Goal: Task Accomplishment & Management: Manage account settings

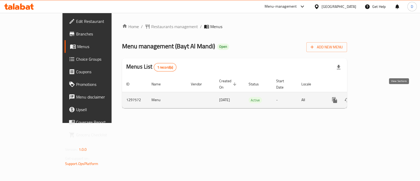
click at [379, 98] on link "enhanced table" at bounding box center [372, 100] width 13 height 13
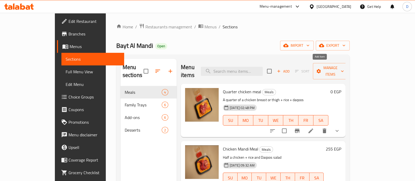
click at [290, 69] on span "Add" at bounding box center [283, 71] width 14 height 6
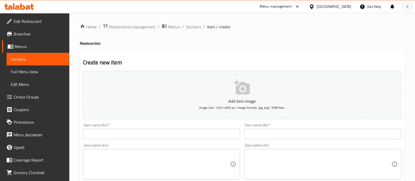
click at [283, 133] on input "text" at bounding box center [322, 134] width 157 height 10
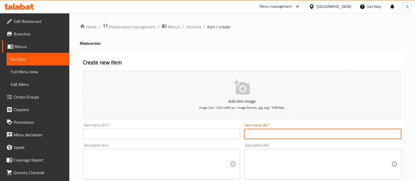
paste input "وجبه نصف فرخه مندى جامبو"
type input "وجبه نصف فرخه مندى جامبو"
click at [152, 126] on div "Item name (En)   * Item name (En) *" at bounding box center [161, 131] width 157 height 16
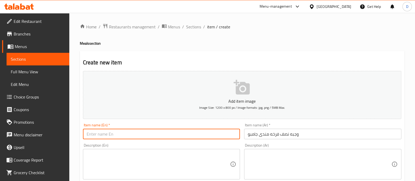
click at [157, 133] on input "text" at bounding box center [161, 134] width 157 height 10
paste input "Half a jumbo Mandi chicken meal"
type input "Half a jumbo Mandi chicken meal"
click at [319, 159] on textarea at bounding box center [320, 164] width 144 height 25
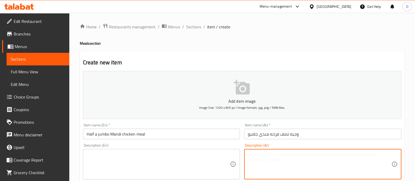
paste textarea "نصف فرخه جامبو + ارز + سلطه الدقوز"
type textarea "نصف فرخه جامبو + ارز + سلطه الدقوس"
click at [145, 161] on textarea at bounding box center [159, 164] width 144 height 25
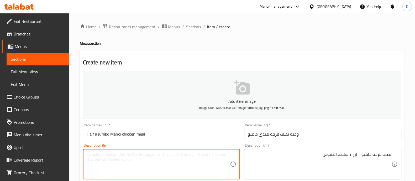
paste textarea "Half jumbo chicken + rice + daqoos salad"
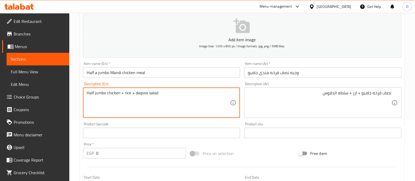
scroll to position [65, 0]
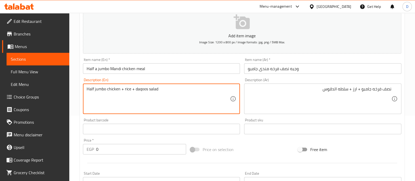
type textarea "Half jumbo chicken + rice + daqoos salad"
click at [138, 153] on input "0" at bounding box center [141, 149] width 90 height 10
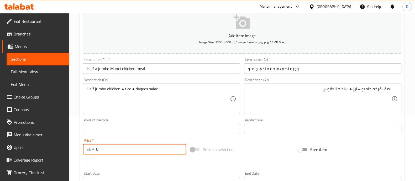
click at [138, 153] on input "0" at bounding box center [141, 149] width 90 height 10
type input "300"
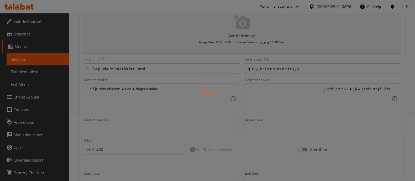
type input "0"
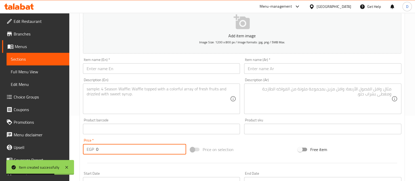
click at [26, 3] on icon at bounding box center [19, 6] width 30 height 6
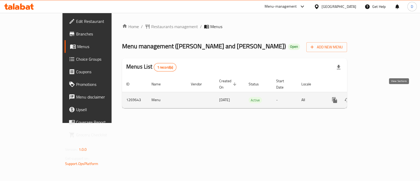
click at [376, 97] on icon "enhanced table" at bounding box center [372, 100] width 6 height 6
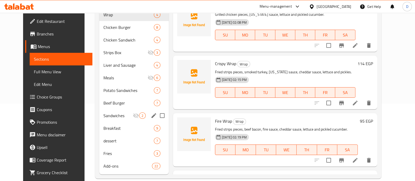
scroll to position [12, 0]
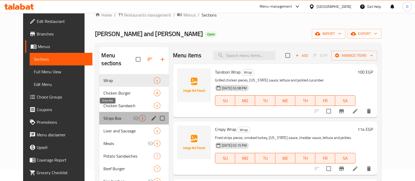
click at [110, 115] on span "Strips Box" at bounding box center [117, 118] width 29 height 6
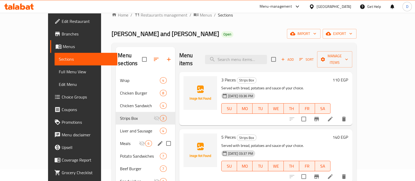
click at [120, 140] on span "Meals" at bounding box center [129, 143] width 19 height 6
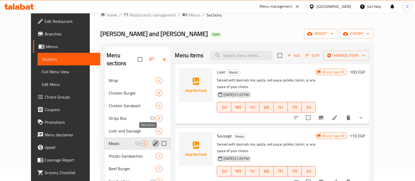
click at [153, 140] on icon "edit" at bounding box center [156, 143] width 6 height 6
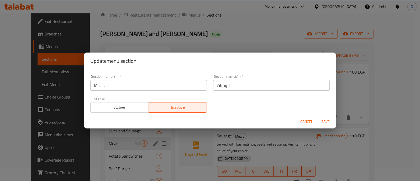
click at [134, 107] on span "Active" at bounding box center [120, 107] width 54 height 8
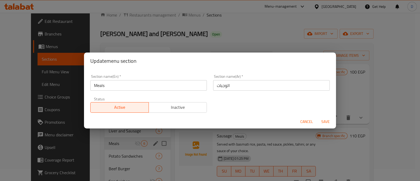
click at [324, 121] on span "Save" at bounding box center [325, 121] width 13 height 7
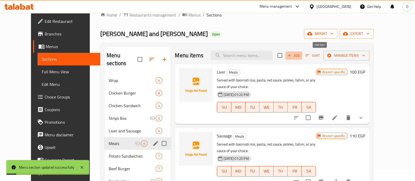
click at [301, 54] on span "Add" at bounding box center [294, 55] width 14 height 6
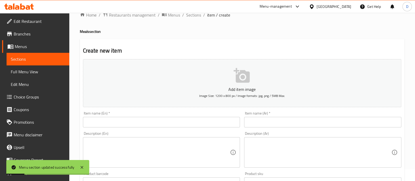
click at [281, 119] on input "text" at bounding box center [322, 122] width 157 height 10
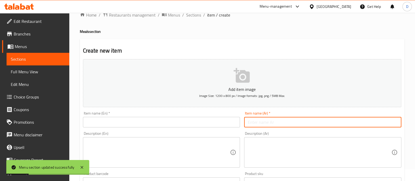
paste input "وجبة المكسيكى"
type input "وجبة المكسيكى"
click at [171, 123] on input "text" at bounding box center [161, 122] width 157 height 10
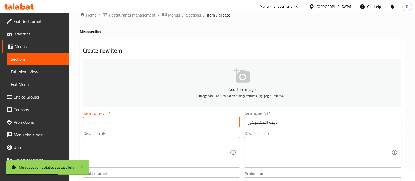
paste input "Mexican meal"
type input "Mexican meal"
click at [312, 159] on textarea at bounding box center [320, 152] width 144 height 25
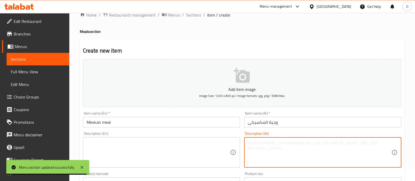
paste textarea "رز وقطعه ستربس"
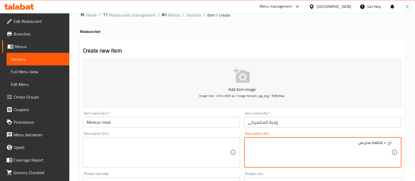
paste textarea "2 قطعه شيش تندورى"
click at [346, 144] on textarea "ارز + قطعه ستربس" at bounding box center [320, 152] width 144 height 25
paste textarea "و2 قطعه شيش تندورى"
click at [353, 141] on textarea "ارز + قطعه ستربس + و2 قطعه شيش تندورى" at bounding box center [320, 152] width 144 height 25
click at [311, 142] on textarea "ارز + قطعه ستربس + 2 قطعه شيش تندورى" at bounding box center [320, 152] width 144 height 25
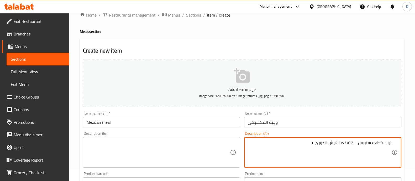
paste textarea "3 قطع سجق"
type textarea "ارز + قطعه ستربس + 2 قطعه شيش تندورى + 3 قطع سجق"
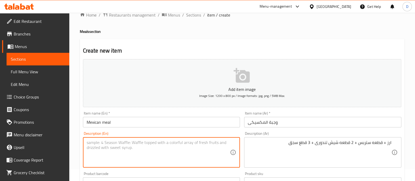
click at [146, 155] on textarea at bounding box center [159, 152] width 144 height 25
paste textarea "Rice + 1 piece of strips + 2 pieces of tandoori shish + 3 pieces of sausage"
type textarea "Rice + 1 piece of strips + 2 pieces of tandoori shish + 3 pieces of sausage"
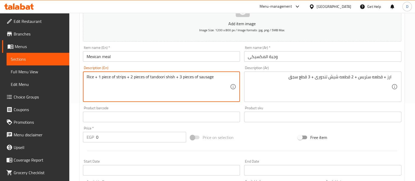
scroll to position [77, 0]
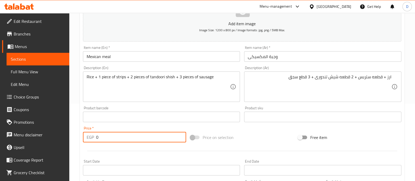
click at [124, 132] on input "0" at bounding box center [141, 137] width 90 height 10
type input "119"
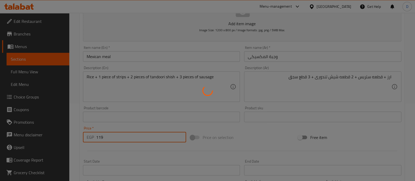
type input "0"
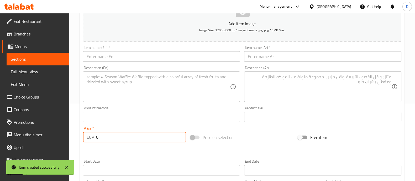
click at [31, 57] on span "Sections" at bounding box center [38, 59] width 54 height 6
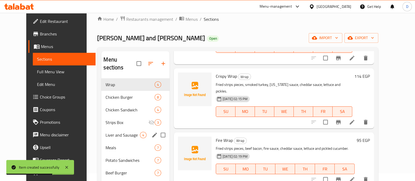
scroll to position [73, 0]
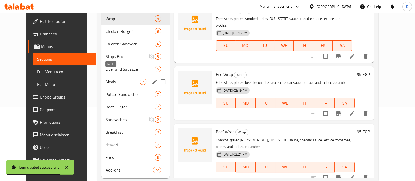
click at [116, 78] on span "Meals" at bounding box center [123, 81] width 34 height 6
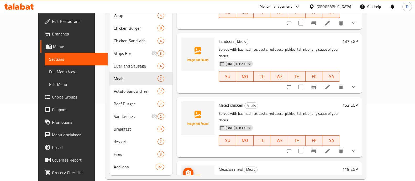
scroll to position [77, 0]
click at [186, 169] on icon "upload picture" at bounding box center [188, 171] width 5 height 5
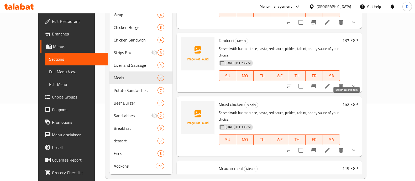
click at [317, 147] on icon "Branch-specific-item" at bounding box center [314, 150] width 6 height 6
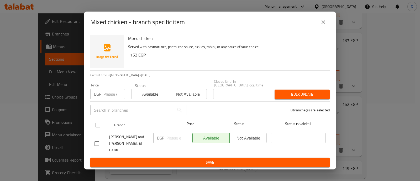
click at [99, 127] on input "checkbox" at bounding box center [97, 124] width 11 height 11
checkbox input "true"
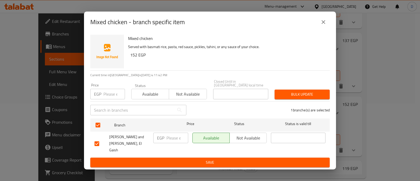
click at [246, 139] on span "Not available" at bounding box center [248, 138] width 33 height 8
click at [245, 159] on span "Save" at bounding box center [209, 162] width 231 height 7
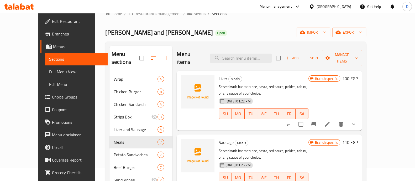
scroll to position [12, 0]
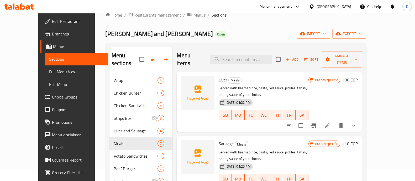
click at [317, 122] on icon "Branch-specific-item" at bounding box center [314, 125] width 6 height 6
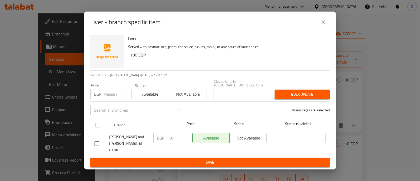
click at [100, 124] on input "checkbox" at bounding box center [97, 124] width 11 height 11
checkbox input "true"
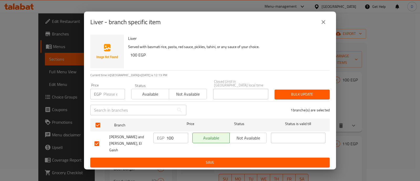
click at [239, 136] on button "Not available" at bounding box center [247, 138] width 37 height 10
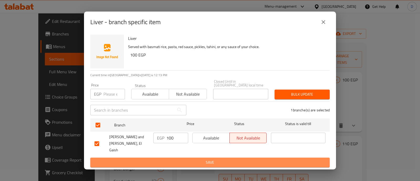
click at [241, 157] on button "Save" at bounding box center [209, 162] width 239 height 10
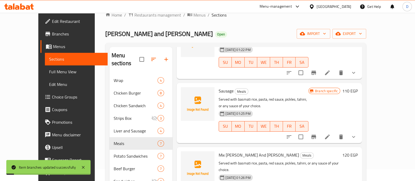
scroll to position [65, 0]
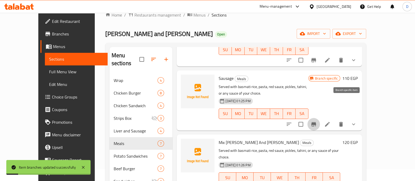
click at [320, 118] on button "Branch-specific-item" at bounding box center [313, 124] width 13 height 13
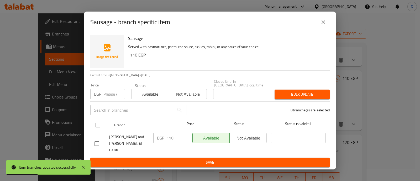
click at [99, 129] on input "checkbox" at bounding box center [97, 124] width 11 height 11
checkbox input "true"
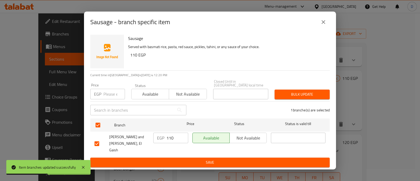
click at [240, 142] on span "Not available" at bounding box center [248, 138] width 33 height 8
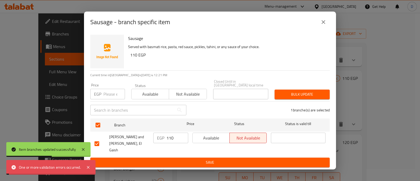
click at [243, 159] on span "Save" at bounding box center [209, 162] width 231 height 7
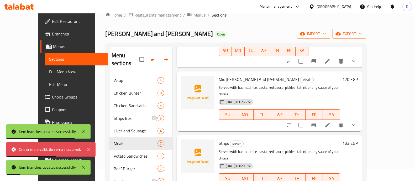
scroll to position [131, 0]
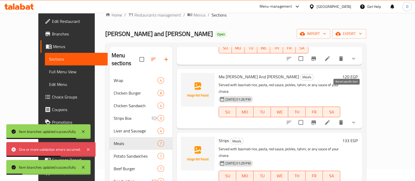
click at [317, 119] on icon "Branch-specific-item" at bounding box center [314, 122] width 6 height 6
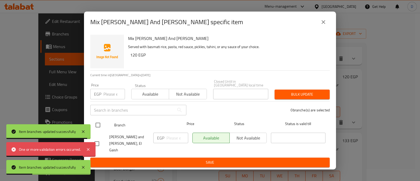
click at [102, 128] on input "checkbox" at bounding box center [97, 124] width 11 height 11
checkbox input "true"
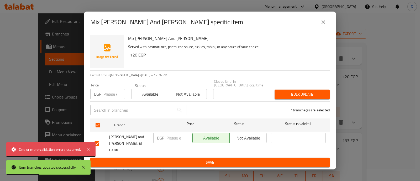
click at [246, 140] on span "Not available" at bounding box center [248, 138] width 33 height 8
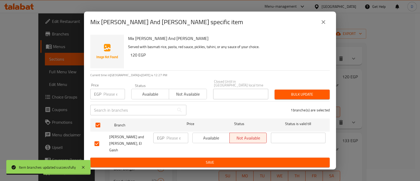
click at [248, 149] on div "Available Not available" at bounding box center [229, 143] width 78 height 26
click at [251, 159] on span "Save" at bounding box center [209, 162] width 231 height 7
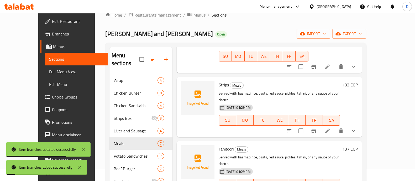
scroll to position [197, 0]
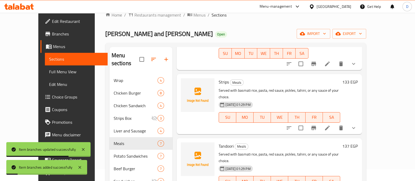
click at [316, 126] on icon "Branch-specific-item" at bounding box center [313, 128] width 5 height 4
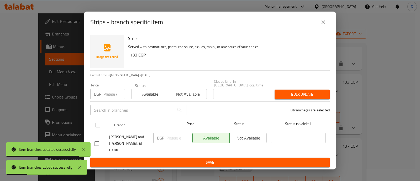
click at [93, 130] on input "checkbox" at bounding box center [97, 124] width 11 height 11
checkbox input "true"
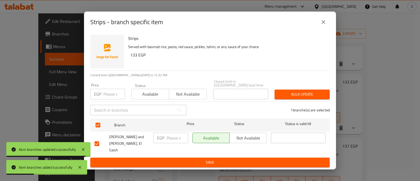
click at [238, 142] on span "Not available" at bounding box center [248, 138] width 33 height 8
click at [239, 157] on button "Save" at bounding box center [209, 162] width 239 height 10
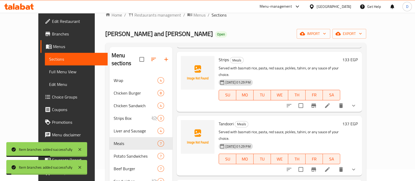
scroll to position [229, 0]
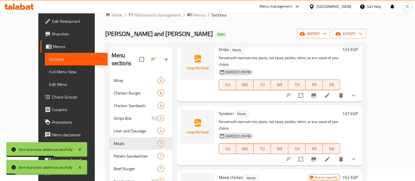
click at [316, 157] on icon "Branch-specific-item" at bounding box center [313, 159] width 5 height 4
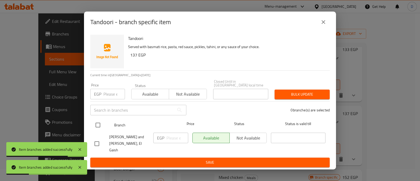
click at [104, 129] on div at bounding box center [102, 124] width 20 height 15
click at [99, 129] on input "checkbox" at bounding box center [97, 124] width 11 height 11
checkbox input "true"
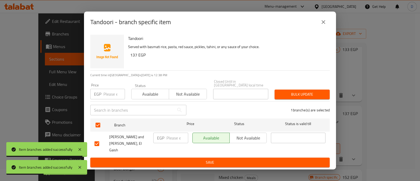
click at [234, 141] on span "Not available" at bounding box center [248, 138] width 33 height 8
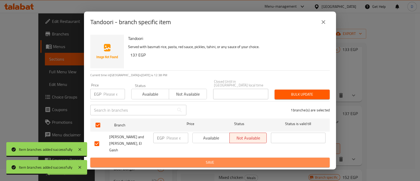
click at [235, 159] on span "Save" at bounding box center [209, 162] width 231 height 7
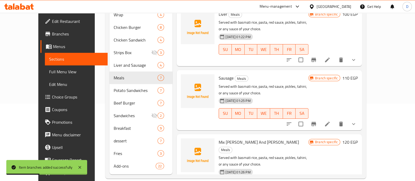
scroll to position [0, 0]
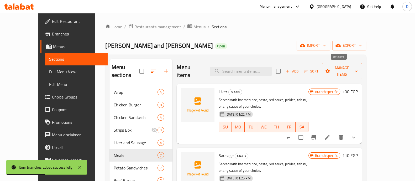
click at [318, 68] on span "Sort" at bounding box center [311, 71] width 14 height 6
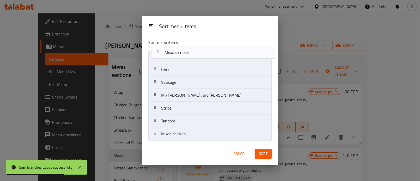
drag, startPoint x: 225, startPoint y: 136, endPoint x: 227, endPoint y: 52, distance: 84.0
click at [227, 52] on nav "Liver Sausage Mix Omar And Abdo Strips Tandoori Mixed chicken Mexican meal" at bounding box center [209, 95] width 123 height 91
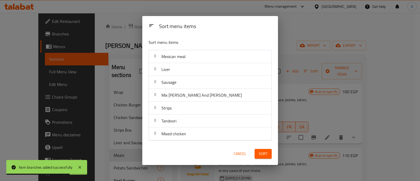
click at [265, 156] on span "Sort" at bounding box center [263, 153] width 9 height 7
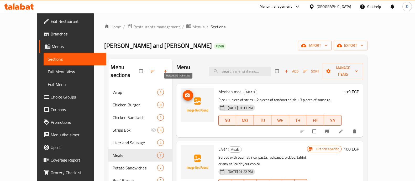
click at [185, 93] on icon "upload picture" at bounding box center [187, 95] width 5 height 5
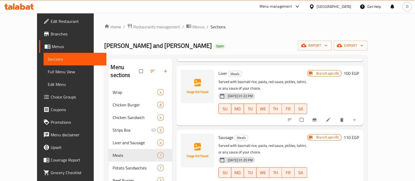
scroll to position [65, 0]
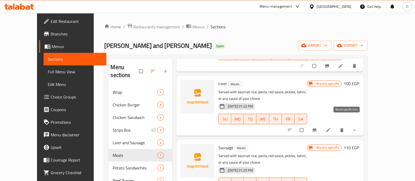
click at [321, 124] on button "Branch-specific-item" at bounding box center [315, 130] width 13 height 12
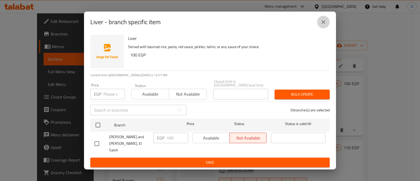
click at [325, 25] on icon "close" at bounding box center [323, 22] width 6 height 6
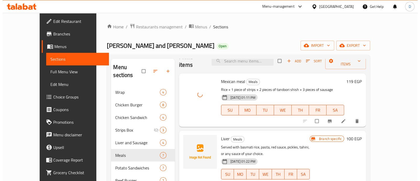
scroll to position [0, 0]
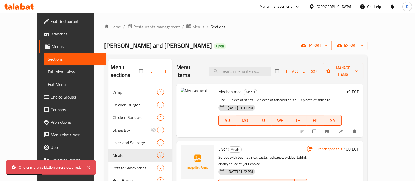
click at [349, 127] on li at bounding box center [341, 131] width 15 height 8
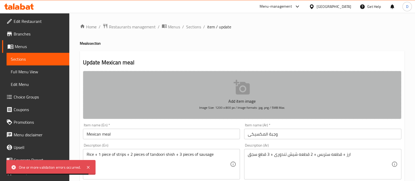
click at [233, 93] on button "Add item image Image Size: 1200 x 800 px / Image formats: jpg, png / 5MB Max." at bounding box center [242, 95] width 318 height 48
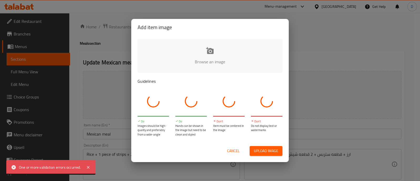
click at [194, 47] on input "file" at bounding box center [388, 63] width 500 height 49
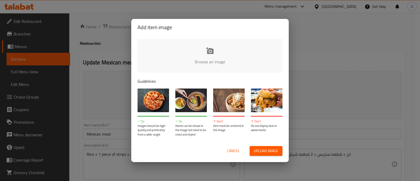
type input "C:\fakepath\IMG_20250830_160532_006.JPG"
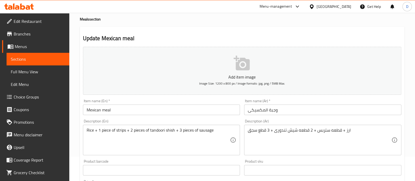
scroll to position [33, 0]
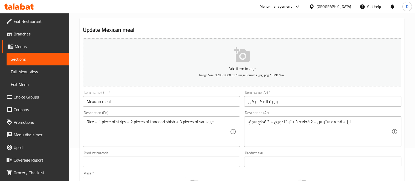
click at [229, 66] on p "Add item image" at bounding box center [242, 68] width 302 height 6
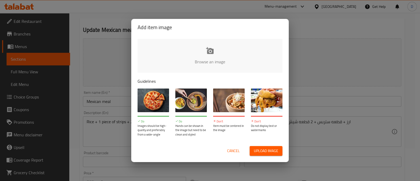
click at [175, 63] on input "file" at bounding box center [388, 63] width 500 height 49
type input "C:\fakepath\66.png"
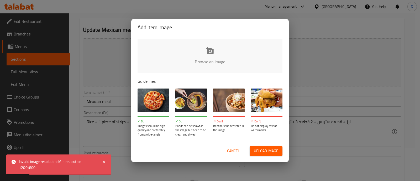
click at [40, 57] on div "Add item image Browse an image Guidelines Do Images should be high-quality and …" at bounding box center [210, 90] width 420 height 181
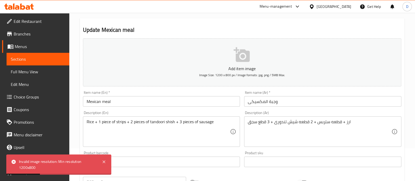
click at [36, 55] on link "Sections" at bounding box center [38, 59] width 63 height 13
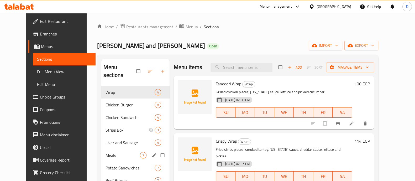
click at [101, 151] on div "Meals 7" at bounding box center [135, 155] width 68 height 13
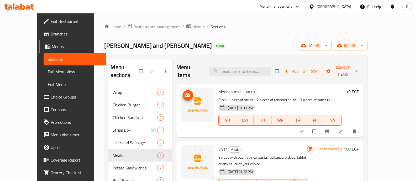
click at [181, 93] on img at bounding box center [198, 105] width 34 height 34
click at [185, 93] on icon "upload picture" at bounding box center [187, 95] width 4 height 4
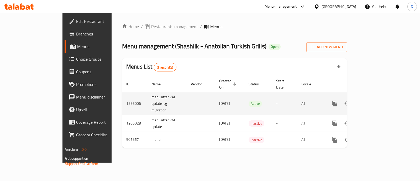
click at [376, 100] on icon "enhanced table" at bounding box center [372, 103] width 6 height 6
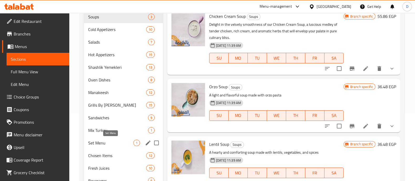
scroll to position [103, 0]
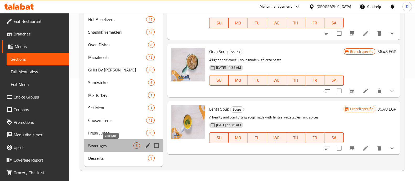
click at [113, 143] on span "Beverages" at bounding box center [110, 145] width 45 height 6
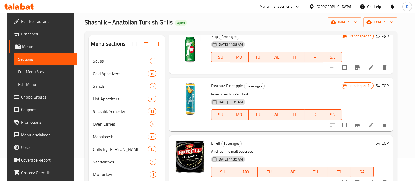
scroll to position [65, 0]
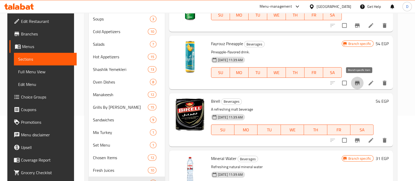
click at [359, 81] on icon "Branch-specific-item" at bounding box center [357, 83] width 5 height 4
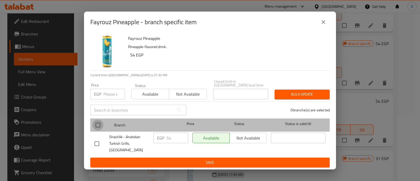
click at [98, 125] on input "checkbox" at bounding box center [97, 124] width 11 height 11
checkbox input "true"
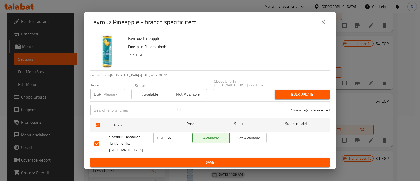
click at [165, 139] on div "EGP 54 ​" at bounding box center [170, 138] width 35 height 10
click at [170, 139] on input "54" at bounding box center [177, 138] width 22 height 10
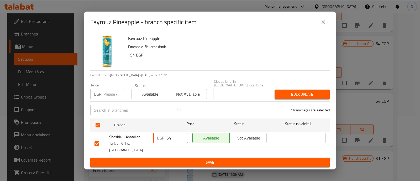
type input "0"
type input "54"
click at [170, 139] on input "54" at bounding box center [177, 138] width 22 height 10
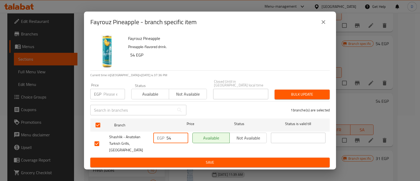
click at [170, 139] on input "54" at bounding box center [177, 138] width 22 height 10
type input "0"
click at [185, 159] on span "Save" at bounding box center [209, 162] width 231 height 7
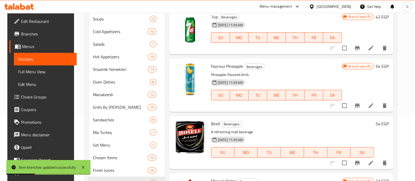
scroll to position [113, 0]
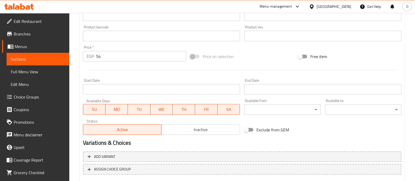
scroll to position [197, 0]
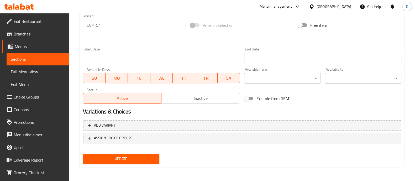
click at [116, 25] on input "54" at bounding box center [141, 25] width 90 height 10
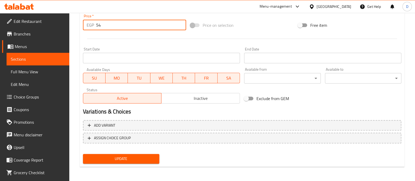
click at [116, 25] on input "54" at bounding box center [141, 25] width 90 height 10
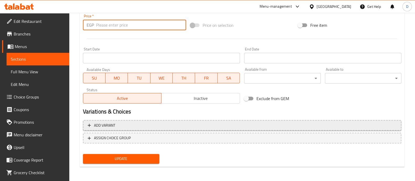
click at [275, 121] on div "Change Image Size: 1200 x 800 px / Image formats: jpg, png / 5MB Max. Item name…" at bounding box center [242, 19] width 323 height 294
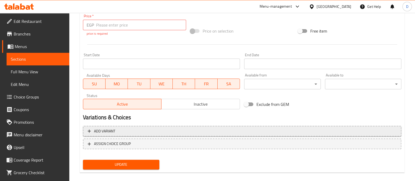
click at [282, 128] on span "Add variant" at bounding box center [242, 131] width 309 height 7
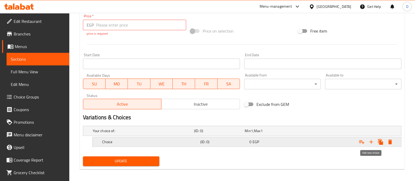
click at [373, 142] on icon "Expand" at bounding box center [371, 142] width 6 height 6
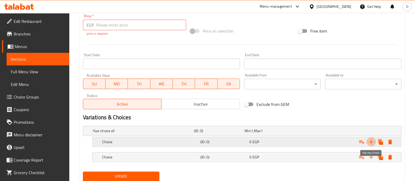
click at [373, 142] on icon "Expand" at bounding box center [371, 142] width 6 height 6
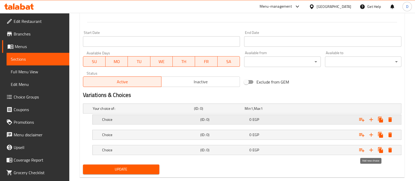
scroll to position [230, 0]
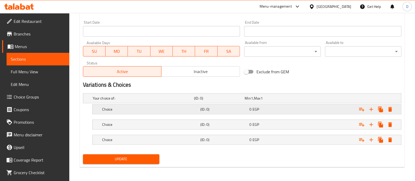
click at [243, 101] on h5 "(ID: 0)" at bounding box center [218, 98] width 49 height 5
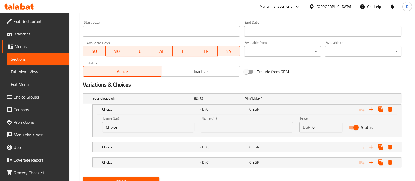
click at [247, 130] on input "text" at bounding box center [247, 127] width 92 height 10
paste input "اناناس"
type input "اناناس"
click at [253, 102] on span "EGP" at bounding box center [252, 98] width 2 height 7
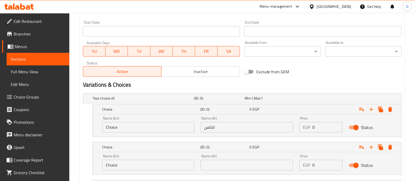
click at [251, 161] on input "text" at bounding box center [247, 165] width 92 height 10
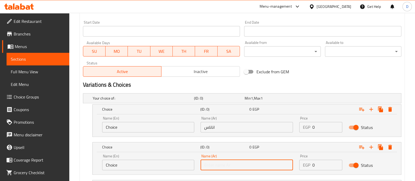
type input "j"
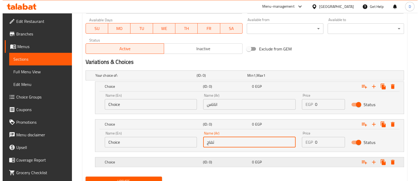
scroll to position [275, 0]
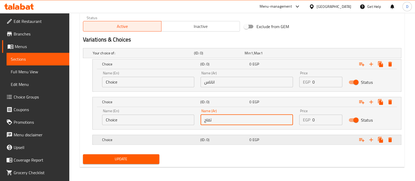
type input "تفاح"
click at [392, 67] on icon "Expand" at bounding box center [390, 64] width 6 height 6
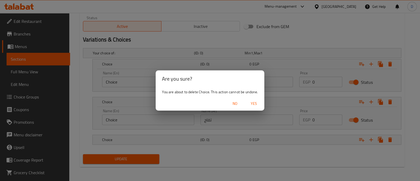
click at [258, 99] on button "Yes" at bounding box center [253, 104] width 17 height 10
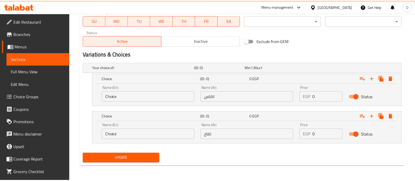
scroll to position [260, 0]
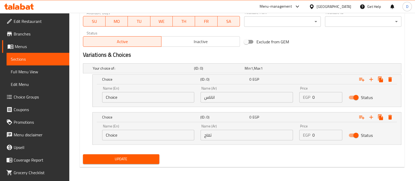
click at [258, 99] on input "اناناس" at bounding box center [247, 97] width 92 height 10
click at [181, 95] on input "Choice" at bounding box center [148, 97] width 92 height 10
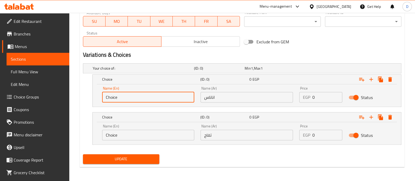
paste input "pineappl"
type input "pineapple"
click at [213, 136] on input "تفاح" at bounding box center [247, 135] width 92 height 10
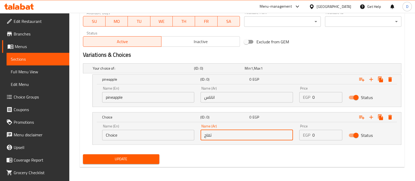
click at [213, 136] on input "تفاح" at bounding box center [247, 135] width 92 height 10
click at [144, 133] on input "Choice" at bounding box center [148, 135] width 92 height 10
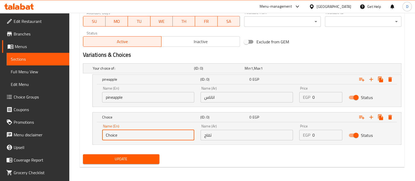
click at [144, 133] on input "Choice" at bounding box center [148, 135] width 92 height 10
paste input "apples"
type input "apple"
click at [317, 94] on input "0" at bounding box center [327, 97] width 30 height 10
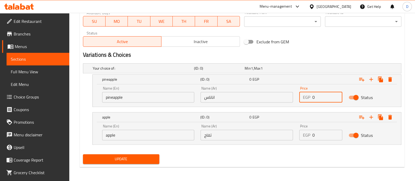
click at [317, 94] on input "0" at bounding box center [327, 97] width 30 height 10
paste input "54"
type input "54"
click at [320, 133] on input "0" at bounding box center [327, 135] width 30 height 10
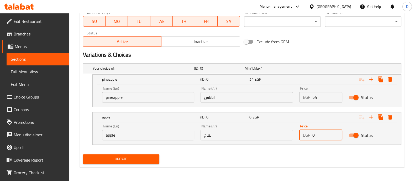
click at [320, 133] on input "0" at bounding box center [327, 135] width 30 height 10
paste input "54"
type input "54"
click at [124, 160] on span "Update" at bounding box center [121, 159] width 68 height 7
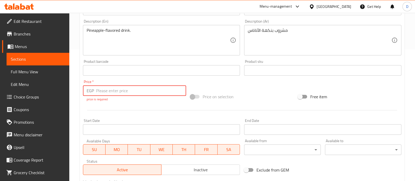
scroll to position [66, 0]
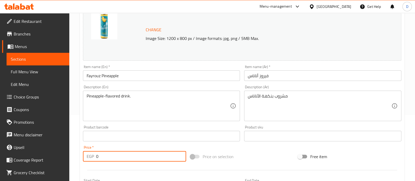
type input "0"
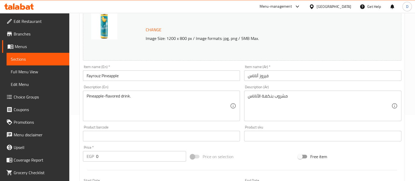
click at [149, 144] on div "Price   * EGP 0 Price *" at bounding box center [135, 153] width 108 height 20
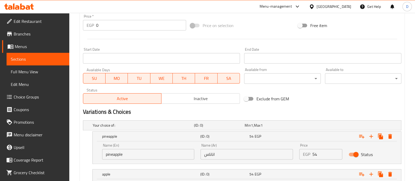
scroll to position [254, 0]
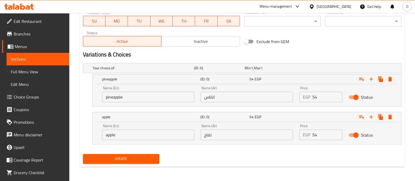
click at [141, 162] on button "Update" at bounding box center [121, 159] width 76 height 10
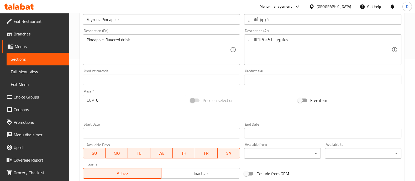
scroll to position [110, 0]
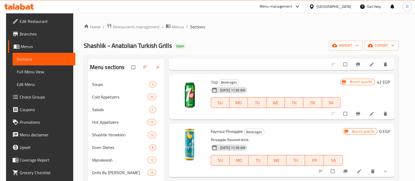
scroll to position [145, 0]
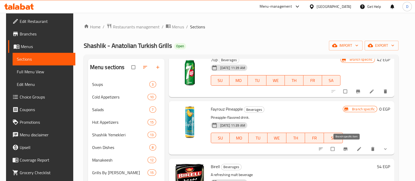
click at [348, 151] on icon "Branch-specific-item" at bounding box center [345, 148] width 5 height 5
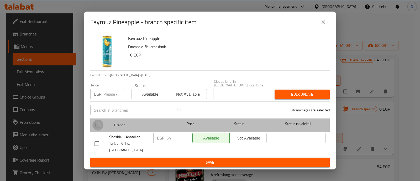
click at [97, 126] on input "checkbox" at bounding box center [97, 124] width 11 height 11
checkbox input "true"
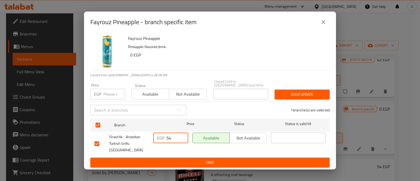
drag, startPoint x: 169, startPoint y: 140, endPoint x: 166, endPoint y: 141, distance: 3.4
click at [166, 141] on div "EGP 54 ​" at bounding box center [170, 138] width 35 height 10
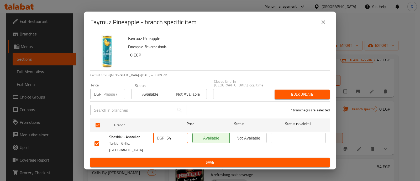
click at [171, 140] on input "54" at bounding box center [177, 138] width 22 height 10
type input "0"
click at [175, 159] on span "Save" at bounding box center [209, 162] width 231 height 7
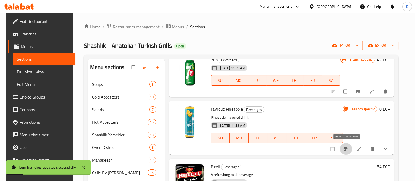
click at [347, 148] on icon "Branch-specific-item" at bounding box center [345, 148] width 5 height 5
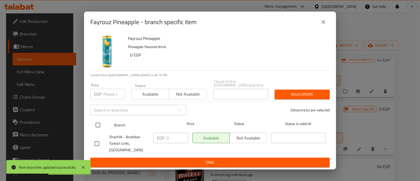
click at [97, 128] on input "checkbox" at bounding box center [97, 124] width 11 height 11
checkbox input "true"
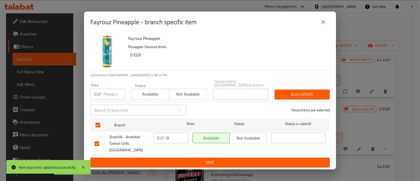
click at [176, 139] on input "0" at bounding box center [177, 138] width 22 height 10
click at [172, 157] on button "Save" at bounding box center [209, 162] width 239 height 10
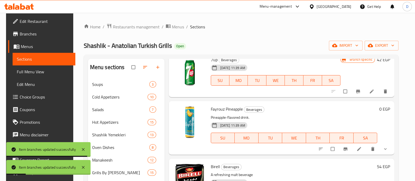
click at [6, 7] on icon at bounding box center [6, 7] width 4 height 6
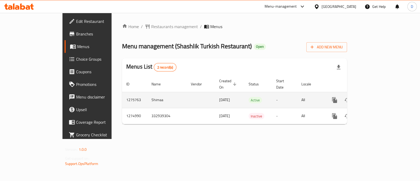
click at [375, 98] on icon "enhanced table" at bounding box center [372, 100] width 5 height 5
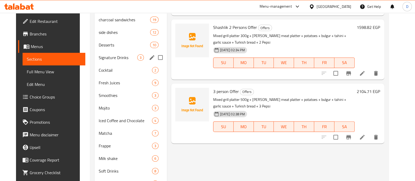
scroll to position [254, 0]
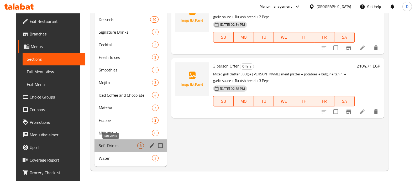
click at [104, 146] on span "Soft Drinks" at bounding box center [118, 145] width 39 height 6
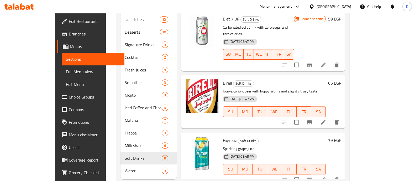
scroll to position [254, 0]
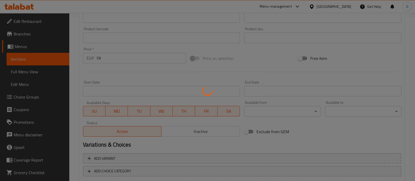
scroll to position [193, 0]
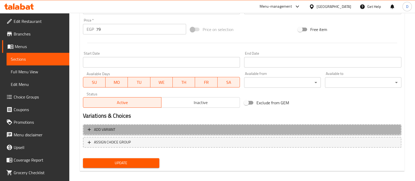
click at [285, 127] on span "Add variant" at bounding box center [242, 129] width 309 height 7
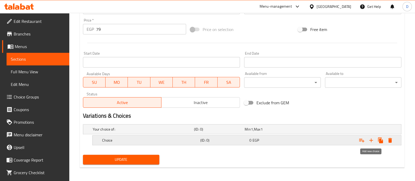
click at [372, 140] on icon "Expand" at bounding box center [371, 140] width 6 height 6
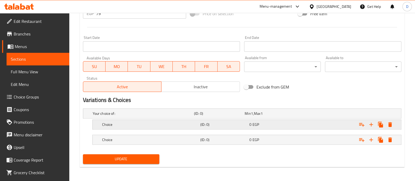
click at [230, 116] on h5 "(ID: 0)" at bounding box center [218, 113] width 49 height 5
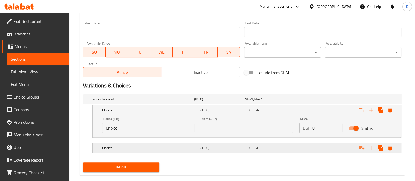
scroll to position [231, 0]
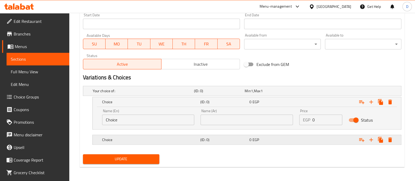
click at [253, 94] on span "EGP" at bounding box center [252, 90] width 2 height 7
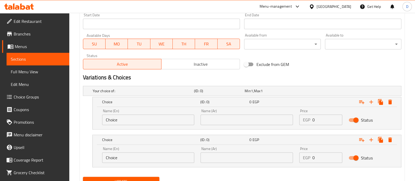
click at [255, 119] on input "text" at bounding box center [247, 119] width 92 height 10
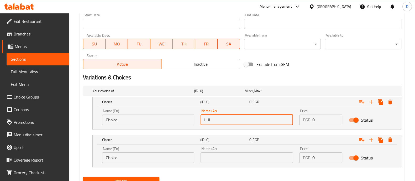
type input "اناناس"
click at [254, 157] on input "text" at bounding box center [247, 157] width 92 height 10
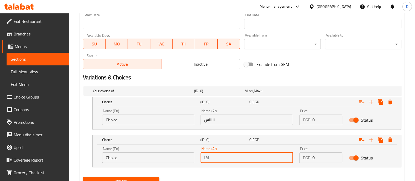
type input "تفاح"
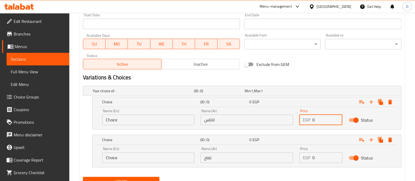
click at [322, 119] on input "0" at bounding box center [327, 119] width 30 height 10
type input "79"
click at [326, 159] on input "0" at bounding box center [327, 157] width 30 height 10
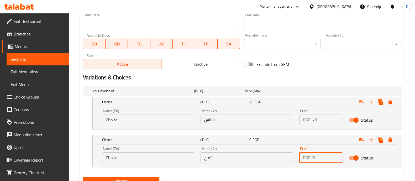
click at [326, 159] on input "0" at bounding box center [327, 157] width 30 height 10
paste input "79"
type input "79"
click at [256, 121] on input "اناناس" at bounding box center [247, 119] width 92 height 10
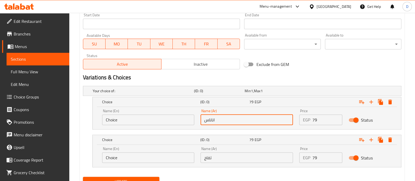
click at [256, 121] on input "اناناس" at bounding box center [247, 119] width 92 height 10
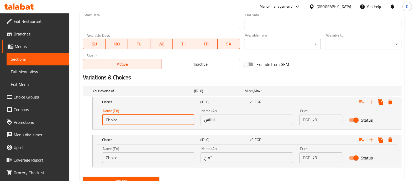
click at [163, 117] on input "Choice" at bounding box center [148, 119] width 92 height 10
paste input "pineappl"
type input "pineapple"
click at [142, 154] on input "Choice" at bounding box center [148, 157] width 92 height 10
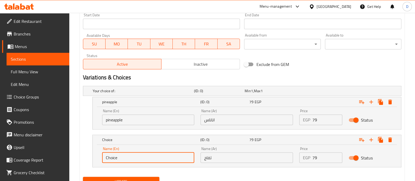
click at [142, 154] on input "Choice" at bounding box center [148, 157] width 92 height 10
type input "ش"
type input "apple"
click at [313, 60] on div "Exclude from GEM" at bounding box center [296, 64] width 108 height 14
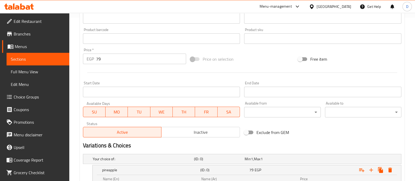
scroll to position [133, 0]
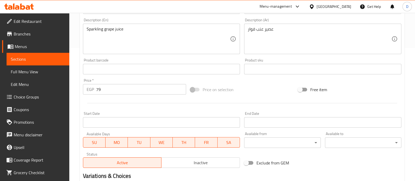
click at [127, 94] on input "79" at bounding box center [141, 89] width 90 height 10
type input "0"
click at [127, 102] on div at bounding box center [242, 103] width 323 height 13
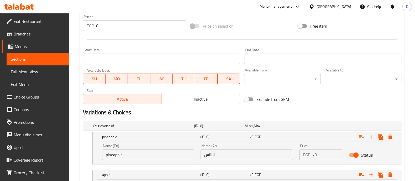
scroll to position [254, 0]
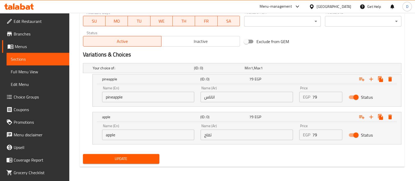
click at [130, 156] on span "Update" at bounding box center [121, 158] width 68 height 7
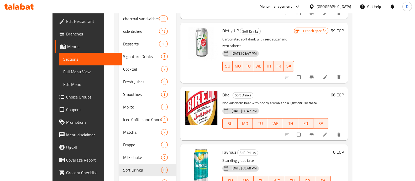
scroll to position [254, 0]
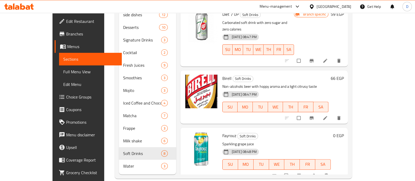
click at [346, 170] on button "show more" at bounding box center [339, 176] width 13 height 12
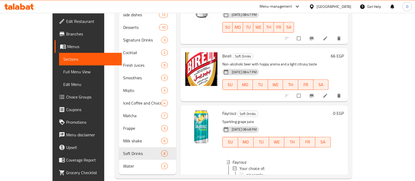
scroll to position [155, 0]
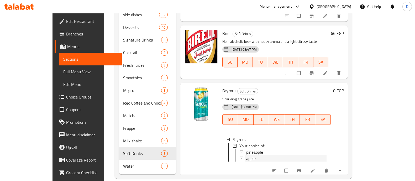
click at [246, 155] on span "apple" at bounding box center [250, 158] width 9 height 6
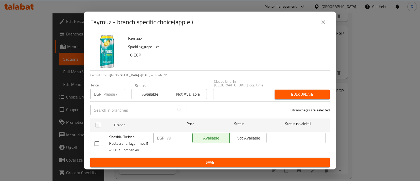
click at [324, 25] on icon "close" at bounding box center [323, 22] width 6 height 6
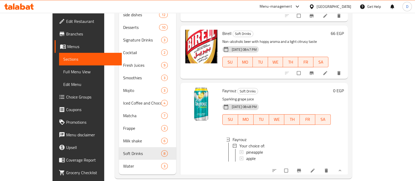
click at [302, 168] on icon "Branch-specific-item" at bounding box center [298, 170] width 5 height 5
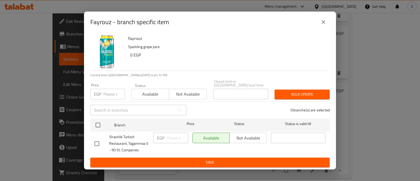
click at [327, 25] on button "close" at bounding box center [323, 22] width 13 height 13
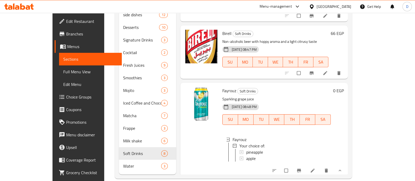
click at [28, 5] on icon at bounding box center [28, 7] width 4 height 4
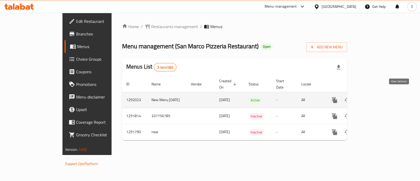
click at [376, 97] on icon "enhanced table" at bounding box center [372, 100] width 6 height 6
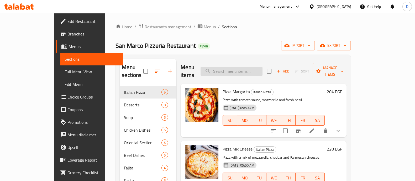
click at [243, 67] on input "search" at bounding box center [232, 71] width 62 height 9
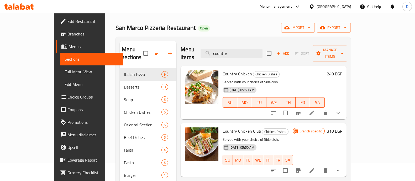
scroll to position [33, 0]
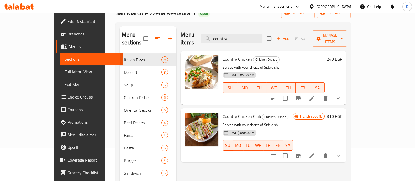
type input "country"
click at [190, 117] on icon "upload picture" at bounding box center [192, 119] width 5 height 5
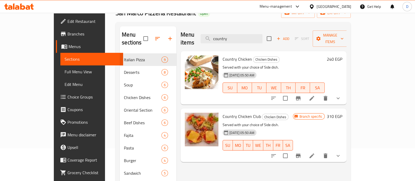
click at [22, 5] on icon at bounding box center [19, 6] width 30 height 6
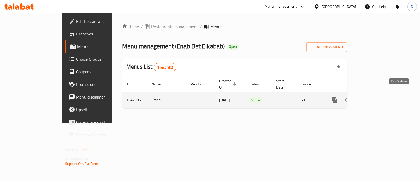
click at [379, 95] on link "enhanced table" at bounding box center [372, 100] width 13 height 13
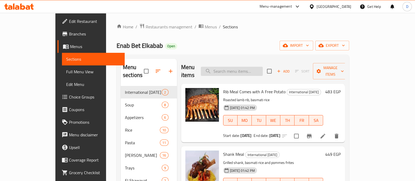
click at [241, 70] on input "search" at bounding box center [232, 71] width 62 height 9
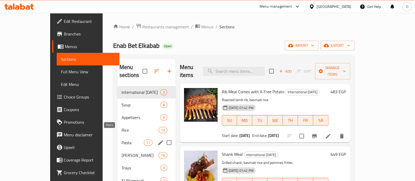
drag, startPoint x: 104, startPoint y: 137, endPoint x: 150, endPoint y: 125, distance: 47.7
click at [122, 139] on span "Pasta" at bounding box center [133, 142] width 22 height 6
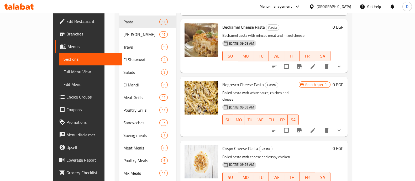
scroll to position [131, 0]
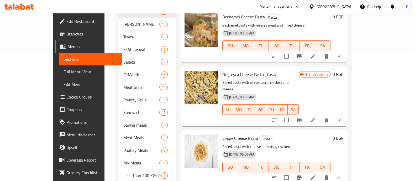
click at [345, 114] on button "show more" at bounding box center [339, 120] width 13 height 13
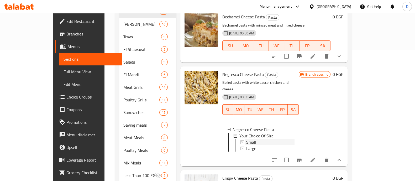
click at [249, 139] on div "Small" at bounding box center [270, 142] width 48 height 6
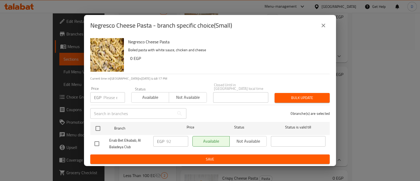
click at [326, 29] on icon "close" at bounding box center [323, 25] width 6 height 6
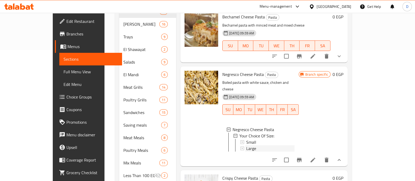
click at [246, 145] on span "Large" at bounding box center [251, 148] width 10 height 6
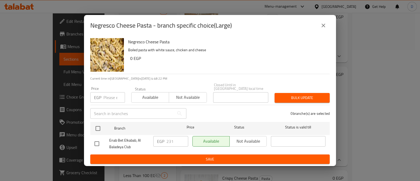
click at [318, 29] on button "close" at bounding box center [323, 25] width 13 height 13
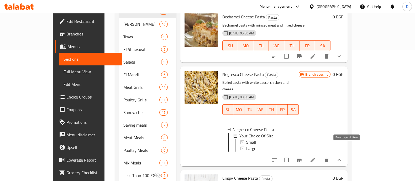
click at [302, 157] on icon "Branch-specific-item" at bounding box center [299, 160] width 6 height 6
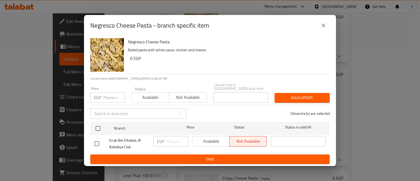
click at [324, 24] on icon "close" at bounding box center [323, 25] width 6 height 6
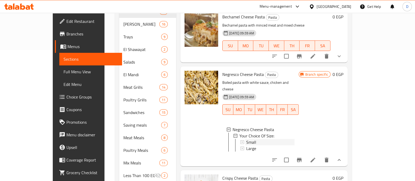
click at [269, 139] on div "Small" at bounding box center [270, 142] width 48 height 6
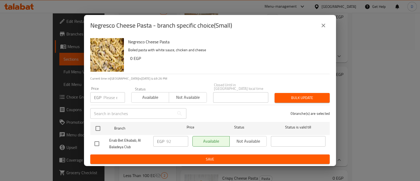
click at [323, 29] on icon "close" at bounding box center [323, 25] width 6 height 6
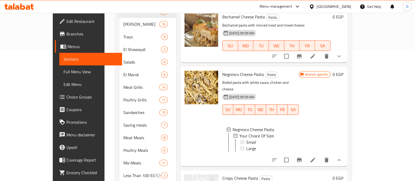
click at [12, 5] on icon at bounding box center [19, 6] width 30 height 6
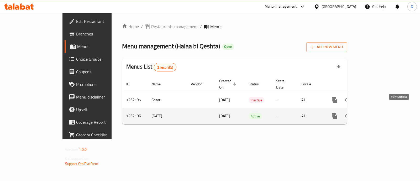
click at [376, 113] on icon "enhanced table" at bounding box center [372, 116] width 6 height 6
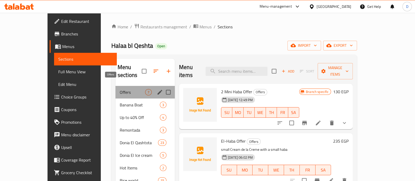
click at [120, 89] on span "Offers" at bounding box center [132, 92] width 25 height 6
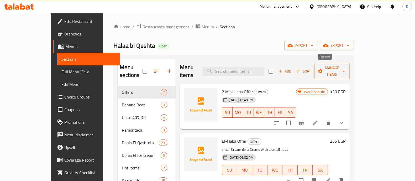
click at [292, 68] on span "Add" at bounding box center [285, 71] width 14 height 6
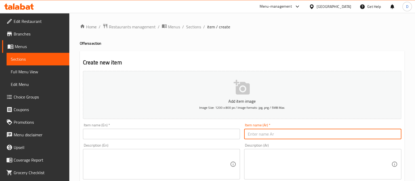
click at [290, 133] on input "text" at bounding box center [322, 134] width 157 height 10
paste input "اشتري بانانا بوت احصل علي التانيه هديه"
type input "اشتري بانانا بوت احصل علي التانيه هديه"
click at [353, 139] on div "Item name (Ar)   * اشتري بانانا بوت احصل علي التانيه هديه Item name (Ar) *" at bounding box center [322, 131] width 161 height 20
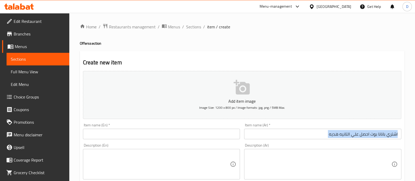
copy div "Item name (Ar) *"
click at [125, 133] on input "text" at bounding box center [161, 134] width 157 height 10
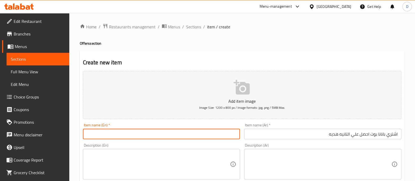
paste input "Buy one banana boat and get the second one for free"
drag, startPoint x: 138, startPoint y: 132, endPoint x: 160, endPoint y: 132, distance: 22.1
click at [160, 132] on input "Buy one banana boat and get the second one for free" at bounding box center [161, 134] width 157 height 10
type input "Buy one banana boat and get one for free"
click at [159, 159] on textarea at bounding box center [159, 164] width 144 height 25
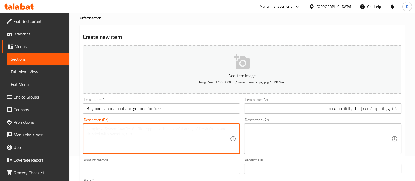
scroll to position [65, 0]
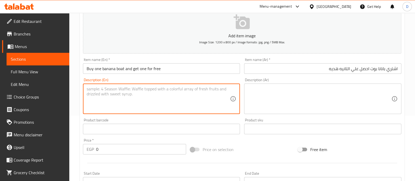
click at [115, 146] on input "0" at bounding box center [141, 149] width 90 height 10
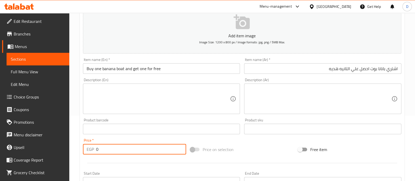
click at [115, 146] on input "0" at bounding box center [141, 149] width 90 height 10
type input "150"
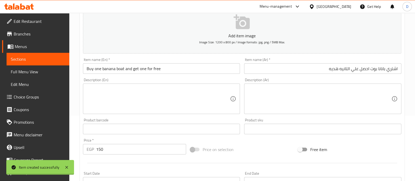
type input "0"
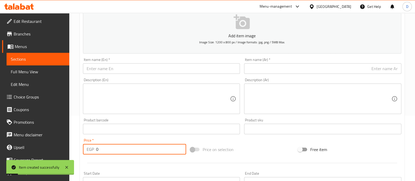
click at [318, 62] on div "Item name (Ar)   * Item name (Ar) *" at bounding box center [322, 66] width 157 height 16
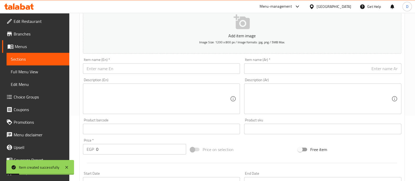
click at [324, 65] on input "text" at bounding box center [322, 68] width 157 height 10
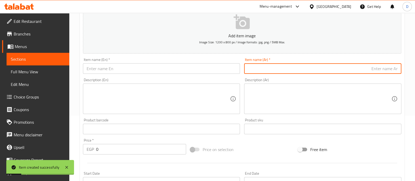
paste input "اشتري فريسك ا احصل علي التانيه هديه"
click at [371, 67] on input "اشتري فريسك ا احصل علي التانيه هديه" at bounding box center [322, 68] width 157 height 10
click at [373, 68] on input "اشتري فريسكا احصل علي التانيه هديه" at bounding box center [322, 68] width 157 height 10
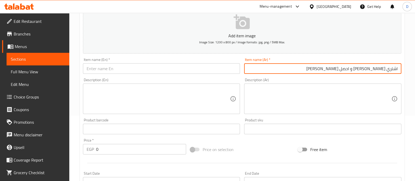
click at [350, 66] on input "اشتري فريسكا و احصل علي التانيه هديه" at bounding box center [322, 68] width 157 height 10
type input "اشتري فريسكا و احصل علي التانيه هديه"
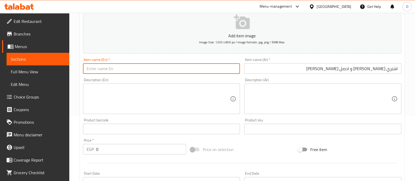
click at [137, 67] on input "text" at bounding box center [161, 68] width 157 height 10
paste input "Buy one Fresca and get the second one for free"
drag, startPoint x: 128, startPoint y: 70, endPoint x: 149, endPoint y: 69, distance: 21.3
click at [149, 69] on input "Buy one Fresca and get the second one for free" at bounding box center [161, 68] width 157 height 10
type input "Buy one Fresca and get one for free"
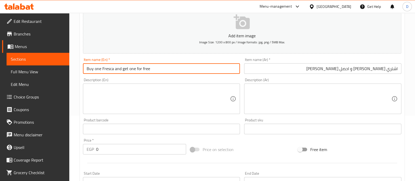
click at [175, 104] on textarea at bounding box center [159, 98] width 144 height 25
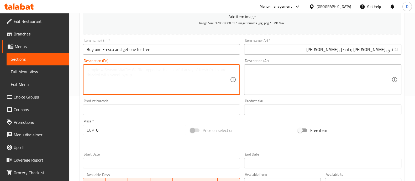
scroll to position [98, 0]
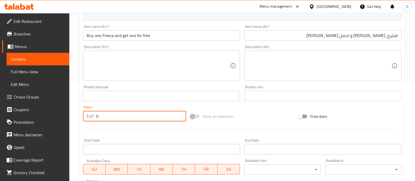
click at [150, 115] on input "0" at bounding box center [141, 116] width 90 height 10
type input "100"
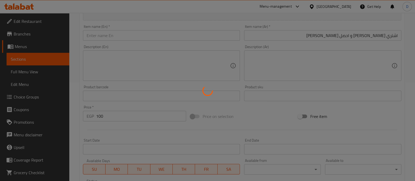
type input "0"
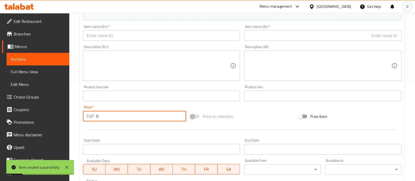
click at [350, 36] on input "text" at bounding box center [322, 35] width 157 height 10
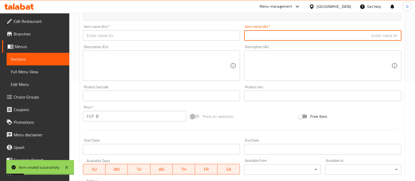
paste input "اشتري ايس كريم ٢ بوله واحصل علي ٢ بوله هديه"
click at [330, 34] on input "اشتري ايس كريم ٢ بوله واحصل علي ٢ بوله هديه" at bounding box center [322, 35] width 157 height 10
type input "اشتري ايس كريم ٢ بوله واحصل علي ٢ بوله هديه"
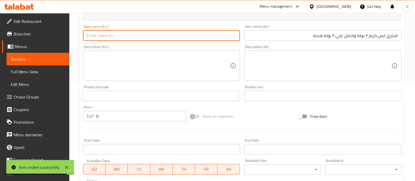
click at [159, 36] on input "text" at bounding box center [161, 35] width 157 height 10
paste input "Buy 2 scoops of ice cream and get 2 scoops free"
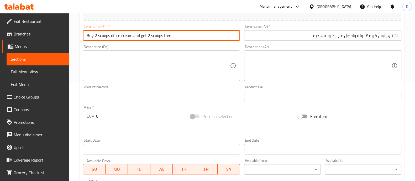
click at [166, 36] on input "Buy 2 scoops of ice cream and get 2 scoops free" at bounding box center [161, 35] width 157 height 10
type input "Buy 2 scoops of ice cream and get 2 scoops free"
click at [107, 118] on input "0" at bounding box center [141, 116] width 90 height 10
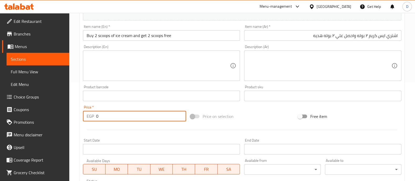
click at [107, 118] on input "0" at bounding box center [141, 116] width 90 height 10
type input "100"
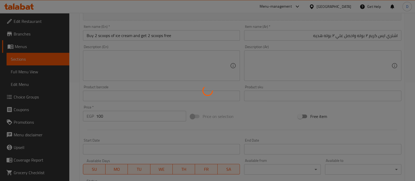
type input "0"
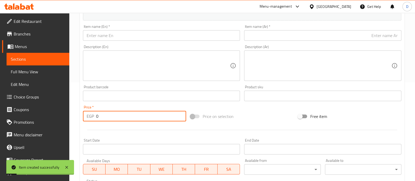
click at [31, 56] on span "Sections" at bounding box center [38, 59] width 54 height 6
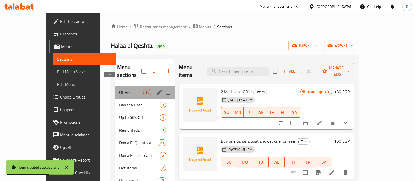
click at [131, 89] on span "Offers" at bounding box center [131, 92] width 24 height 6
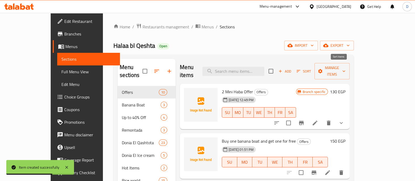
click at [311, 68] on span "Sort" at bounding box center [304, 71] width 14 height 6
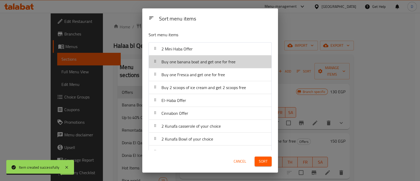
drag, startPoint x: 212, startPoint y: 65, endPoint x: 212, endPoint y: 60, distance: 5.8
click at [212, 65] on div "Buy one banana boat and get one for free" at bounding box center [198, 61] width 78 height 13
click at [212, 63] on nav "2 Mini Haba Offer Buy one banana boat and get one for free Buy one Fresca and g…" at bounding box center [210, 106] width 123 height 129
click at [212, 60] on nav "2 Mini Haba Offer Buy one banana boat and get one for free Buy one Fresca and g…" at bounding box center [210, 106] width 123 height 129
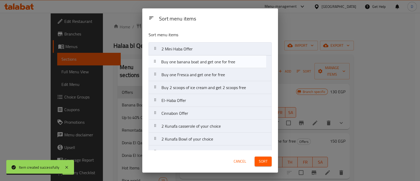
click at [212, 58] on nav "2 Mini Haba Offer Buy one banana boat and get one for free Buy one Fresca and g…" at bounding box center [210, 106] width 123 height 129
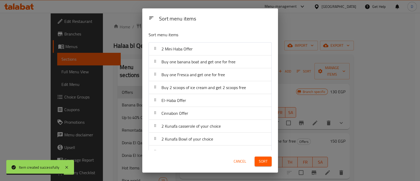
drag, startPoint x: 211, startPoint y: 56, endPoint x: 210, endPoint y: 50, distance: 5.6
click at [210, 50] on nav "2 Mini Haba Offer Buy one banana boat and get one for free Buy one Fresca and g…" at bounding box center [210, 106] width 123 height 129
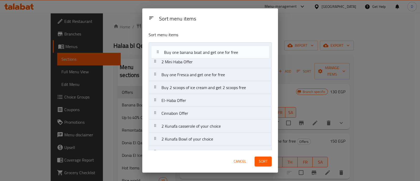
drag, startPoint x: 217, startPoint y: 65, endPoint x: 219, endPoint y: 52, distance: 13.8
click at [219, 52] on nav "2 Mini Haba Offer Buy one banana boat and get one for free Buy one Fresca and g…" at bounding box center [210, 106] width 123 height 129
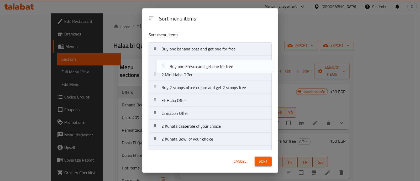
drag, startPoint x: 200, startPoint y: 78, endPoint x: 204, endPoint y: 69, distance: 10.3
click at [204, 69] on nav "Buy one banana boat and get one for free 2 Mini Haba Offer Buy one Fresca and g…" at bounding box center [210, 106] width 123 height 129
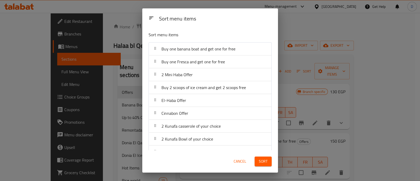
click at [204, 92] on div "Buy 2 scoops of ice cream and get 2 scoops free" at bounding box center [203, 87] width 89 height 13
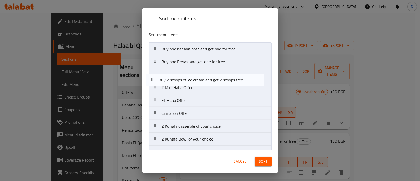
drag, startPoint x: 204, startPoint y: 92, endPoint x: 199, endPoint y: 74, distance: 18.5
click at [199, 74] on nav "Buy one banana boat and get one for free Buy one Fresca and get one for free 2 …" at bounding box center [210, 106] width 123 height 129
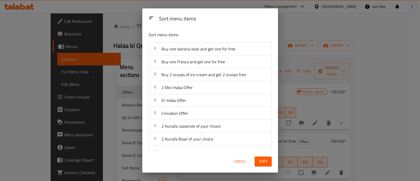
click at [264, 165] on button "Sort" at bounding box center [263, 161] width 17 height 10
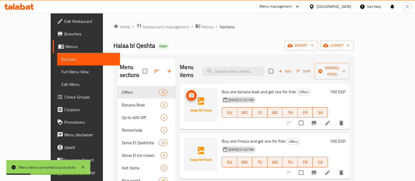
click at [184, 88] on img at bounding box center [201, 105] width 34 height 34
click at [189, 93] on icon "upload picture" at bounding box center [191, 95] width 5 height 5
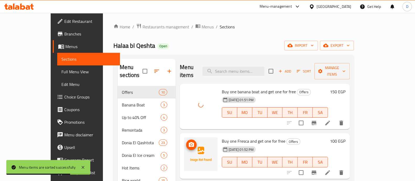
click at [186, 140] on button "upload picture" at bounding box center [191, 144] width 10 height 10
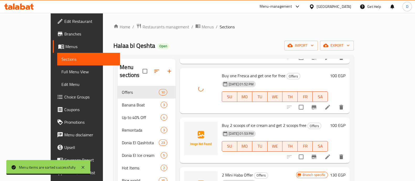
scroll to position [65, 0]
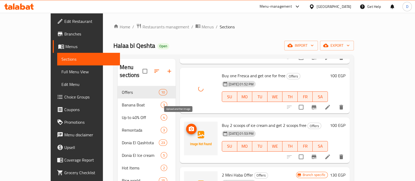
click at [188, 126] on icon "upload picture" at bounding box center [191, 129] width 6 height 6
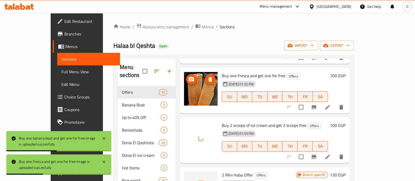
scroll to position [0, 0]
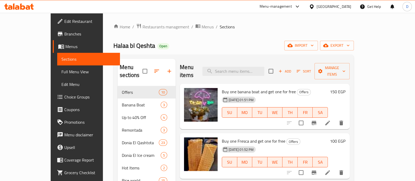
click at [345, 88] on h6 "150 EGP" at bounding box center [337, 91] width 15 height 7
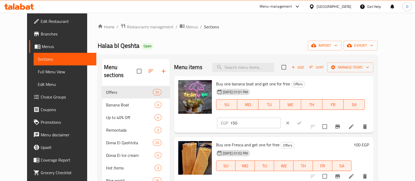
click at [281, 118] on input "150" at bounding box center [255, 123] width 51 height 10
type input "88.24"
click at [302, 120] on icon "ok" at bounding box center [299, 122] width 5 height 5
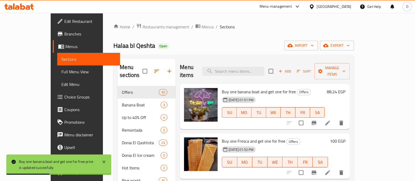
click at [345, 137] on h6 "100 EGP" at bounding box center [337, 140] width 15 height 7
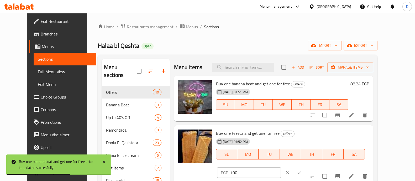
click at [281, 167] on input "100" at bounding box center [255, 172] width 51 height 10
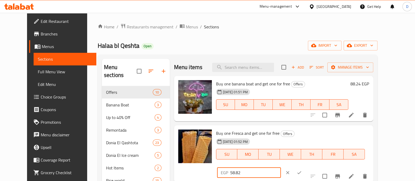
type input "58.82"
click at [305, 167] on button "ok" at bounding box center [299, 173] width 12 height 12
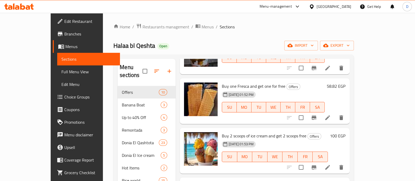
scroll to position [65, 0]
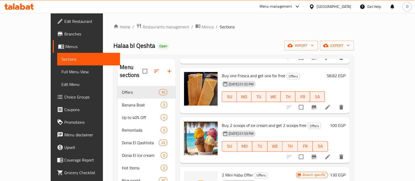
click at [345, 122] on h6 "100 EGP" at bounding box center [337, 125] width 15 height 7
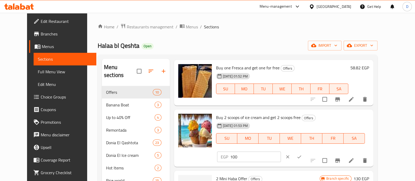
click at [281, 151] on input "100" at bounding box center [255, 156] width 51 height 10
type input "6"
type input "64.71"
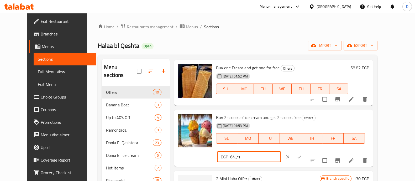
click at [305, 151] on button "ok" at bounding box center [299, 157] width 12 height 12
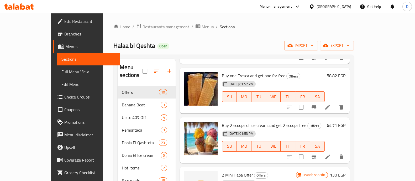
click at [8, 7] on icon at bounding box center [19, 6] width 30 height 6
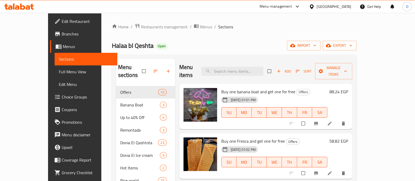
click at [18, 7] on icon at bounding box center [19, 6] width 30 height 6
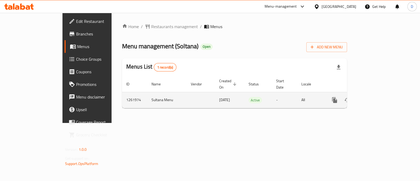
click at [383, 92] on td "enhanced table" at bounding box center [353, 100] width 59 height 16
click at [376, 97] on icon "enhanced table" at bounding box center [372, 100] width 6 height 6
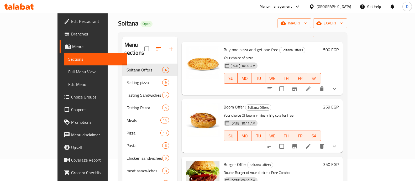
scroll to position [33, 0]
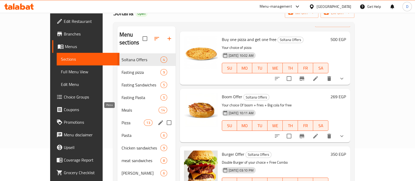
click at [122, 119] on span "Pizza" at bounding box center [133, 122] width 22 height 6
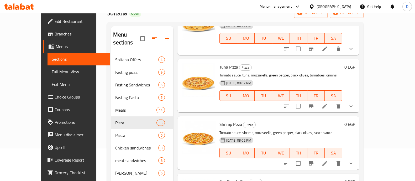
scroll to position [492, 0]
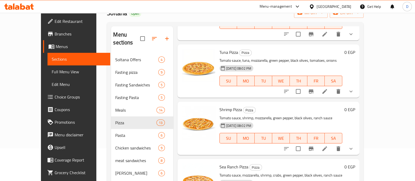
click at [357, 142] on button "show more" at bounding box center [351, 148] width 13 height 13
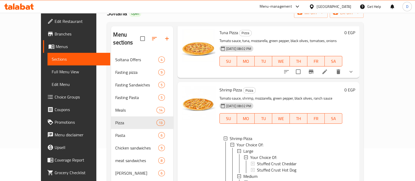
scroll to position [558, 0]
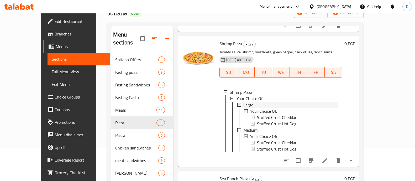
click at [254, 102] on div "Large" at bounding box center [290, 105] width 95 height 6
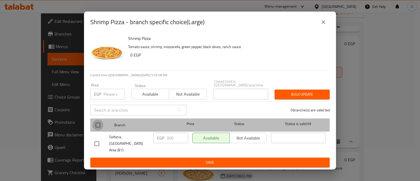
click at [98, 128] on input "checkbox" at bounding box center [97, 124] width 11 height 11
checkbox input "true"
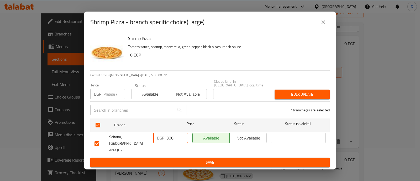
click at [172, 141] on input "300" at bounding box center [177, 138] width 22 height 10
type input "350"
click at [177, 152] on ul "Branch Price Status Status is valid till Soltana, Madinaty - Buildings Area (B7…" at bounding box center [209, 136] width 239 height 41
click at [190, 159] on span "Save" at bounding box center [209, 162] width 231 height 7
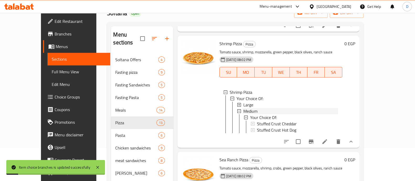
click at [248, 108] on div "Medium" at bounding box center [290, 111] width 95 height 6
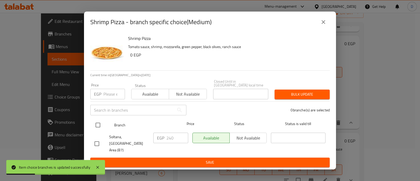
click at [98, 126] on input "checkbox" at bounding box center [97, 124] width 11 height 11
checkbox input "true"
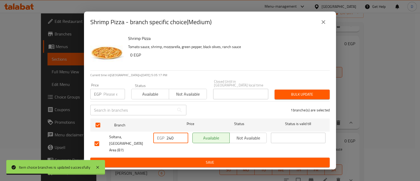
click at [170, 138] on input "240" at bounding box center [177, 138] width 22 height 10
type input "280"
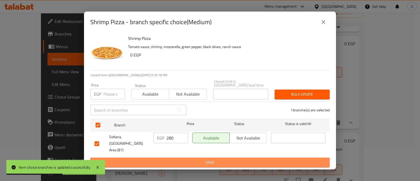
click at [180, 157] on button "Save" at bounding box center [209, 162] width 239 height 10
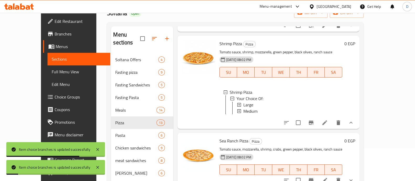
scroll to position [1, 0]
click at [357, 174] on button "show more" at bounding box center [351, 180] width 13 height 13
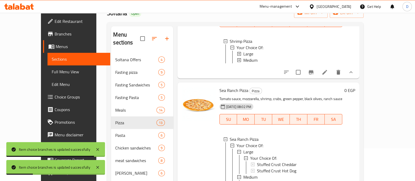
scroll to position [623, 0]
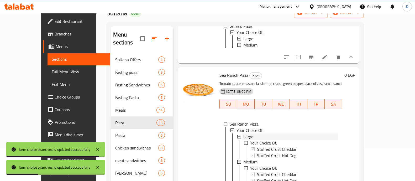
click at [256, 133] on div "Large" at bounding box center [290, 136] width 95 height 6
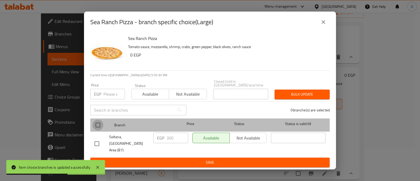
drag, startPoint x: 97, startPoint y: 127, endPoint x: 108, endPoint y: 132, distance: 11.4
click at [97, 127] on input "checkbox" at bounding box center [97, 124] width 11 height 11
checkbox input "true"
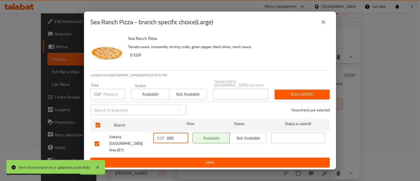
drag, startPoint x: 169, startPoint y: 140, endPoint x: 176, endPoint y: 140, distance: 6.6
click at [176, 140] on input "300" at bounding box center [177, 138] width 22 height 10
click at [162, 134] on div "EGP 30050 ​" at bounding box center [170, 138] width 35 height 10
click at [171, 141] on input "30050" at bounding box center [177, 138] width 22 height 10
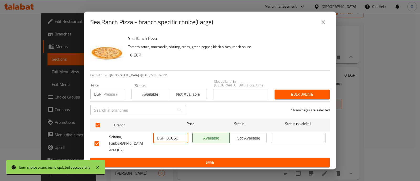
click at [171, 141] on input "30050" at bounding box center [177, 138] width 22 height 10
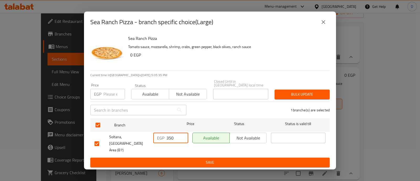
type input "350"
click at [185, 163] on div "Sea Ranch Pizza Tomato sauce, mozzarella, shrimp, crabs, green pepper, black ol…" at bounding box center [210, 101] width 252 height 137
click at [192, 159] on span "Save" at bounding box center [209, 162] width 231 height 7
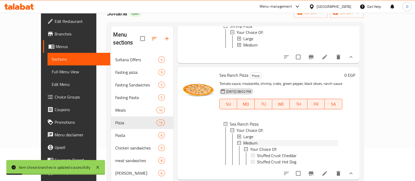
click at [246, 140] on span "Medium" at bounding box center [250, 143] width 14 height 6
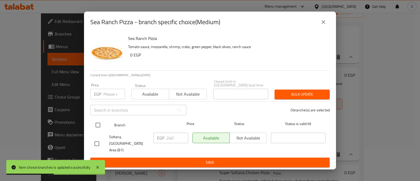
click at [99, 124] on input "checkbox" at bounding box center [97, 124] width 11 height 11
checkbox input "true"
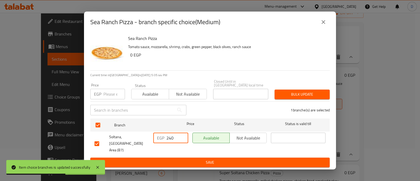
click at [170, 139] on input "240" at bounding box center [177, 138] width 22 height 10
type input "280"
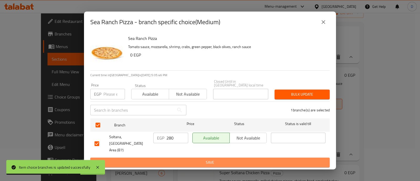
click at [183, 159] on span "Save" at bounding box center [209, 162] width 231 height 7
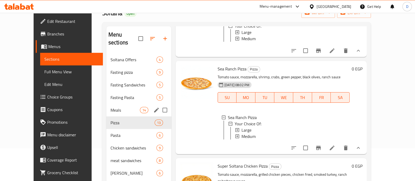
scroll to position [0, 0]
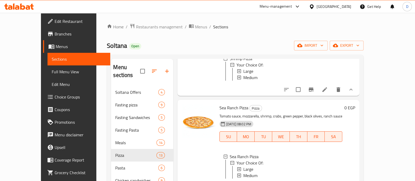
click at [13, 10] on div at bounding box center [19, 6] width 38 height 10
click at [18, 8] on icon at bounding box center [17, 7] width 4 height 4
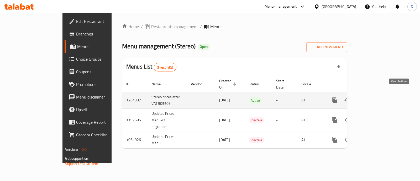
click at [376, 97] on icon "enhanced table" at bounding box center [372, 100] width 6 height 6
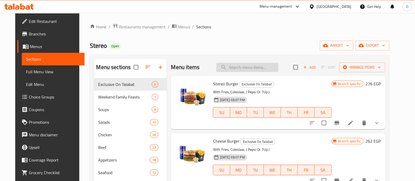
click at [262, 65] on input "search" at bounding box center [247, 67] width 62 height 9
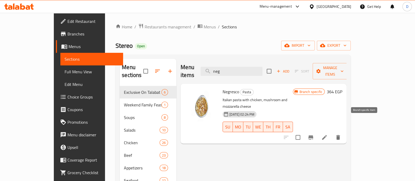
type input "neg"
click at [313, 135] on icon "Branch-specific-item" at bounding box center [310, 137] width 5 height 4
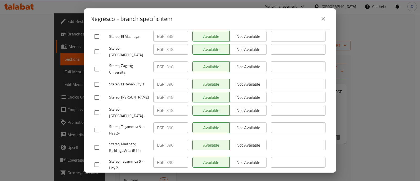
scroll to position [65, 0]
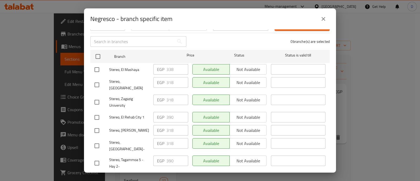
click at [325, 20] on icon "close" at bounding box center [324, 19] width 4 height 4
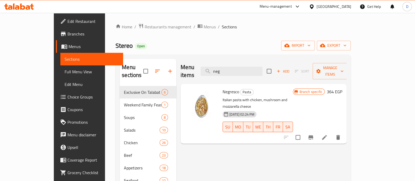
click at [313, 135] on icon "Branch-specific-item" at bounding box center [310, 137] width 5 height 4
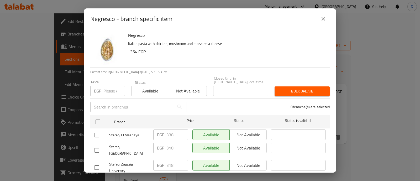
click at [102, 22] on h2 "Negresco - branch specific item" at bounding box center [131, 19] width 82 height 8
copy h2 "Negresco"
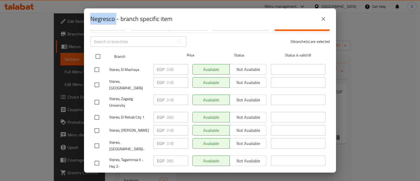
click at [95, 54] on input "checkbox" at bounding box center [97, 56] width 11 height 11
checkbox input "true"
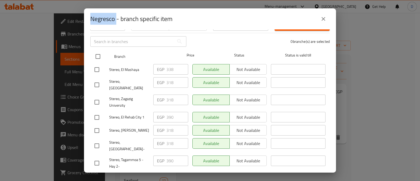
checkbox input "true"
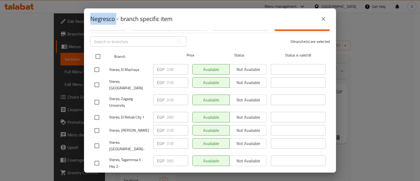
checkbox input "true"
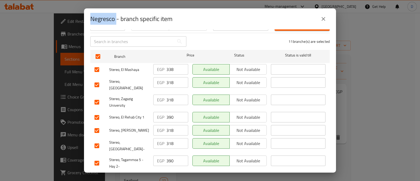
click at [167, 66] on input "338" at bounding box center [177, 69] width 22 height 10
click at [167, 80] on input "318" at bounding box center [177, 82] width 22 height 10
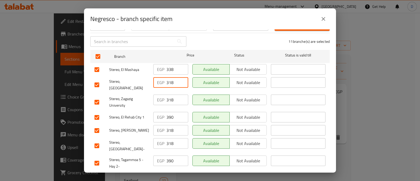
click at [167, 80] on input "318" at bounding box center [177, 82] width 22 height 10
click at [172, 94] on input "318" at bounding box center [177, 99] width 22 height 10
click at [169, 65] on input "338" at bounding box center [177, 69] width 22 height 10
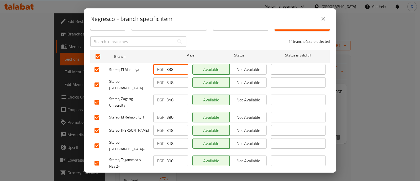
click at [169, 65] on input "338" at bounding box center [177, 69] width 22 height 10
click at [169, 79] on input "318" at bounding box center [177, 82] width 22 height 10
paste input "3"
type input "338"
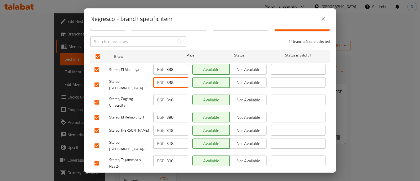
click at [168, 96] on input "318" at bounding box center [177, 99] width 22 height 10
paste input "3"
type input "338"
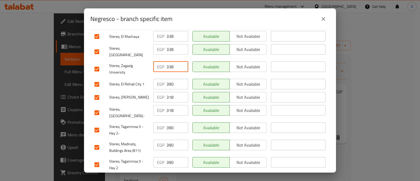
click at [166, 105] on input "318" at bounding box center [177, 110] width 22 height 10
paste input "3"
type input "338"
click at [170, 92] on input "318" at bounding box center [177, 97] width 22 height 10
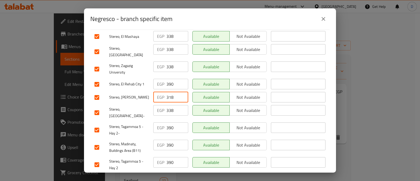
click at [170, 92] on input "318" at bounding box center [177, 97] width 22 height 10
paste input "3"
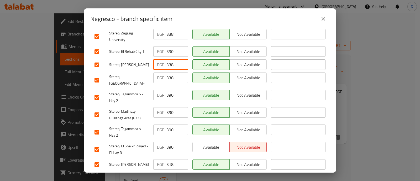
type input "338"
click at [170, 159] on input "318" at bounding box center [177, 164] width 22 height 10
paste input "3"
type input "338"
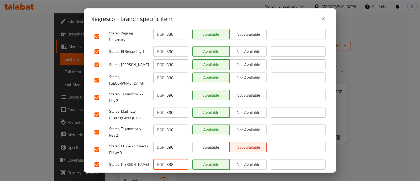
click at [170, 173] on button "Save" at bounding box center [209, 178] width 239 height 10
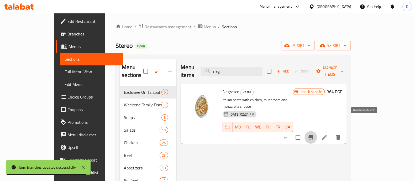
click at [313, 135] on icon "Branch-specific-item" at bounding box center [310, 137] width 5 height 4
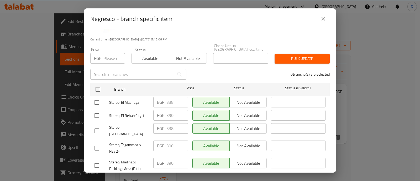
scroll to position [0, 0]
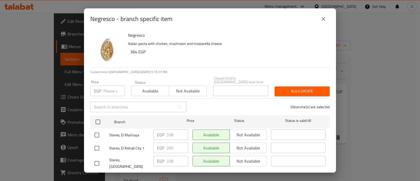
click at [324, 22] on button "close" at bounding box center [323, 19] width 13 height 13
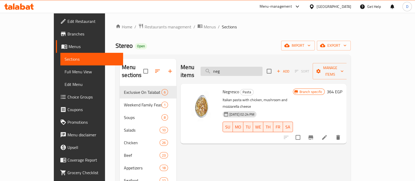
click at [245, 69] on input "neg" at bounding box center [232, 71] width 62 height 9
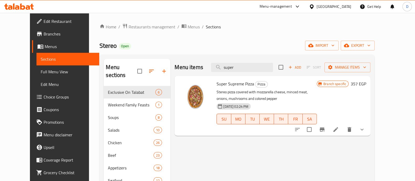
type input "super"
click at [324, 131] on icon "Branch-specific-item" at bounding box center [322, 129] width 5 height 4
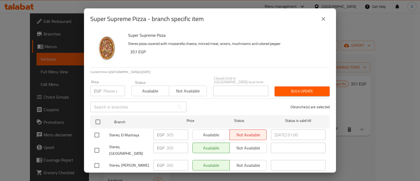
click at [148, 17] on h2 "Super Supreme Pizza - branch specific item" at bounding box center [146, 19] width 113 height 8
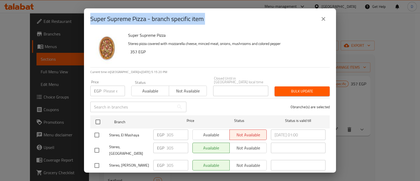
click at [148, 17] on h2 "Super Supreme Pizza - branch specific item" at bounding box center [146, 19] width 113 height 8
click at [143, 17] on h2 "Super Supreme Pizza - branch specific item" at bounding box center [146, 19] width 113 height 8
drag, startPoint x: 90, startPoint y: 19, endPoint x: 148, endPoint y: 23, distance: 57.8
click at [148, 23] on div "Super Supreme Pizza - branch specific item" at bounding box center [210, 18] width 252 height 21
copy h2 "Super Supreme Pizza"
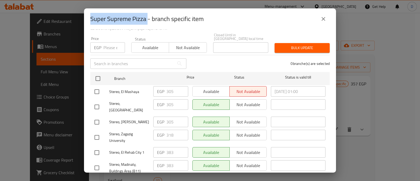
scroll to position [33, 0]
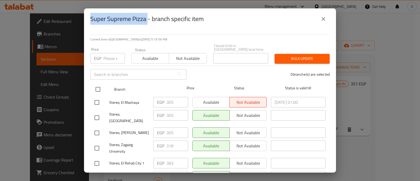
click at [99, 87] on input "checkbox" at bounding box center [97, 89] width 11 height 11
checkbox input "true"
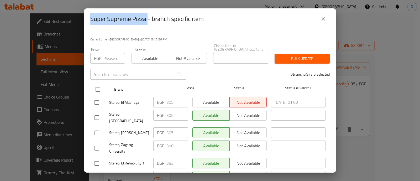
checkbox input "true"
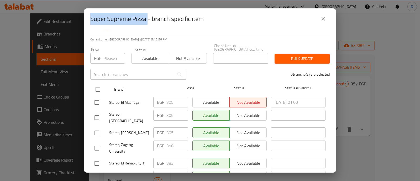
checkbox input "true"
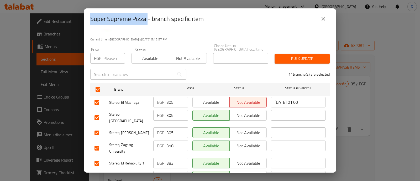
click at [112, 70] on input "text" at bounding box center [132, 74] width 84 height 10
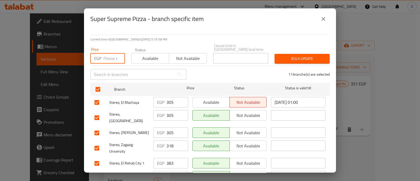
click at [111, 56] on input "number" at bounding box center [114, 58] width 22 height 10
paste input "318"
type input "318"
click at [292, 55] on span "Bulk update" at bounding box center [302, 58] width 47 height 7
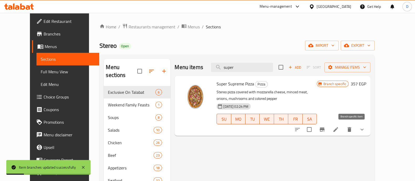
click at [324, 127] on icon "Branch-specific-item" at bounding box center [322, 129] width 5 height 4
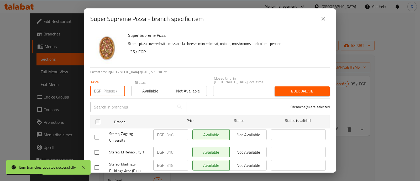
click at [105, 89] on input "number" at bounding box center [114, 91] width 22 height 10
paste input "318"
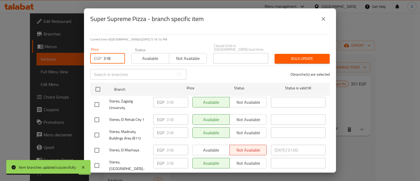
type input "318"
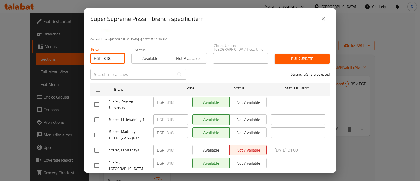
click at [98, 117] on input "checkbox" at bounding box center [96, 119] width 11 height 11
checkbox input "true"
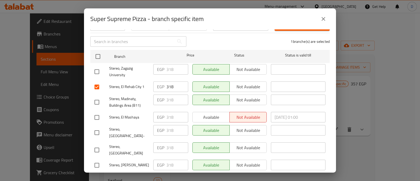
click at [102, 98] on input "checkbox" at bounding box center [96, 102] width 11 height 11
checkbox input "true"
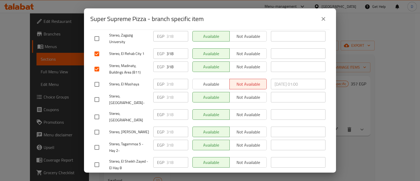
click at [100, 142] on input "checkbox" at bounding box center [96, 147] width 11 height 11
checkbox input "true"
click at [99, 159] on input "checkbox" at bounding box center [96, 164] width 11 height 11
checkbox input "true"
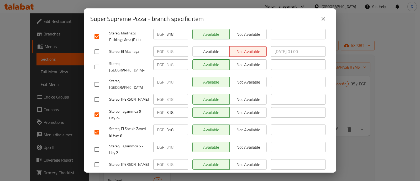
click at [99, 144] on input "checkbox" at bounding box center [96, 149] width 11 height 11
checkbox input "true"
click at [170, 142] on input "318" at bounding box center [177, 147] width 22 height 10
paste input "83"
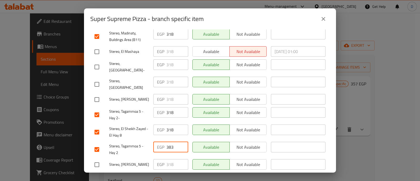
type input "383"
click at [167, 107] on input "318" at bounding box center [177, 112] width 22 height 10
paste input "83"
type input "383"
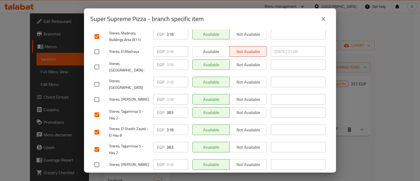
click at [161, 127] on p "EGP" at bounding box center [160, 130] width 7 height 6
click at [167, 124] on input "318" at bounding box center [177, 129] width 22 height 10
paste input "83"
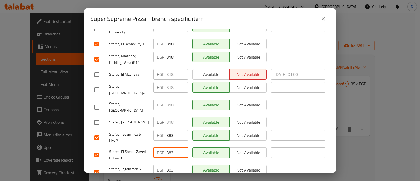
scroll to position [98, 0]
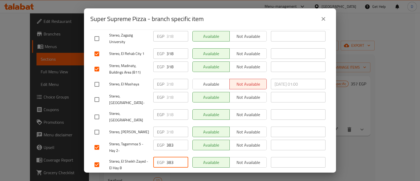
type input "383"
click at [169, 66] on input "318" at bounding box center [177, 66] width 22 height 10
paste input "83"
type input "383"
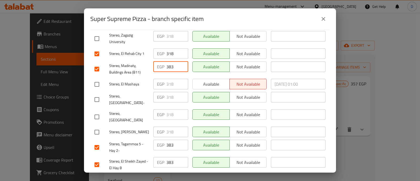
click at [167, 52] on input "318" at bounding box center [177, 53] width 22 height 10
paste input "83"
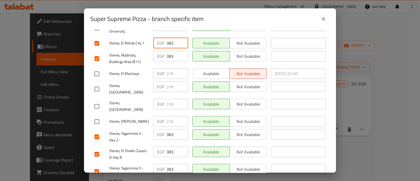
scroll to position [131, 0]
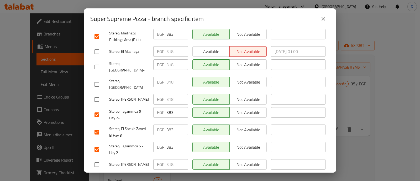
type input "383"
click at [193, 175] on span "Save" at bounding box center [209, 178] width 231 height 7
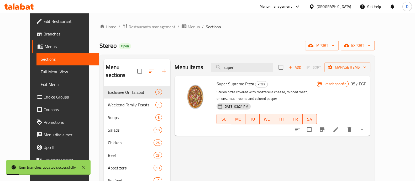
click at [325, 128] on icon "Branch-specific-item" at bounding box center [322, 129] width 6 height 6
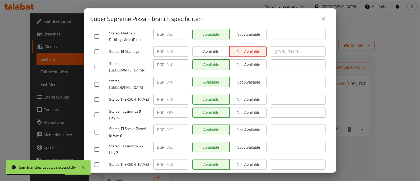
click at [327, 22] on button "close" at bounding box center [323, 19] width 13 height 13
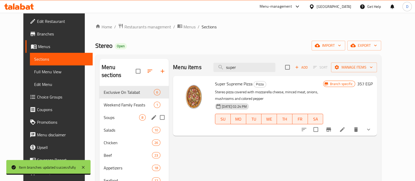
click at [104, 114] on span "Soups" at bounding box center [121, 117] width 35 height 6
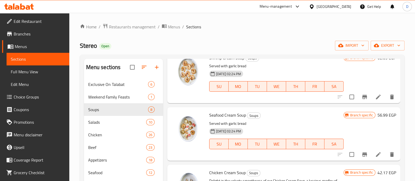
scroll to position [73, 0]
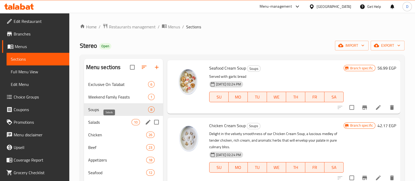
click at [127, 122] on span "Salads" at bounding box center [109, 122] width 43 height 6
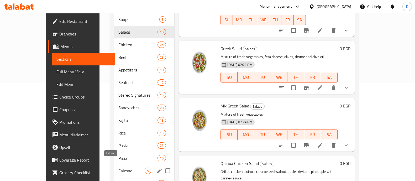
scroll to position [98, 0]
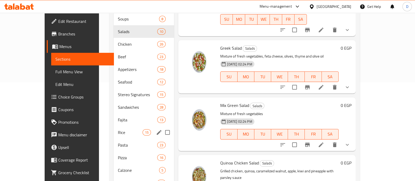
click at [114, 126] on div "Rice 15" at bounding box center [144, 132] width 60 height 13
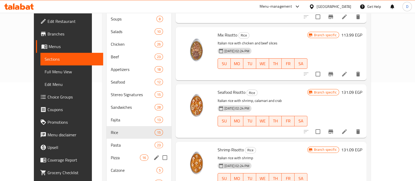
click at [107, 151] on div "Pizza 16" at bounding box center [139, 157] width 65 height 13
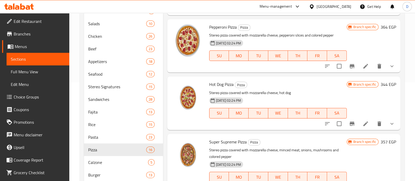
click at [389, 123] on icon "show more" at bounding box center [392, 123] width 6 height 6
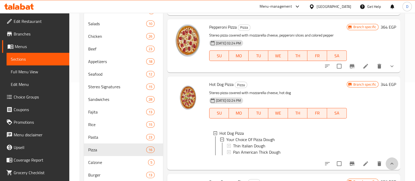
click at [386, 163] on button "show more" at bounding box center [392, 163] width 13 height 13
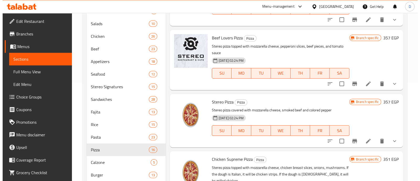
scroll to position [270, 0]
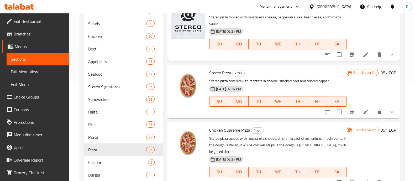
click at [350, 112] on icon "Branch-specific-item" at bounding box center [352, 112] width 5 height 4
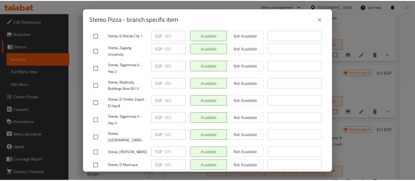
scroll to position [131, 0]
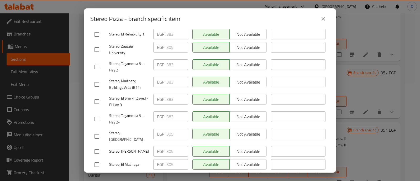
click at [326, 20] on icon "close" at bounding box center [323, 19] width 6 height 6
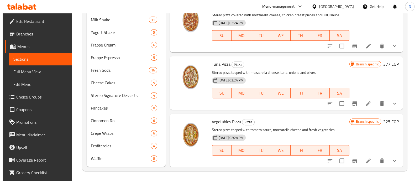
scroll to position [304, 0]
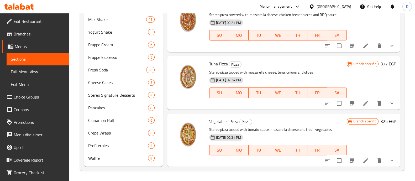
click at [349, 161] on icon "Branch-specific-item" at bounding box center [352, 160] width 6 height 6
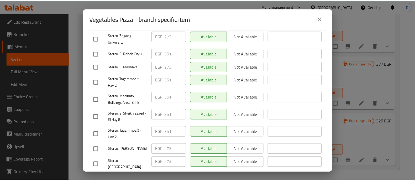
scroll to position [131, 0]
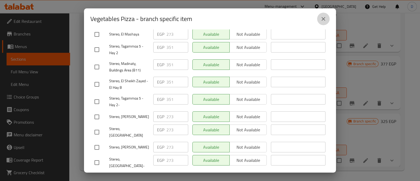
click at [326, 18] on icon "close" at bounding box center [323, 19] width 6 height 6
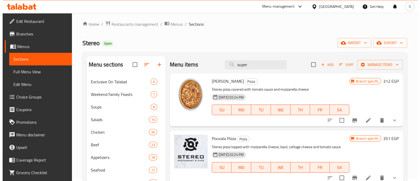
scroll to position [0, 0]
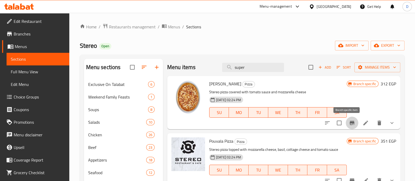
click at [349, 121] on icon "Branch-specific-item" at bounding box center [352, 123] width 6 height 6
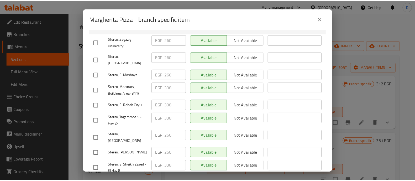
scroll to position [131, 0]
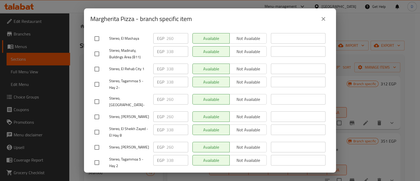
click at [324, 18] on icon "close" at bounding box center [324, 19] width 4 height 4
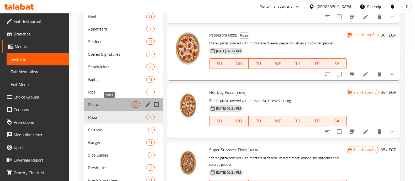
click at [114, 105] on span "Pasta" at bounding box center [109, 104] width 43 height 6
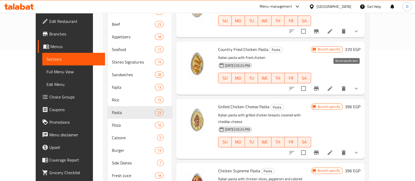
click at [319, 86] on icon "Branch-specific-item" at bounding box center [316, 88] width 5 height 4
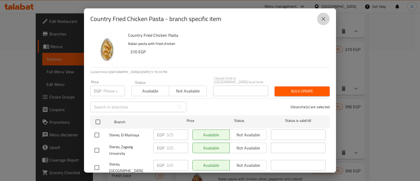
click at [323, 16] on icon "close" at bounding box center [323, 19] width 6 height 6
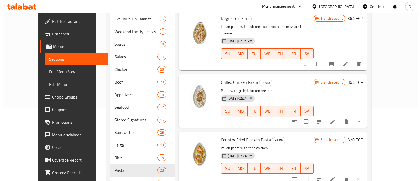
scroll to position [33, 0]
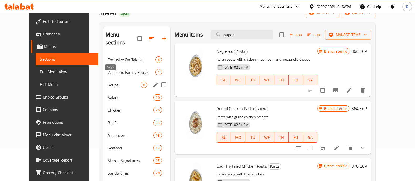
click at [103, 81] on div "Soups 8" at bounding box center [136, 84] width 67 height 13
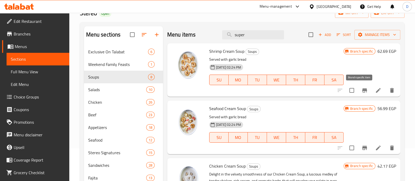
click at [361, 88] on icon "Branch-specific-item" at bounding box center [364, 90] width 6 height 6
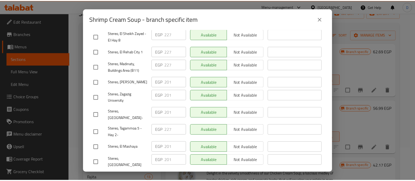
scroll to position [131, 0]
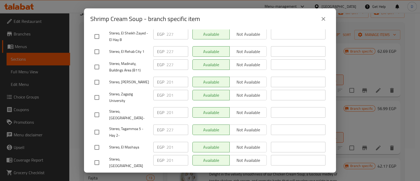
click at [325, 16] on icon "close" at bounding box center [323, 19] width 6 height 6
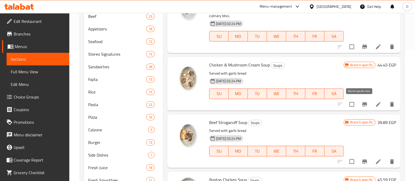
click at [361, 104] on icon "Branch-specific-item" at bounding box center [364, 104] width 6 height 6
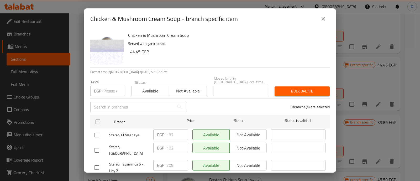
click at [323, 21] on icon "close" at bounding box center [323, 19] width 6 height 6
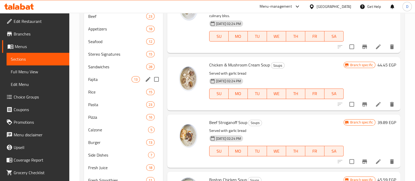
scroll to position [33, 0]
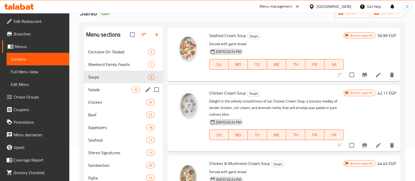
click at [120, 88] on span "Salads" at bounding box center [109, 89] width 43 height 6
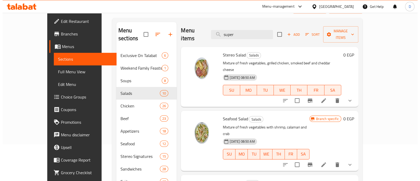
scroll to position [33, 0]
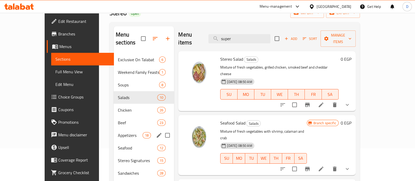
click at [116, 129] on div "Appetizers 18" at bounding box center [144, 135] width 60 height 13
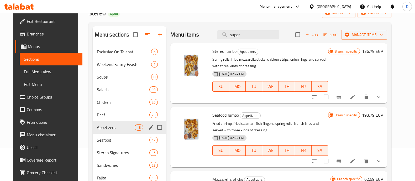
click at [105, 128] on span "Appetizers" at bounding box center [116, 127] width 38 height 6
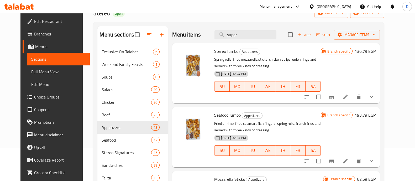
click at [334, 95] on icon "Branch-specific-item" at bounding box center [331, 97] width 5 height 4
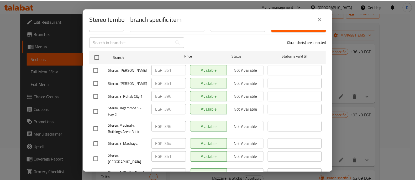
scroll to position [65, 0]
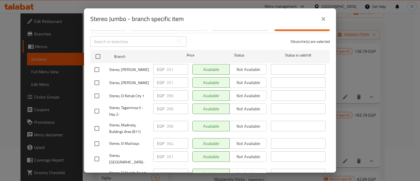
click at [322, 17] on icon "close" at bounding box center [323, 19] width 6 height 6
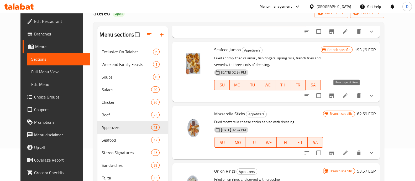
click at [338, 93] on button "Branch-specific-item" at bounding box center [331, 95] width 13 height 13
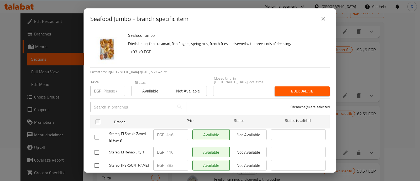
click at [323, 21] on icon "close" at bounding box center [323, 19] width 6 height 6
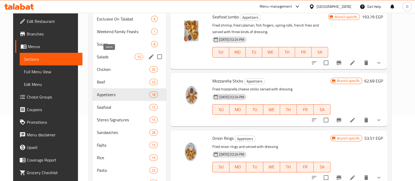
click at [109, 59] on span "Salads" at bounding box center [116, 57] width 38 height 6
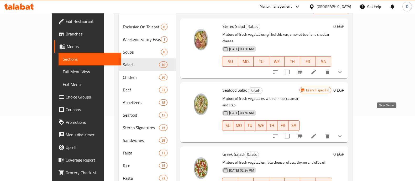
click at [343, 133] on icon "show more" at bounding box center [340, 136] width 6 height 6
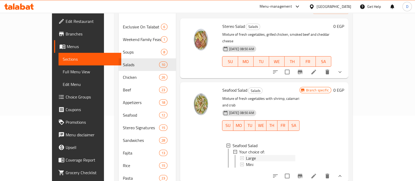
click at [275, 155] on div "Large" at bounding box center [270, 158] width 49 height 6
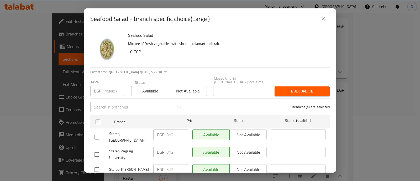
click at [322, 21] on icon "close" at bounding box center [323, 19] width 6 height 6
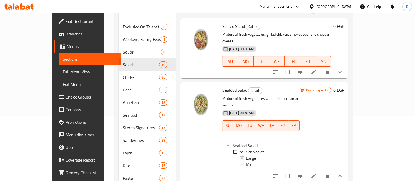
click at [260, 155] on div "Large" at bounding box center [270, 158] width 49 height 6
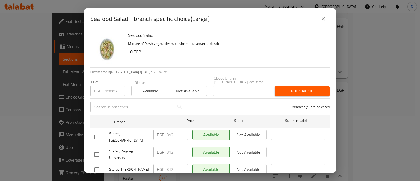
click at [319, 17] on button "close" at bounding box center [323, 19] width 13 height 13
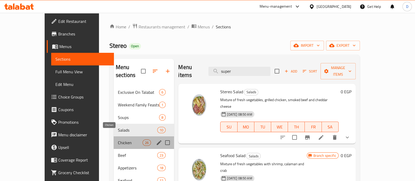
click at [118, 139] on span "Chicken" at bounding box center [130, 142] width 25 height 6
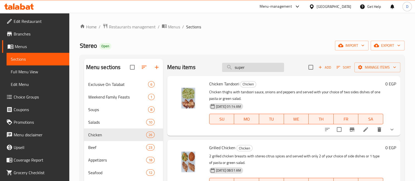
click at [245, 70] on input "super" at bounding box center [253, 67] width 62 height 9
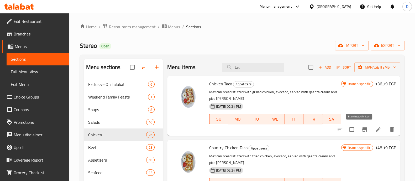
type input "tac"
click at [361, 127] on icon "Branch-specific-item" at bounding box center [364, 129] width 6 height 6
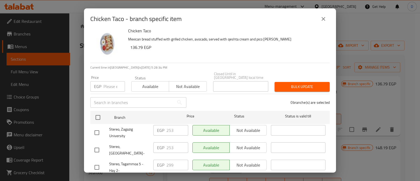
scroll to position [6, 0]
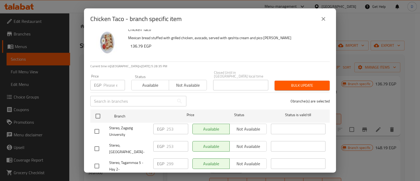
drag, startPoint x: 275, startPoint y: 94, endPoint x: 229, endPoint y: 95, distance: 46.0
click at [229, 95] on div "0 branche(s) are selected" at bounding box center [261, 101] width 143 height 19
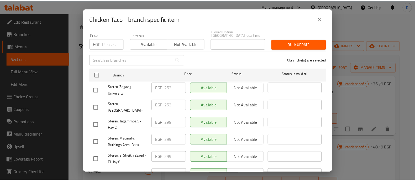
scroll to position [45, 0]
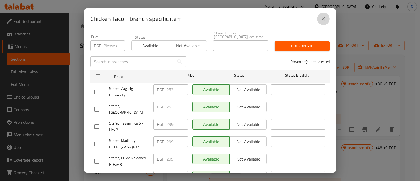
click at [324, 19] on icon "close" at bounding box center [323, 19] width 6 height 6
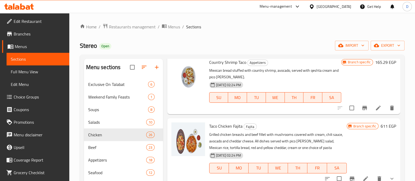
scroll to position [202, 0]
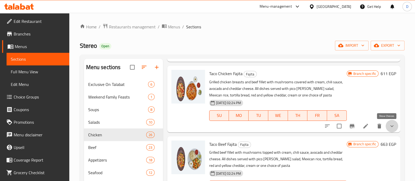
click at [389, 125] on icon "show more" at bounding box center [392, 126] width 6 height 6
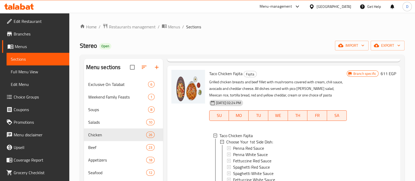
click at [304, 124] on div "06-11-2024 02:24 PM SU MO TU WE TH FR SA" at bounding box center [278, 112] width 142 height 28
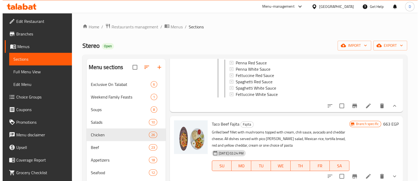
scroll to position [287, 0]
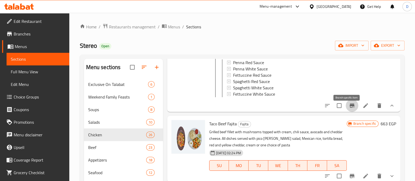
click at [349, 112] on button "Branch-specific-item" at bounding box center [352, 105] width 13 height 13
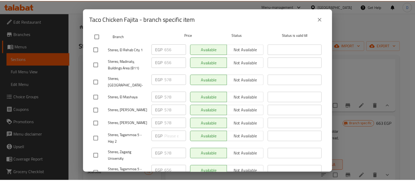
scroll to position [131, 0]
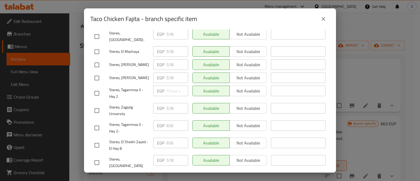
click at [98, 88] on input "checkbox" at bounding box center [96, 93] width 11 height 11
checkbox input "true"
click at [321, 20] on icon "close" at bounding box center [323, 19] width 6 height 6
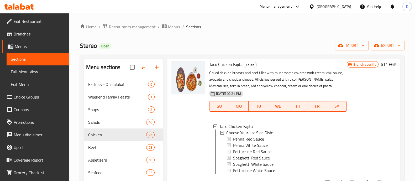
scroll to position [0, 0]
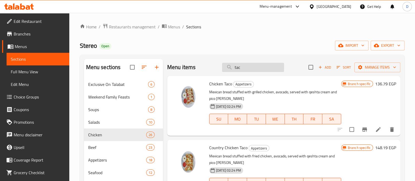
click at [239, 69] on input "tac" at bounding box center [253, 67] width 62 height 9
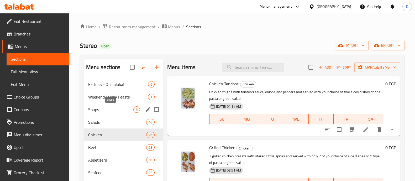
click at [118, 110] on span "Soups" at bounding box center [110, 109] width 45 height 6
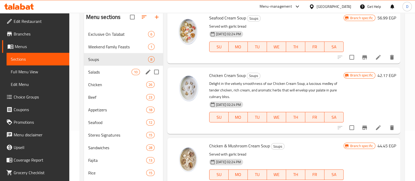
scroll to position [50, 0]
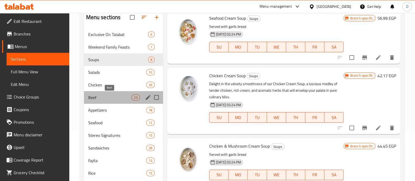
click at [113, 98] on span "Beef" at bounding box center [109, 97] width 43 height 6
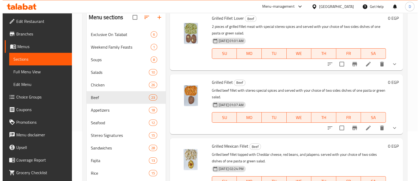
scroll to position [12, 0]
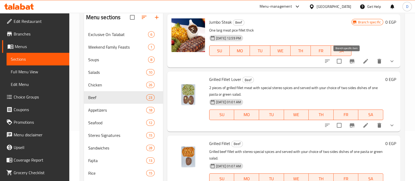
click at [349, 64] on icon "Branch-specific-item" at bounding box center [352, 61] width 6 height 6
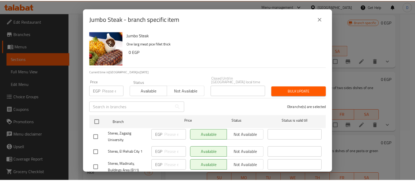
scroll to position [131, 0]
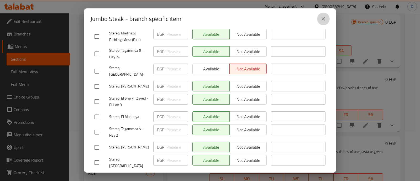
click at [325, 21] on icon "close" at bounding box center [323, 19] width 6 height 6
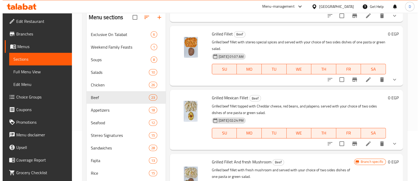
scroll to position [122, 0]
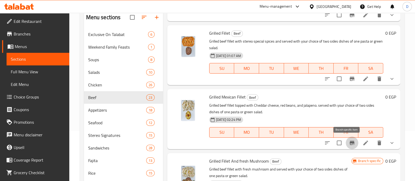
click at [346, 136] on button "Branch-specific-item" at bounding box center [352, 142] width 13 height 13
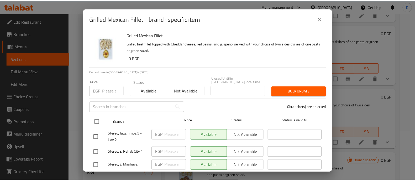
scroll to position [131, 0]
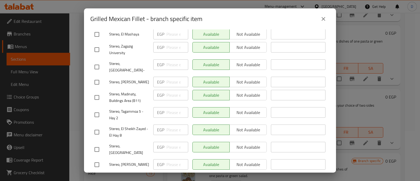
click at [321, 22] on icon "close" at bounding box center [323, 19] width 6 height 6
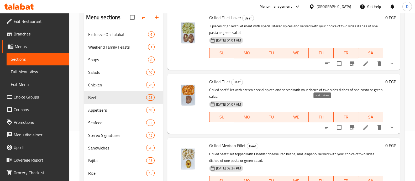
scroll to position [0, 0]
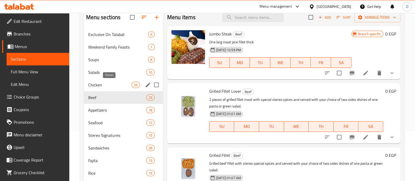
click at [100, 87] on span "Chicken" at bounding box center [109, 85] width 43 height 6
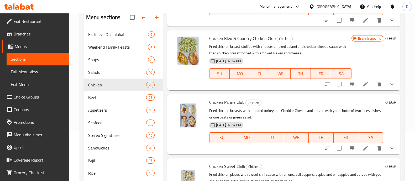
scroll to position [699, 0]
click at [389, 146] on icon "show more" at bounding box center [392, 148] width 6 height 6
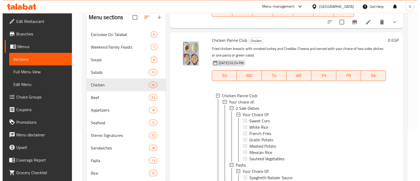
scroll to position [761, 0]
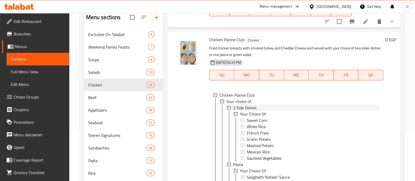
click at [263, 104] on div "2 Side Dishes" at bounding box center [306, 107] width 146 height 6
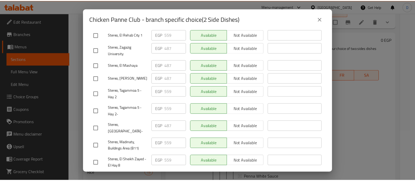
scroll to position [122, 0]
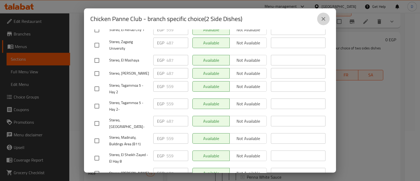
click at [323, 22] on icon "close" at bounding box center [323, 19] width 6 height 6
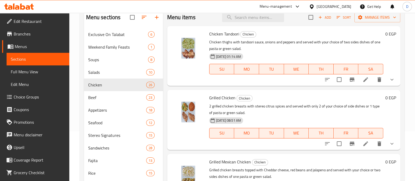
scroll to position [0, 0]
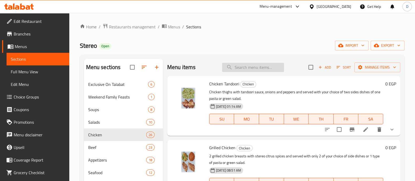
click at [244, 65] on input "search" at bounding box center [253, 67] width 62 height 9
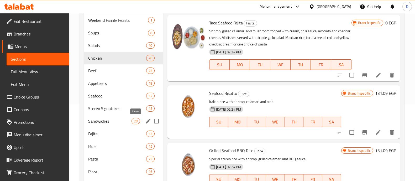
scroll to position [78, 0]
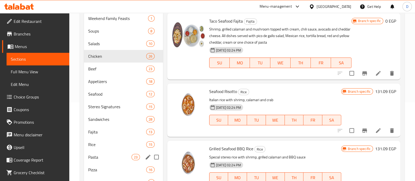
type input "seafood"
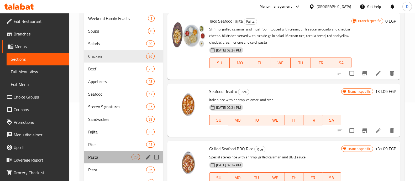
click at [110, 152] on div "Pasta 23" at bounding box center [123, 157] width 79 height 13
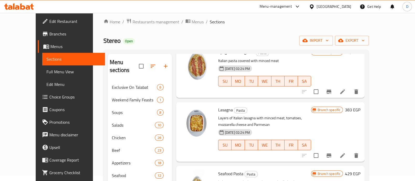
scroll to position [840, 0]
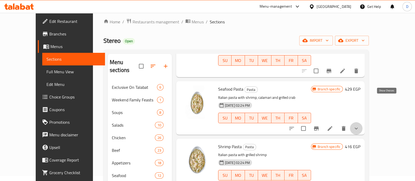
click at [359, 125] on icon "show more" at bounding box center [356, 128] width 6 height 6
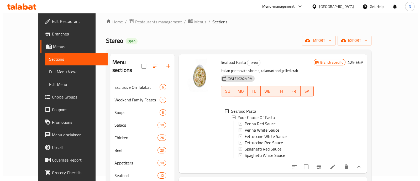
scroll to position [867, 0]
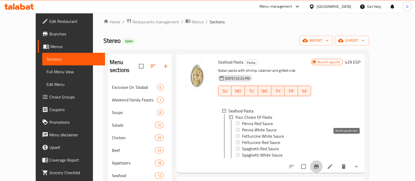
click at [319, 164] on icon "Branch-specific-item" at bounding box center [316, 166] width 5 height 4
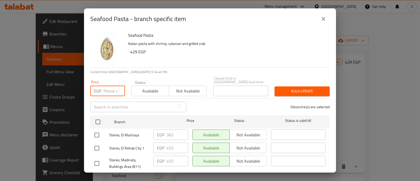
click at [116, 89] on input "number" at bounding box center [114, 91] width 22 height 10
paste input "403"
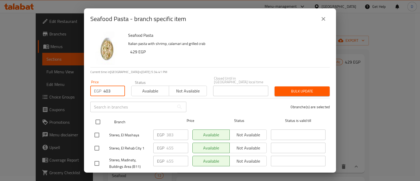
type input "403"
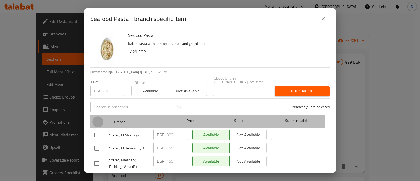
click at [97, 117] on input "checkbox" at bounding box center [97, 121] width 11 height 11
checkbox input "true"
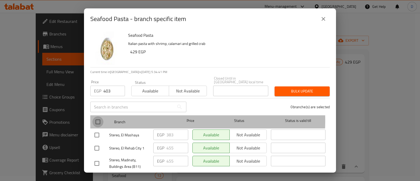
checkbox input "true"
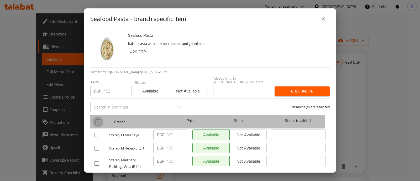
checkbox input "true"
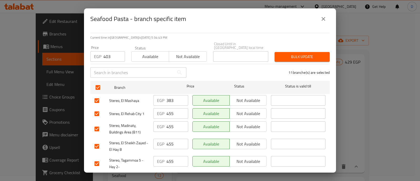
scroll to position [35, 0]
click at [296, 53] on span "Bulk update" at bounding box center [302, 56] width 47 height 7
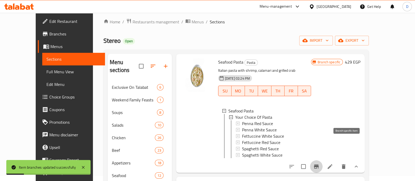
click at [319, 163] on icon "Branch-specific-item" at bounding box center [316, 166] width 6 height 6
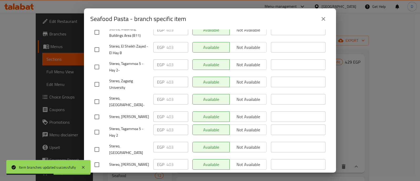
scroll to position [0, 0]
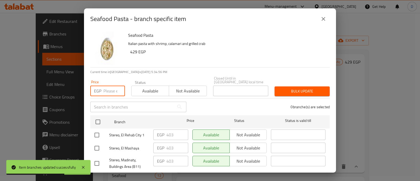
click at [109, 86] on input "number" at bounding box center [114, 91] width 22 height 10
paste input "455"
type input "455"
click at [102, 130] on input "checkbox" at bounding box center [96, 134] width 11 height 11
checkbox input "true"
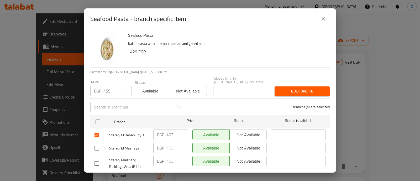
click at [98, 158] on input "checkbox" at bounding box center [96, 163] width 11 height 11
checkbox input "true"
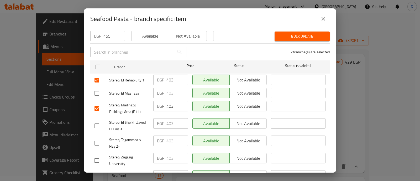
scroll to position [58, 0]
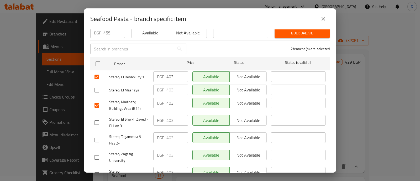
click at [97, 117] on input "checkbox" at bounding box center [96, 122] width 11 height 11
checkbox input "true"
click at [97, 134] on input "checkbox" at bounding box center [96, 139] width 11 height 11
checkbox input "true"
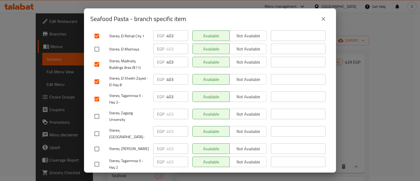
scroll to position [99, 0]
click at [96, 158] on input "checkbox" at bounding box center [96, 163] width 11 height 11
checkbox input "true"
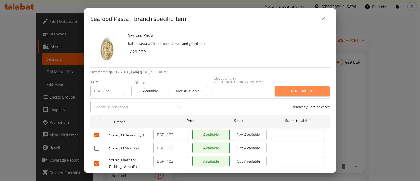
click at [300, 88] on span "Bulk update" at bounding box center [302, 91] width 47 height 7
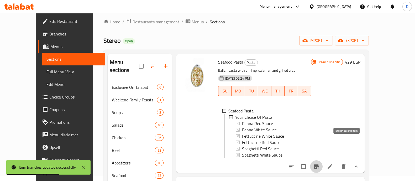
click at [319, 164] on icon "Branch-specific-item" at bounding box center [316, 166] width 5 height 4
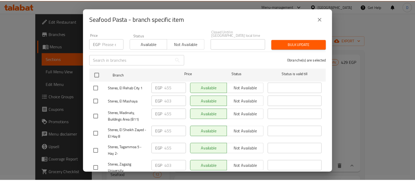
scroll to position [131, 0]
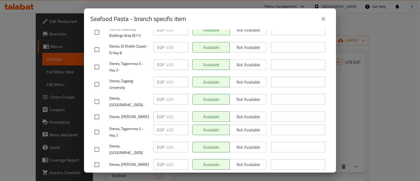
click at [324, 15] on button "close" at bounding box center [323, 19] width 13 height 13
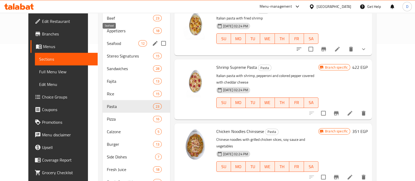
scroll to position [54, 0]
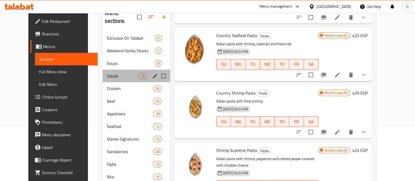
click at [108, 71] on div "Salads 10" at bounding box center [136, 76] width 67 height 13
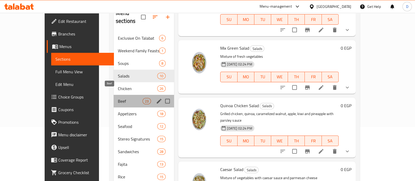
click at [118, 98] on span "Beef" at bounding box center [130, 101] width 25 height 6
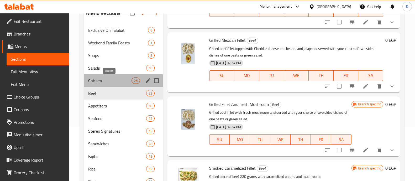
click at [104, 79] on span "Chicken" at bounding box center [109, 80] width 43 height 6
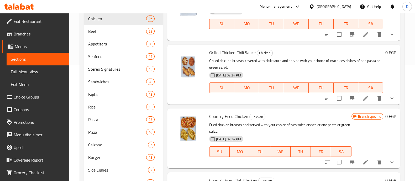
scroll to position [352, 0]
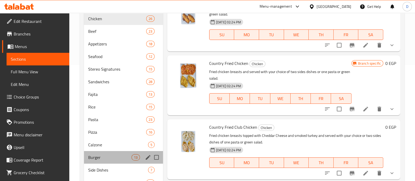
click at [115, 153] on div "Burger 13" at bounding box center [123, 157] width 79 height 13
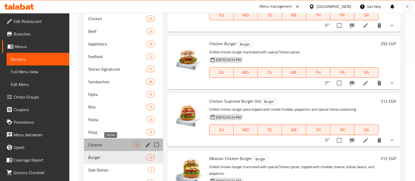
click at [109, 146] on span "Calzone" at bounding box center [110, 144] width 45 height 6
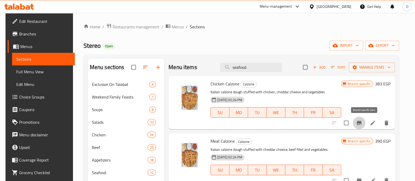
click at [361, 122] on icon "Branch-specific-item" at bounding box center [359, 123] width 5 height 4
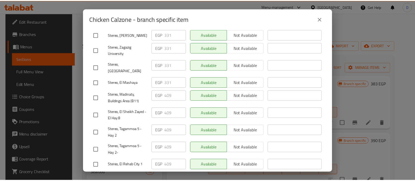
scroll to position [131, 0]
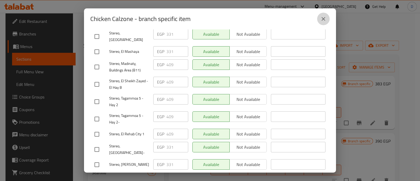
click at [324, 17] on icon "close" at bounding box center [323, 19] width 6 height 6
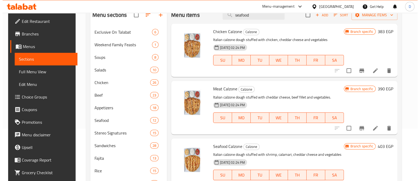
scroll to position [57, 0]
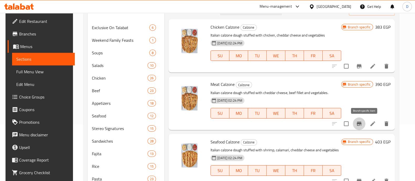
click at [361, 123] on icon "Branch-specific-item" at bounding box center [359, 124] width 5 height 4
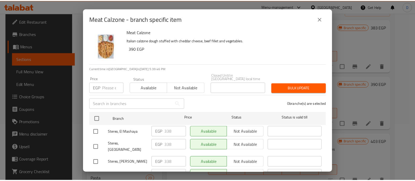
scroll to position [0, 0]
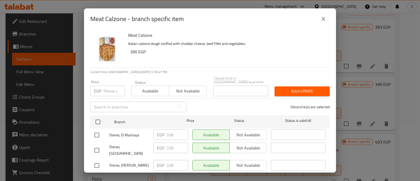
click at [324, 19] on icon "close" at bounding box center [324, 19] width 4 height 4
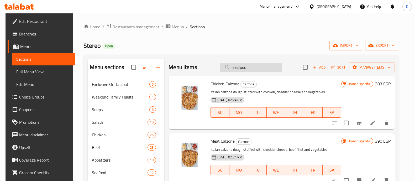
click at [264, 70] on input "seafood" at bounding box center [251, 67] width 62 height 9
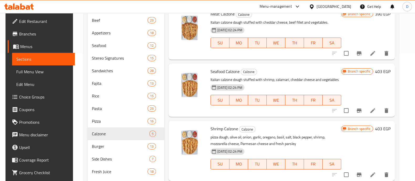
scroll to position [98, 0]
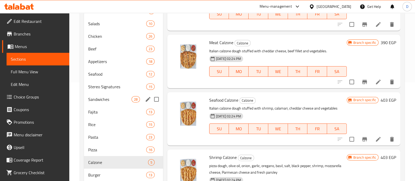
click at [109, 95] on div "Sandwiches 28" at bounding box center [123, 99] width 79 height 13
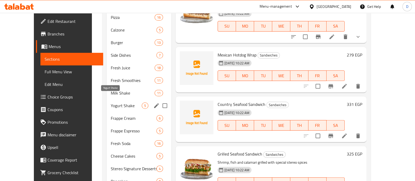
scroll to position [206, 0]
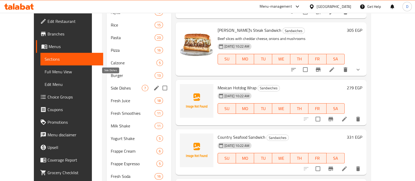
click at [117, 85] on span "Side Dishes" at bounding box center [126, 88] width 31 height 6
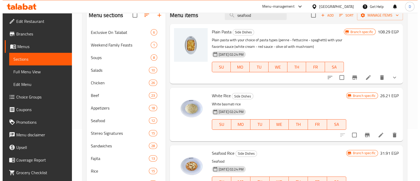
scroll to position [42, 0]
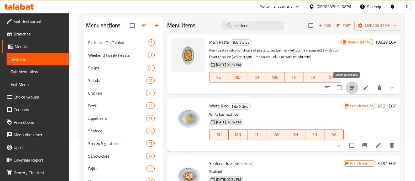
click at [349, 86] on icon "Branch-specific-item" at bounding box center [352, 88] width 6 height 6
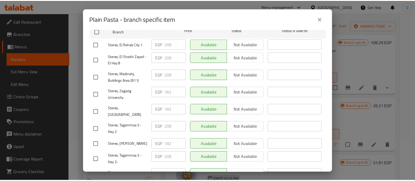
scroll to position [131, 0]
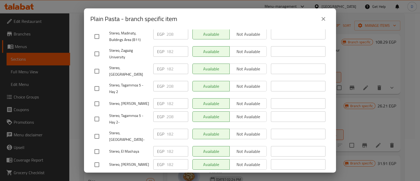
click at [325, 19] on icon "close" at bounding box center [323, 19] width 6 height 6
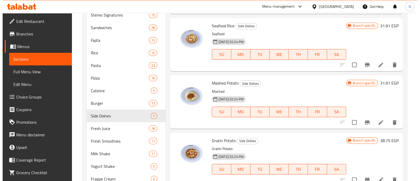
scroll to position [173, 0]
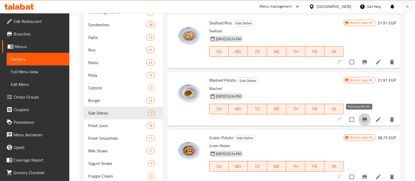
click at [361, 121] on icon "Branch-specific-item" at bounding box center [364, 119] width 6 height 6
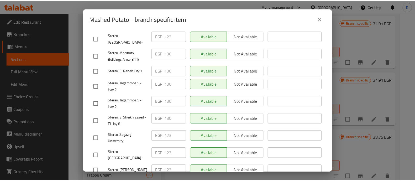
scroll to position [131, 0]
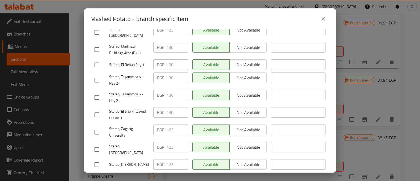
click at [323, 21] on icon "close" at bounding box center [323, 19] width 6 height 6
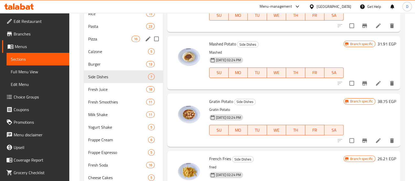
scroll to position [173, 0]
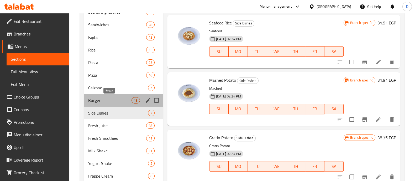
click at [108, 97] on span "Burger" at bounding box center [109, 100] width 43 height 6
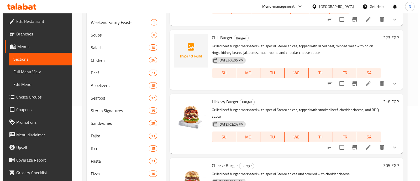
scroll to position [98, 0]
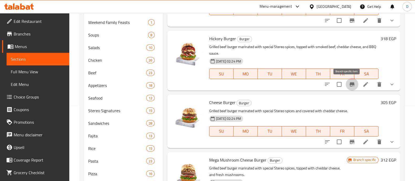
click at [350, 86] on icon "Branch-specific-item" at bounding box center [352, 84] width 5 height 4
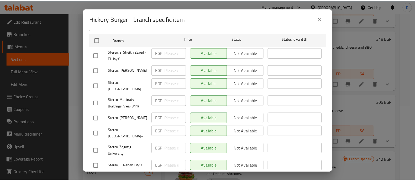
scroll to position [131, 0]
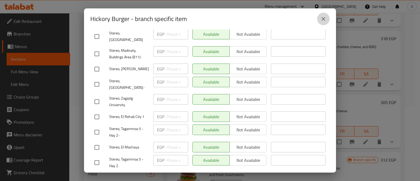
click at [323, 20] on icon "close" at bounding box center [323, 19] width 6 height 6
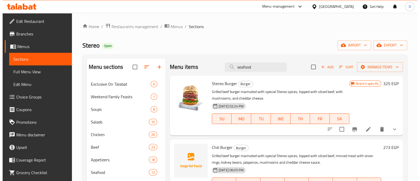
scroll to position [0, 0]
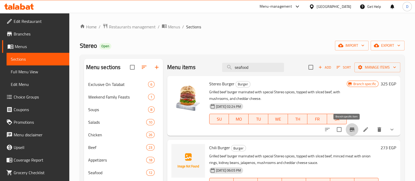
click at [350, 129] on icon "Branch-specific-item" at bounding box center [352, 129] width 5 height 4
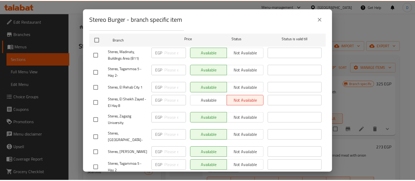
scroll to position [131, 0]
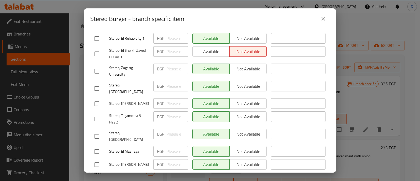
click at [326, 20] on icon "close" at bounding box center [323, 19] width 6 height 6
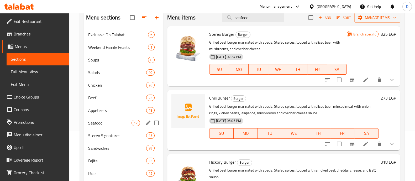
scroll to position [98, 0]
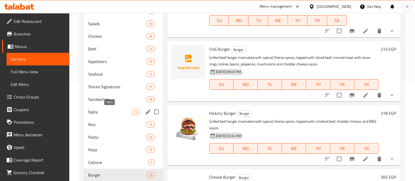
click at [108, 106] on div "Fajita 13" at bounding box center [123, 112] width 79 height 13
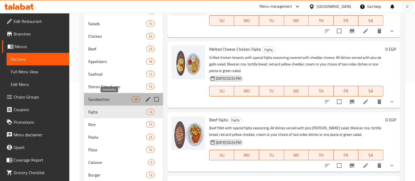
click at [122, 98] on span "Sandwiches" at bounding box center [109, 99] width 43 height 6
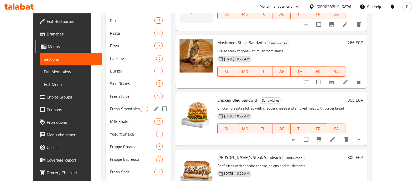
scroll to position [173, 0]
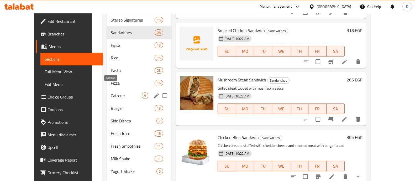
click at [111, 92] on span "Calzone" at bounding box center [126, 95] width 31 height 6
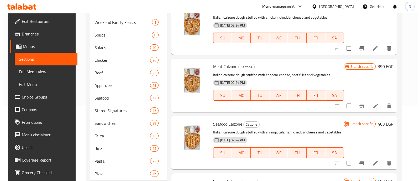
scroll to position [42, 0]
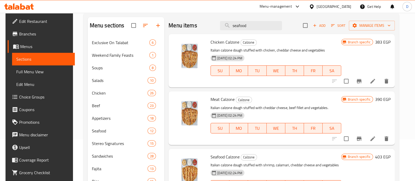
click at [361, 78] on button "Branch-specific-item" at bounding box center [359, 81] width 13 height 13
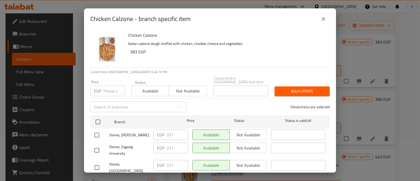
click at [105, 87] on input "number" at bounding box center [114, 91] width 22 height 10
paste input "351"
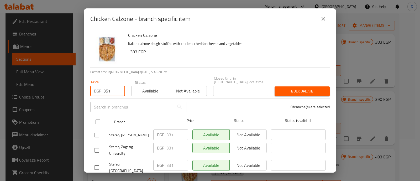
type input "351"
click at [99, 116] on input "checkbox" at bounding box center [97, 121] width 11 height 11
checkbox input "true"
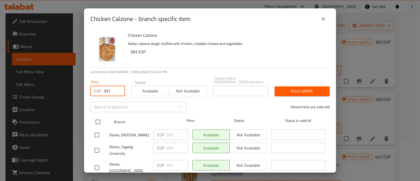
checkbox input "true"
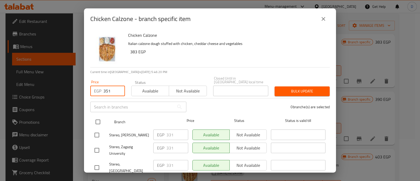
checkbox input "true"
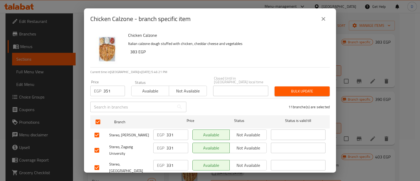
click at [295, 88] on span "Bulk update" at bounding box center [302, 91] width 47 height 7
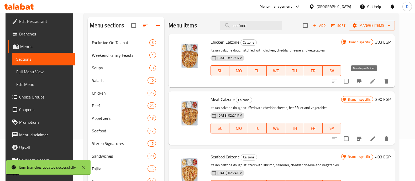
click at [361, 81] on icon "Branch-specific-item" at bounding box center [359, 81] width 5 height 4
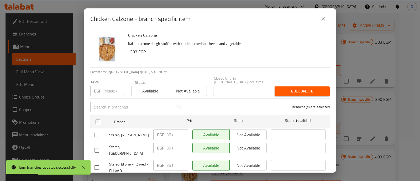
click at [110, 86] on input "number" at bounding box center [114, 91] width 22 height 10
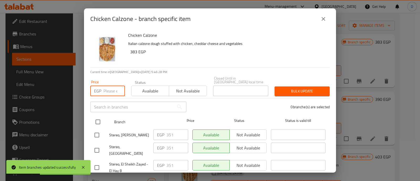
paste input "409"
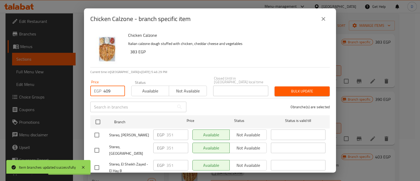
scroll to position [33, 0]
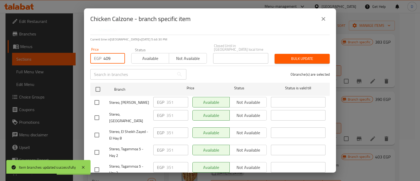
type input "409"
click at [98, 129] on input "checkbox" at bounding box center [96, 134] width 11 height 11
checkbox input "true"
click at [99, 147] on input "checkbox" at bounding box center [96, 152] width 11 height 11
checkbox input "true"
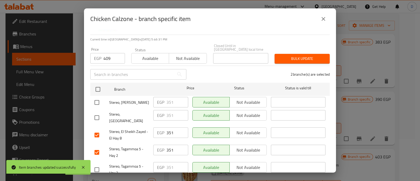
click at [99, 164] on input "checkbox" at bounding box center [96, 169] width 11 height 11
checkbox input "true"
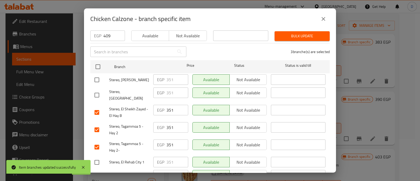
scroll to position [65, 0]
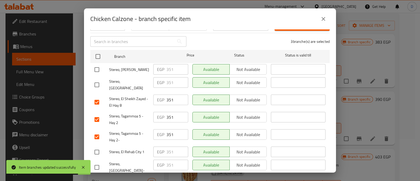
click at [97, 146] on input "checkbox" at bounding box center [96, 151] width 11 height 11
checkbox input "true"
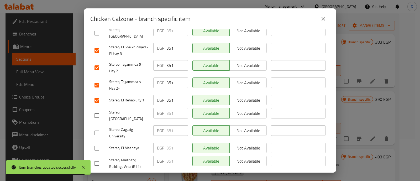
scroll to position [131, 0]
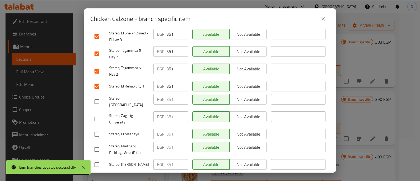
click at [97, 144] on input "checkbox" at bounding box center [96, 149] width 11 height 11
checkbox input "true"
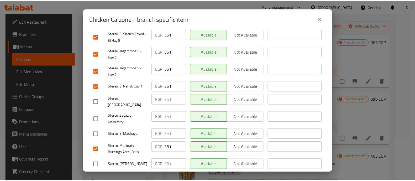
scroll to position [0, 0]
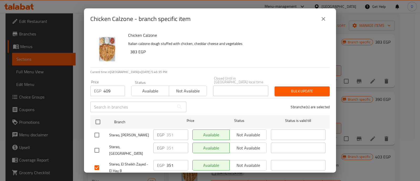
click at [287, 89] on span "Bulk update" at bounding box center [302, 91] width 47 height 7
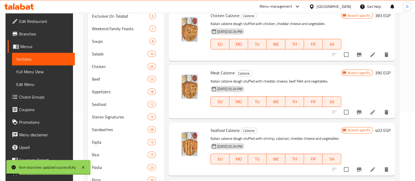
scroll to position [75, 0]
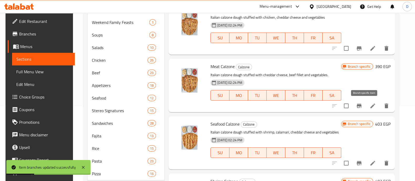
click at [361, 104] on icon "Branch-specific-item" at bounding box center [359, 106] width 5 height 4
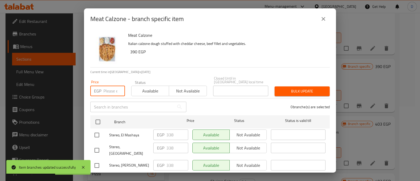
click at [109, 87] on input "number" at bounding box center [114, 91] width 22 height 10
paste input "357"
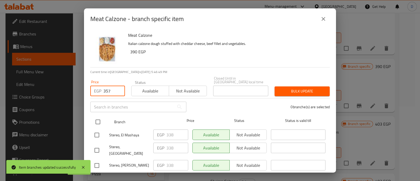
type input "357"
click at [99, 118] on input "checkbox" at bounding box center [97, 121] width 11 height 11
checkbox input "true"
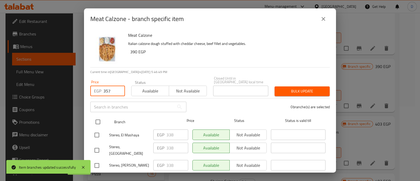
checkbox input "true"
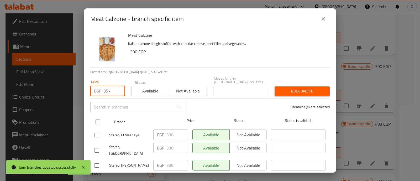
checkbox input "true"
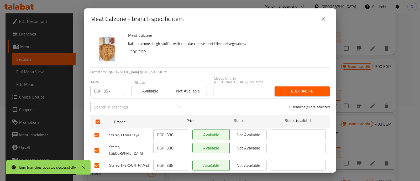
click at [302, 88] on span "Bulk update" at bounding box center [302, 91] width 47 height 7
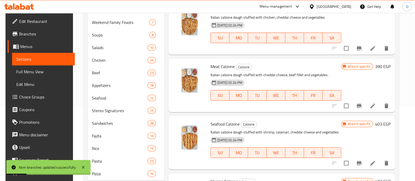
click at [361, 105] on icon "Branch-specific-item" at bounding box center [359, 106] width 5 height 4
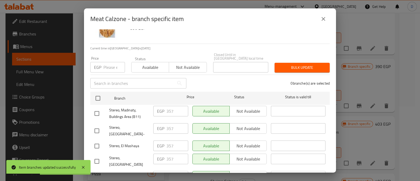
scroll to position [33, 0]
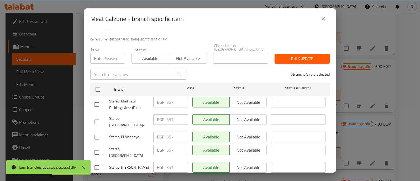
click at [114, 53] on input "number" at bounding box center [114, 58] width 22 height 10
paste input "416"
type input "416"
click at [94, 99] on input "checkbox" at bounding box center [96, 104] width 11 height 11
checkbox input "true"
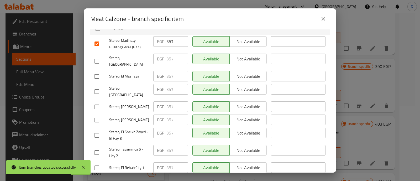
scroll to position [98, 0]
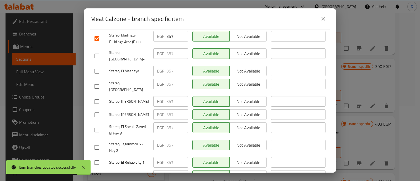
click at [102, 142] on input "checkbox" at bounding box center [96, 147] width 11 height 11
checkbox input "true"
click at [97, 157] on input "checkbox" at bounding box center [96, 162] width 11 height 11
checkbox input "true"
click at [98, 172] on input "checkbox" at bounding box center [96, 177] width 11 height 11
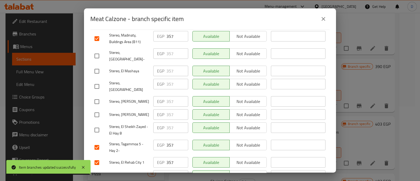
checkbox input "true"
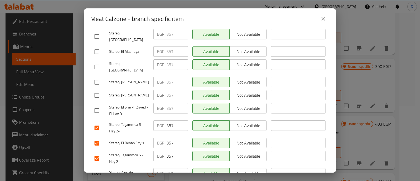
scroll to position [131, 0]
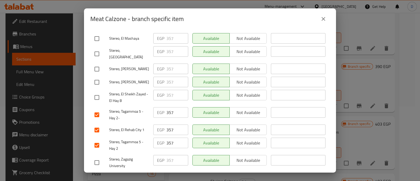
click at [99, 92] on input "checkbox" at bounding box center [96, 97] width 11 height 11
checkbox input "true"
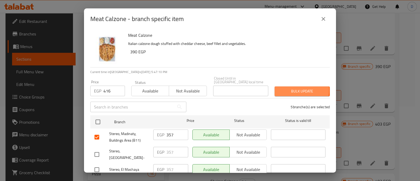
click at [291, 88] on span "Bulk update" at bounding box center [302, 91] width 47 height 7
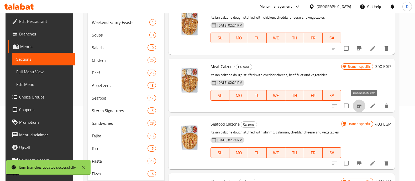
click at [361, 106] on icon "Branch-specific-item" at bounding box center [359, 106] width 5 height 4
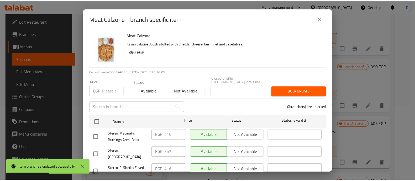
scroll to position [131, 0]
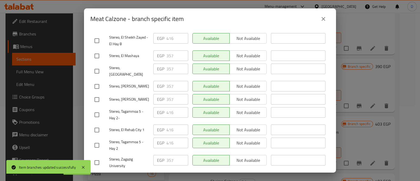
click at [322, 18] on icon "close" at bounding box center [324, 19] width 4 height 4
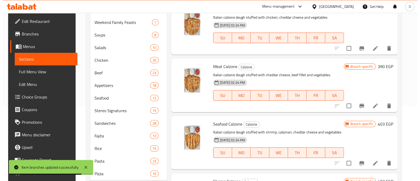
scroll to position [107, 0]
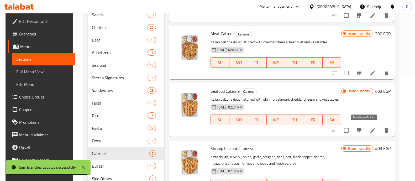
click at [362, 129] on icon "Branch-specific-item" at bounding box center [359, 130] width 6 height 6
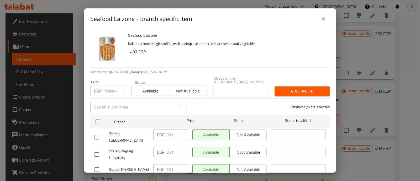
click at [109, 91] on input "number" at bounding box center [114, 91] width 22 height 10
paste input "370"
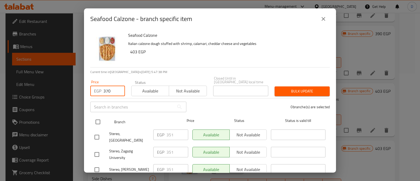
type input "370"
click at [99, 118] on input "checkbox" at bounding box center [97, 121] width 11 height 11
checkbox input "true"
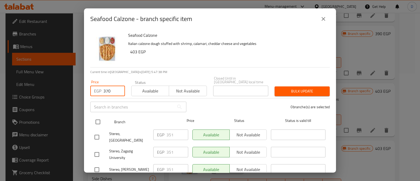
checkbox input "true"
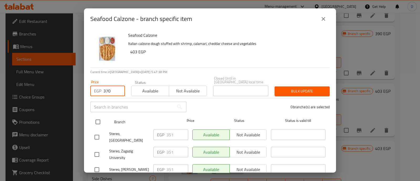
checkbox input "true"
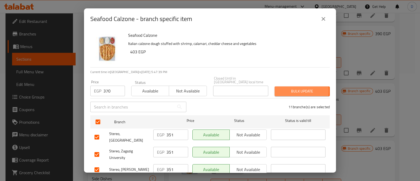
click at [285, 88] on span "Bulk update" at bounding box center [302, 91] width 47 height 7
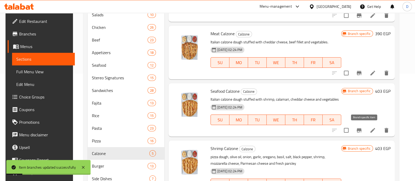
click at [362, 128] on icon "Branch-specific-item" at bounding box center [359, 130] width 6 height 6
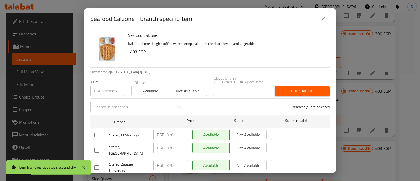
click at [108, 88] on input "number" at bounding box center [114, 91] width 22 height 10
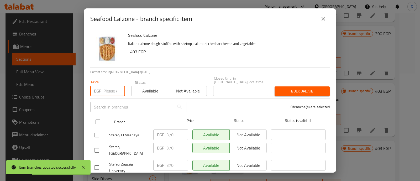
paste input "429"
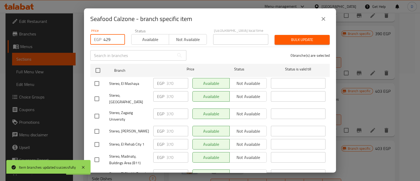
scroll to position [65, 0]
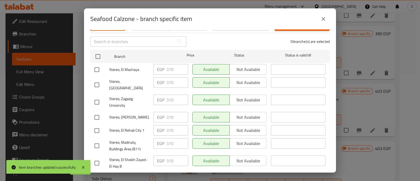
type input "429"
click at [97, 125] on input "checkbox" at bounding box center [96, 130] width 11 height 11
checkbox input "true"
click at [97, 140] on input "checkbox" at bounding box center [96, 145] width 11 height 11
checkbox input "true"
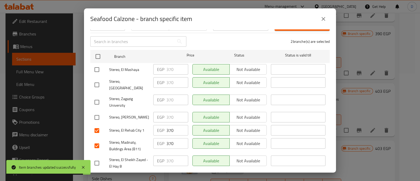
scroll to position [98, 0]
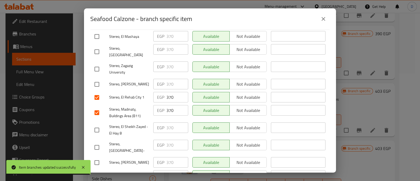
click at [97, 124] on input "checkbox" at bounding box center [96, 129] width 11 height 11
checkbox input "true"
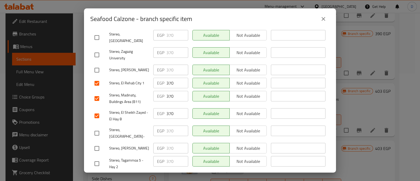
scroll to position [131, 0]
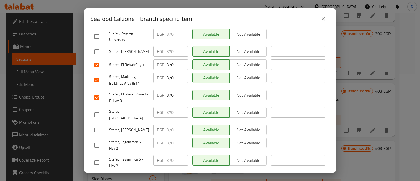
click at [99, 140] on input "checkbox" at bounding box center [96, 145] width 11 height 11
checkbox input "true"
click at [100, 157] on input "checkbox" at bounding box center [96, 162] width 11 height 11
checkbox input "true"
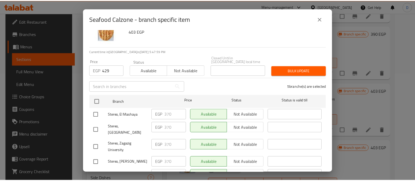
scroll to position [0, 0]
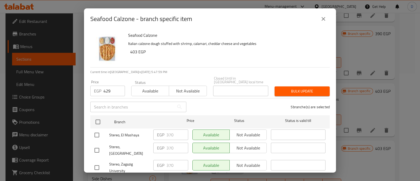
click at [300, 88] on span "Bulk update" at bounding box center [302, 91] width 47 height 7
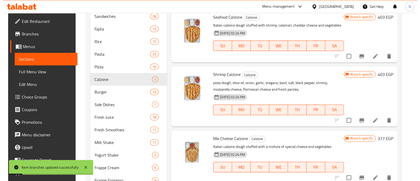
scroll to position [206, 0]
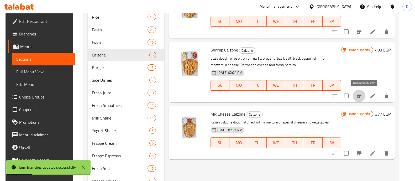
click at [361, 96] on icon "Branch-specific-item" at bounding box center [359, 96] width 5 height 4
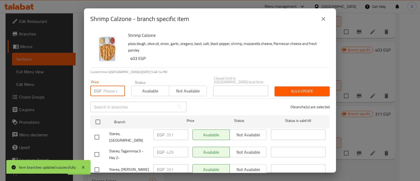
click at [112, 86] on input "number" at bounding box center [114, 91] width 22 height 10
paste input "370"
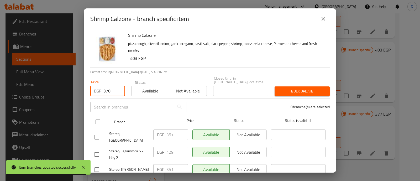
type input "370"
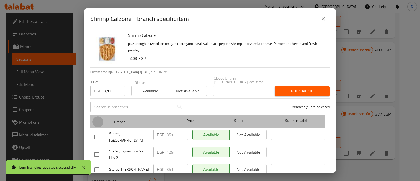
click at [100, 117] on input "checkbox" at bounding box center [97, 121] width 11 height 11
checkbox input "true"
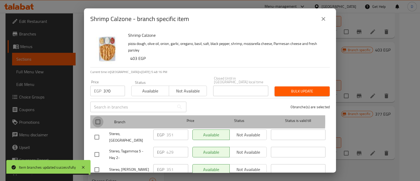
checkbox input "true"
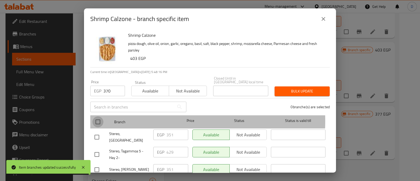
checkbox input "true"
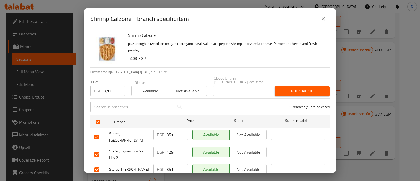
click at [291, 88] on span "Bulk update" at bounding box center [302, 91] width 47 height 7
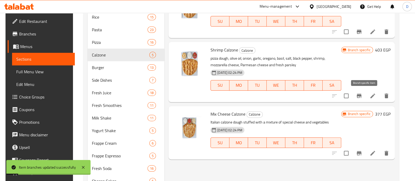
click at [362, 93] on icon "Branch-specific-item" at bounding box center [359, 96] width 6 height 6
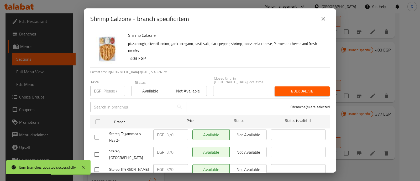
click at [106, 90] on input "number" at bounding box center [114, 91] width 22 height 10
paste input "429"
type input "429"
click at [99, 132] on input "checkbox" at bounding box center [96, 137] width 11 height 11
checkbox input "true"
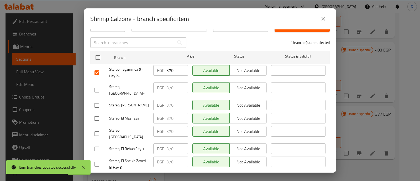
scroll to position [65, 0]
click at [99, 142] on input "checkbox" at bounding box center [96, 147] width 11 height 11
checkbox input "true"
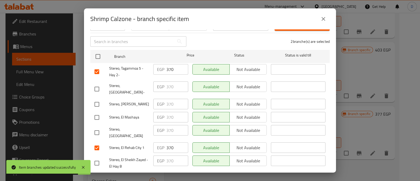
click at [99, 157] on input "checkbox" at bounding box center [96, 162] width 11 height 11
checkbox input "true"
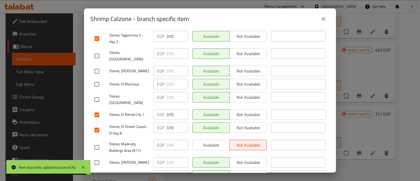
click at [95, 142] on input "checkbox" at bounding box center [96, 147] width 11 height 11
checkbox input "true"
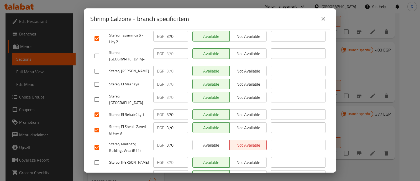
scroll to position [131, 0]
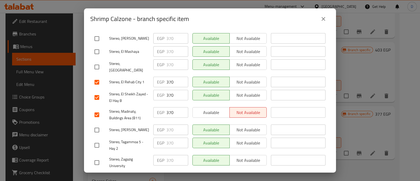
click at [98, 140] on input "checkbox" at bounding box center [96, 145] width 11 height 11
checkbox input "true"
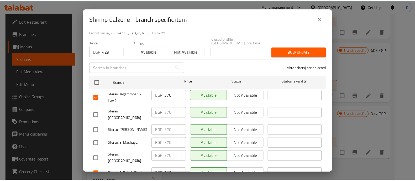
scroll to position [33, 0]
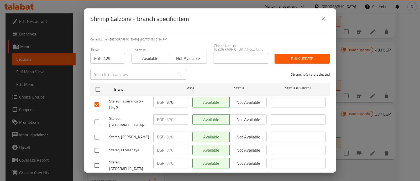
click at [298, 56] on span "Bulk update" at bounding box center [302, 58] width 47 height 7
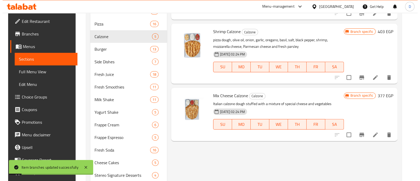
scroll to position [239, 0]
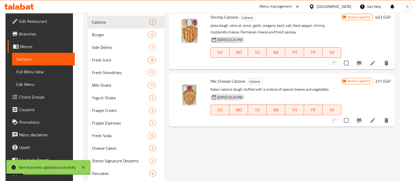
click at [361, 118] on icon "Branch-specific-item" at bounding box center [359, 120] width 6 height 6
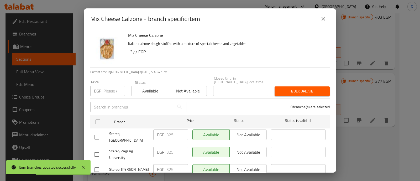
click at [114, 86] on input "number" at bounding box center [114, 91] width 22 height 10
paste input "344"
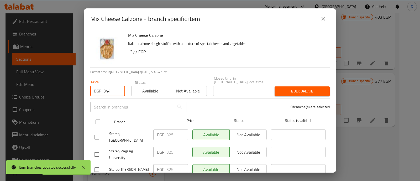
type input "344"
click at [101, 117] on input "checkbox" at bounding box center [97, 121] width 11 height 11
checkbox input "true"
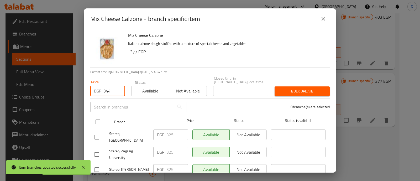
checkbox input "true"
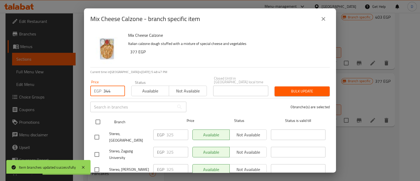
checkbox input "true"
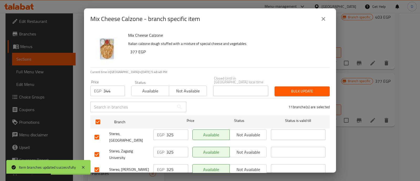
click at [290, 88] on span "Bulk update" at bounding box center [302, 91] width 47 height 7
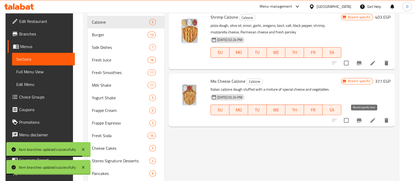
click at [362, 117] on icon "Branch-specific-item" at bounding box center [359, 120] width 6 height 6
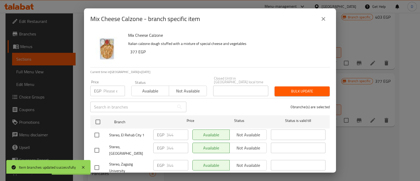
click at [112, 86] on input "number" at bounding box center [114, 91] width 22 height 10
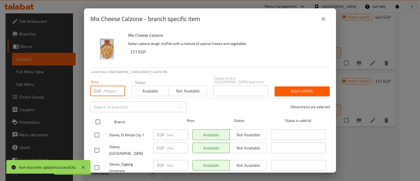
paste input "403"
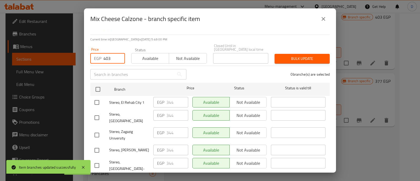
type input "403"
click at [95, 98] on input "checkbox" at bounding box center [96, 102] width 11 height 11
checkbox input "true"
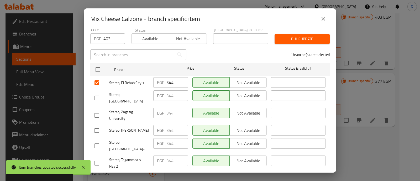
scroll to position [65, 0]
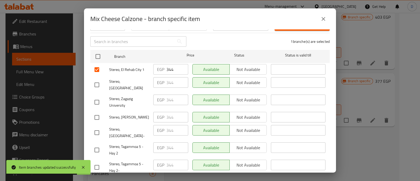
click at [99, 144] on input "checkbox" at bounding box center [96, 149] width 11 height 11
checkbox input "true"
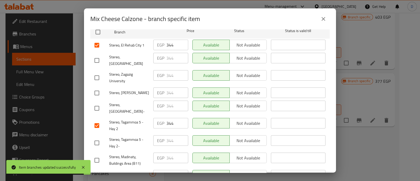
scroll to position [98, 0]
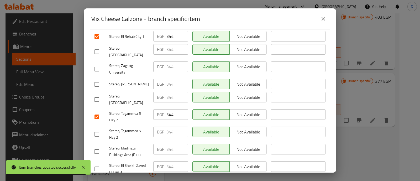
click at [97, 129] on input "checkbox" at bounding box center [96, 134] width 11 height 11
checkbox input "true"
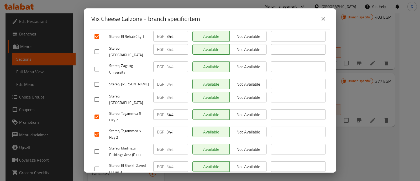
click at [97, 146] on input "checkbox" at bounding box center [96, 151] width 11 height 11
checkbox input "true"
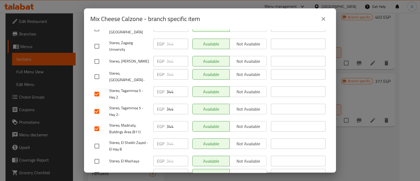
scroll to position [131, 0]
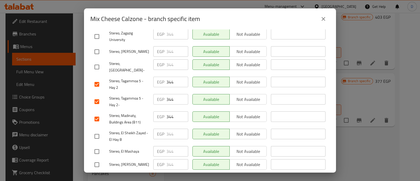
click at [97, 131] on input "checkbox" at bounding box center [96, 136] width 11 height 11
checkbox input "true"
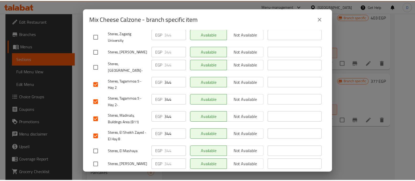
scroll to position [33, 0]
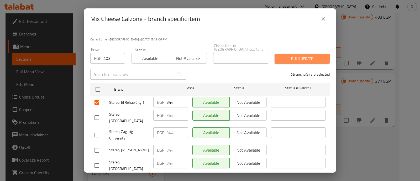
click at [299, 55] on span "Bulk update" at bounding box center [302, 58] width 47 height 7
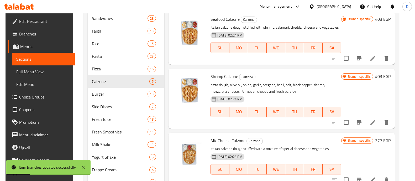
scroll to position [140, 0]
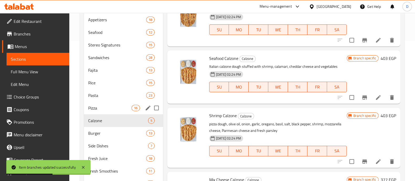
click at [110, 105] on span "Pizza" at bounding box center [109, 108] width 43 height 6
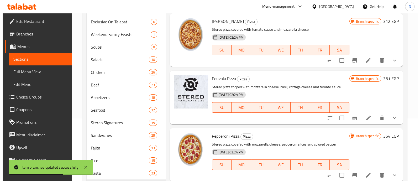
scroll to position [9, 0]
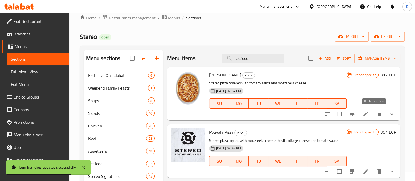
click at [389, 114] on icon "show more" at bounding box center [392, 114] width 6 height 6
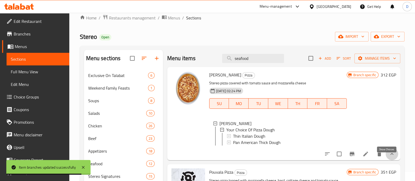
click at [389, 157] on icon "show more" at bounding box center [392, 154] width 6 height 6
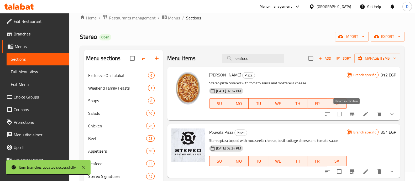
click at [350, 115] on icon "Branch-specific-item" at bounding box center [352, 114] width 5 height 4
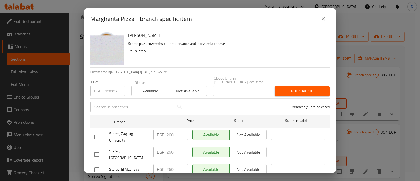
click at [111, 90] on input "number" at bounding box center [114, 91] width 22 height 10
paste input "273"
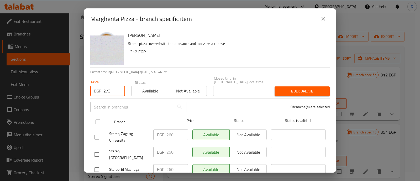
type input "273"
click at [98, 116] on input "checkbox" at bounding box center [97, 121] width 11 height 11
checkbox input "true"
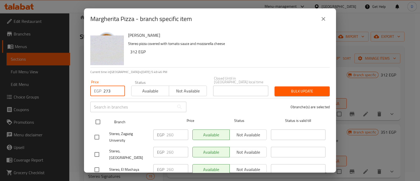
checkbox input "true"
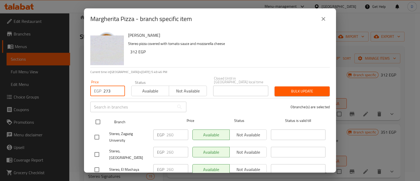
checkbox input "true"
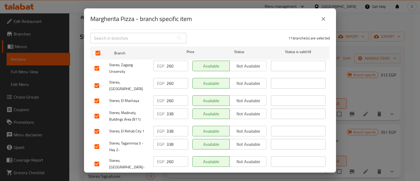
scroll to position [0, 0]
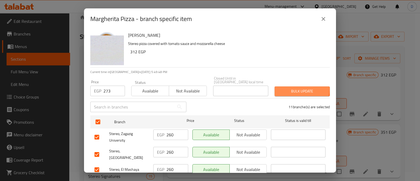
click at [297, 88] on span "Bulk update" at bounding box center [302, 91] width 47 height 7
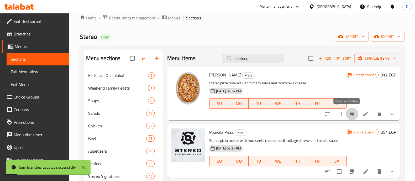
click at [346, 109] on button "Branch-specific-item" at bounding box center [352, 114] width 13 height 13
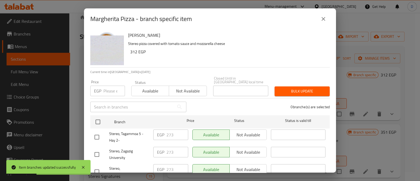
click at [104, 86] on input "number" at bounding box center [114, 91] width 22 height 10
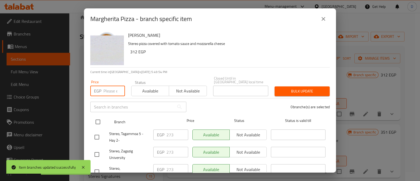
paste input "338"
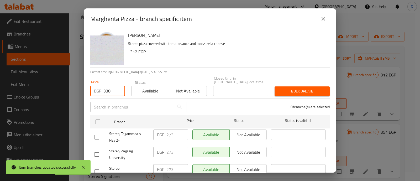
type input "338"
click at [99, 136] on input "checkbox" at bounding box center [96, 137] width 11 height 11
checkbox input "true"
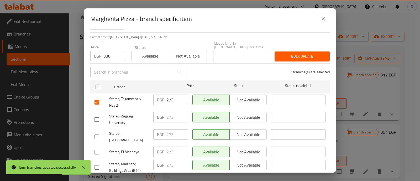
scroll to position [65, 0]
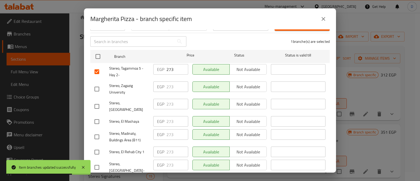
click at [95, 131] on input "checkbox" at bounding box center [96, 136] width 11 height 11
checkbox input "true"
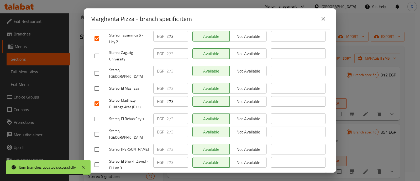
click at [97, 113] on input "checkbox" at bounding box center [96, 118] width 11 height 11
checkbox input "true"
click at [99, 159] on input "checkbox" at bounding box center [96, 164] width 11 height 11
checkbox input "true"
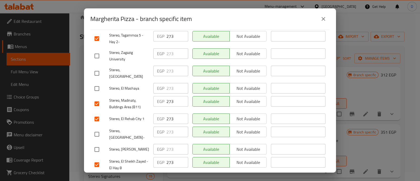
scroll to position [131, 0]
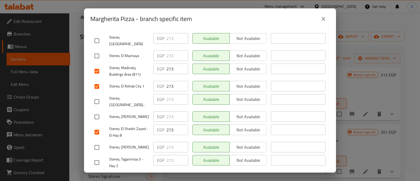
click at [100, 157] on input "checkbox" at bounding box center [96, 162] width 11 height 11
checkbox input "true"
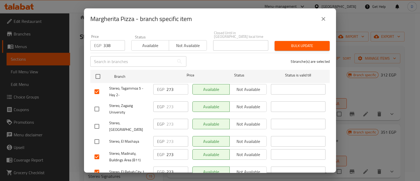
scroll to position [0, 0]
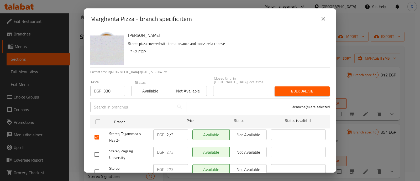
click at [296, 88] on span "Bulk update" at bounding box center [302, 91] width 47 height 7
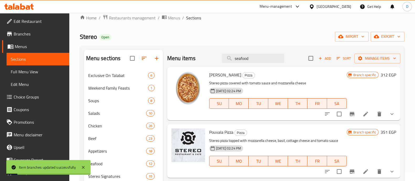
click at [350, 113] on icon "Branch-specific-item" at bounding box center [352, 114] width 5 height 4
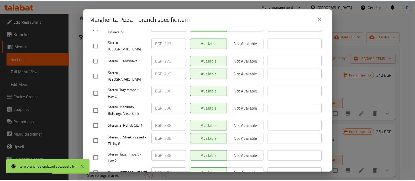
scroll to position [131, 0]
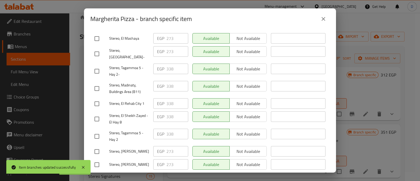
click at [322, 20] on icon "close" at bounding box center [324, 19] width 4 height 4
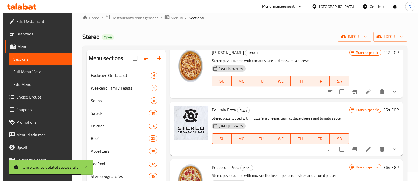
scroll to position [33, 0]
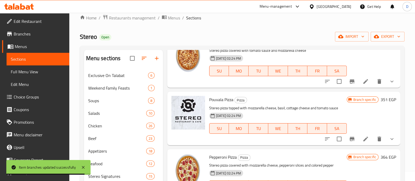
click at [348, 133] on button "Branch-specific-item" at bounding box center [352, 139] width 13 height 13
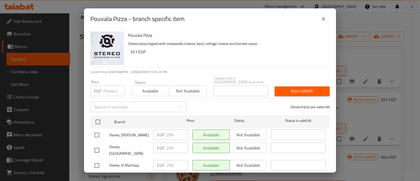
click at [115, 88] on input "number" at bounding box center [114, 91] width 22 height 10
paste input "312"
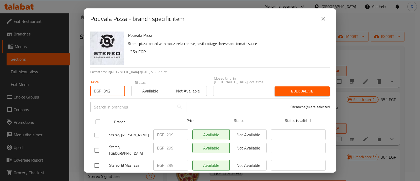
type input "312"
click at [98, 117] on input "checkbox" at bounding box center [97, 121] width 11 height 11
checkbox input "true"
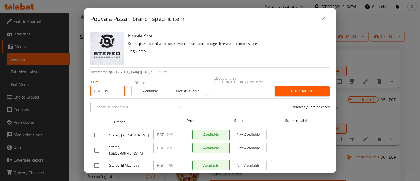
checkbox input "true"
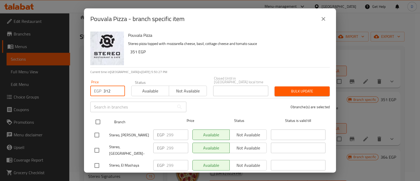
checkbox input "true"
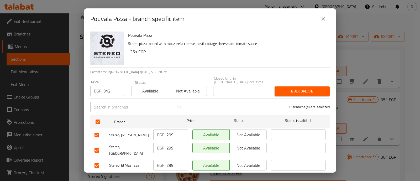
click at [290, 88] on span "Bulk update" at bounding box center [302, 91] width 47 height 7
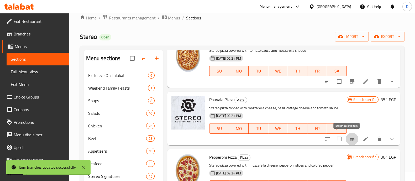
click at [349, 138] on icon "Branch-specific-item" at bounding box center [352, 139] width 6 height 6
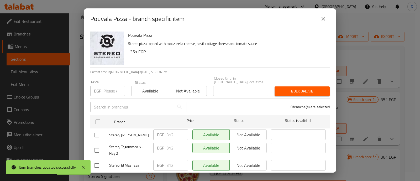
click at [105, 88] on input "number" at bounding box center [114, 91] width 22 height 10
paste input "377"
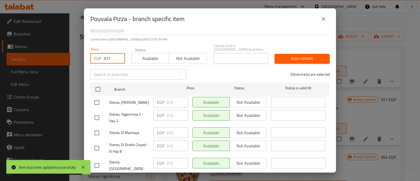
type input "377"
click at [97, 114] on input "checkbox" at bounding box center [96, 117] width 11 height 11
checkbox input "true"
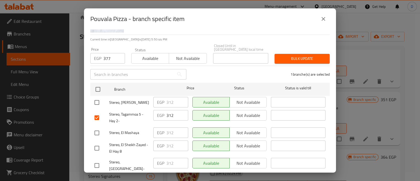
scroll to position [65, 0]
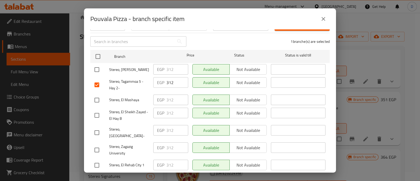
click at [99, 111] on input "checkbox" at bounding box center [96, 115] width 11 height 11
checkbox input "true"
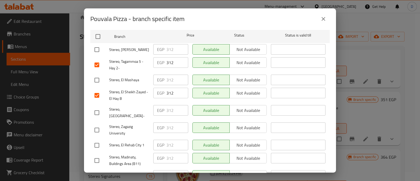
scroll to position [98, 0]
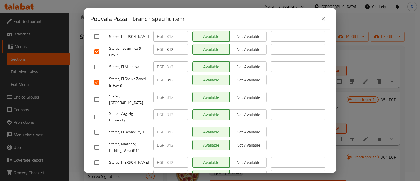
click at [98, 127] on input "checkbox" at bounding box center [96, 132] width 11 height 11
checkbox input "true"
click at [98, 142] on input "checkbox" at bounding box center [96, 147] width 11 height 11
checkbox input "true"
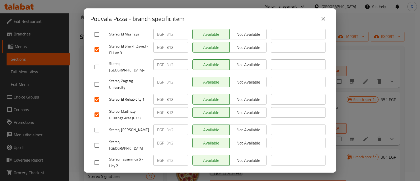
click at [101, 157] on input "checkbox" at bounding box center [96, 162] width 11 height 11
checkbox input "true"
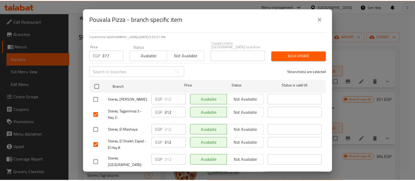
scroll to position [0, 0]
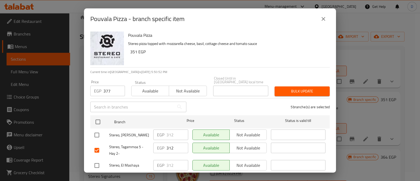
click at [298, 88] on span "Bulk update" at bounding box center [302, 91] width 47 height 7
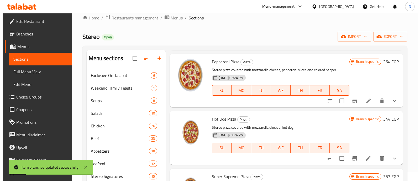
scroll to position [131, 0]
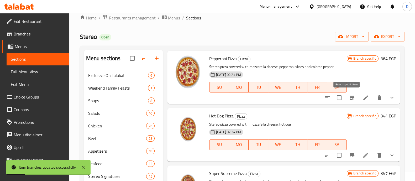
click at [349, 96] on icon "Branch-specific-item" at bounding box center [352, 97] width 6 height 6
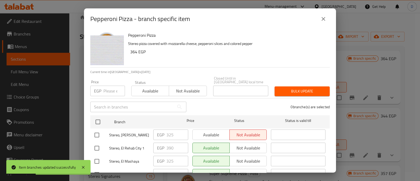
click at [114, 90] on input "number" at bounding box center [114, 91] width 22 height 10
paste input "338"
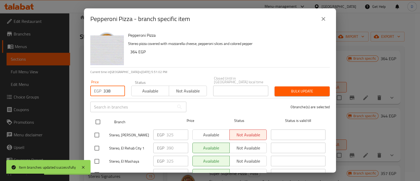
type input "338"
click at [97, 116] on input "checkbox" at bounding box center [97, 121] width 11 height 11
checkbox input "true"
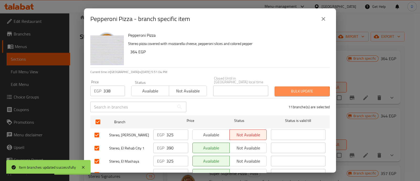
click at [296, 89] on span "Bulk update" at bounding box center [302, 91] width 47 height 7
click at [296, 89] on div at bounding box center [210, 90] width 420 height 181
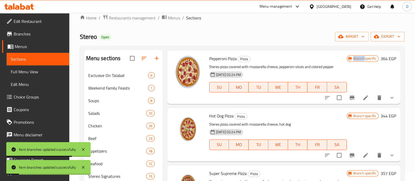
click at [350, 97] on icon "Branch-specific-item" at bounding box center [352, 98] width 5 height 4
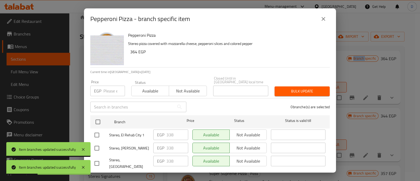
click at [119, 102] on input "text" at bounding box center [132, 107] width 84 height 10
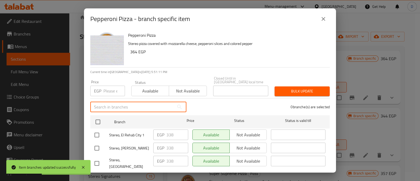
click at [104, 88] on input "number" at bounding box center [114, 91] width 22 height 10
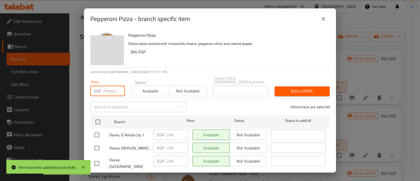
paste input "390"
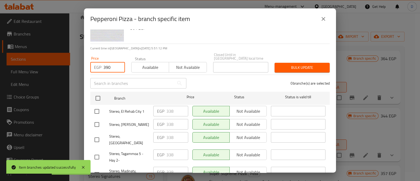
scroll to position [33, 0]
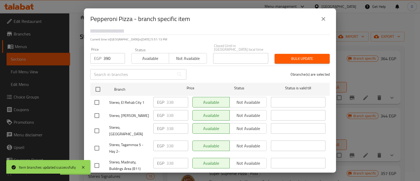
click at [100, 100] on input "checkbox" at bounding box center [96, 102] width 11 height 11
click at [97, 143] on input "checkbox" at bounding box center [96, 148] width 11 height 11
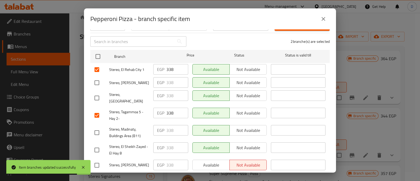
click at [98, 127] on input "checkbox" at bounding box center [96, 132] width 11 height 11
click at [97, 144] on input "checkbox" at bounding box center [96, 149] width 11 height 11
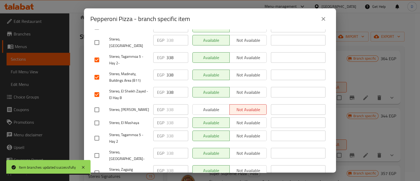
scroll to position [131, 0]
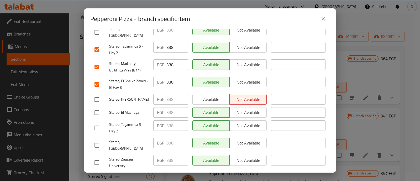
click at [97, 157] on input "checkbox" at bounding box center [96, 162] width 11 height 11
click at [97, 122] on input "checkbox" at bounding box center [96, 127] width 11 height 11
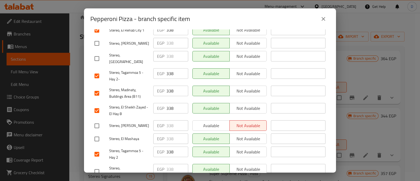
scroll to position [33, 0]
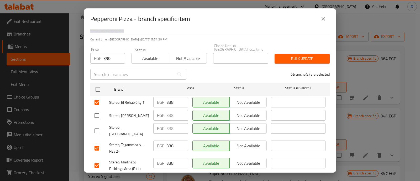
click at [295, 60] on div "Bulk update" at bounding box center [301, 59] width 61 height 16
click at [305, 55] on span "Bulk update" at bounding box center [302, 58] width 47 height 7
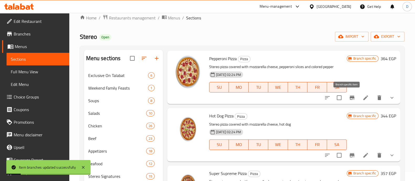
click at [350, 97] on icon "Branch-specific-item" at bounding box center [352, 98] width 5 height 4
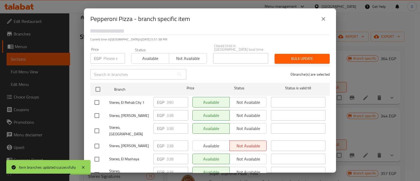
click at [325, 19] on icon "close" at bounding box center [323, 19] width 6 height 6
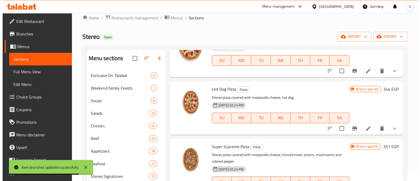
scroll to position [164, 0]
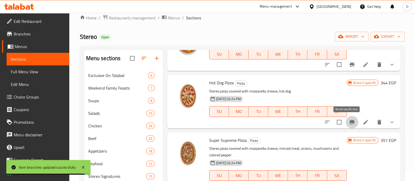
click at [350, 120] on icon "Branch-specific-item" at bounding box center [352, 122] width 5 height 4
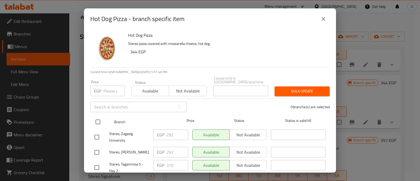
click at [97, 116] on input "checkbox" at bounding box center [97, 121] width 11 height 11
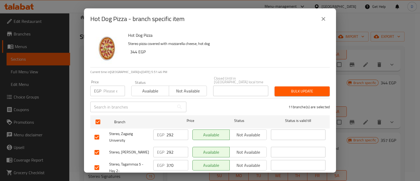
click at [107, 90] on input "number" at bounding box center [114, 91] width 22 height 10
paste input "305"
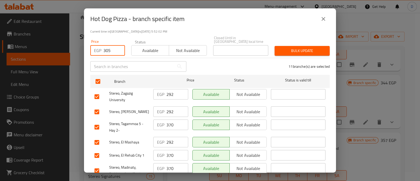
scroll to position [0, 0]
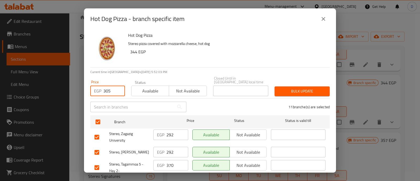
click at [287, 90] on span "Bulk update" at bounding box center [302, 91] width 47 height 7
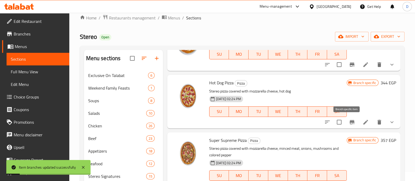
click at [350, 122] on icon "Branch-specific-item" at bounding box center [352, 122] width 5 height 4
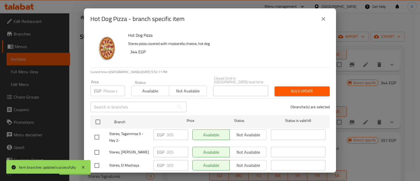
click at [112, 87] on input "number" at bounding box center [114, 91] width 22 height 10
paste input "370"
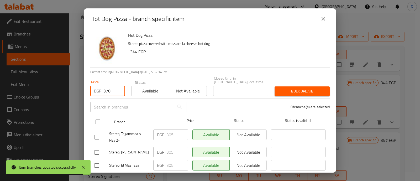
scroll to position [33, 0]
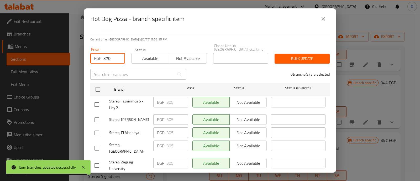
click at [98, 101] on input "checkbox" at bounding box center [96, 104] width 11 height 11
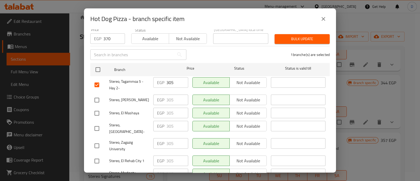
scroll to position [65, 0]
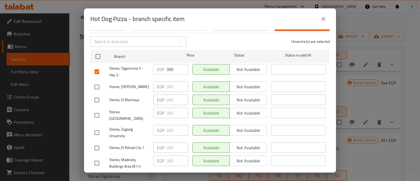
click at [95, 142] on input "checkbox" at bounding box center [96, 147] width 11 height 11
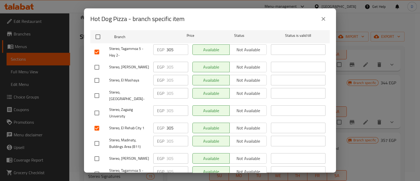
scroll to position [131, 0]
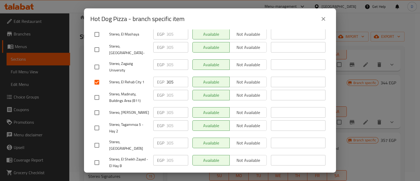
click at [98, 107] on input "checkbox" at bounding box center [96, 112] width 11 height 11
click at [98, 122] on input "checkbox" at bounding box center [96, 127] width 11 height 11
click at [98, 92] on input "checkbox" at bounding box center [96, 97] width 11 height 11
click at [98, 157] on input "checkbox" at bounding box center [96, 162] width 11 height 11
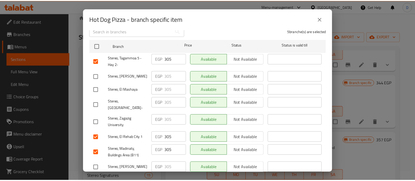
scroll to position [0, 0]
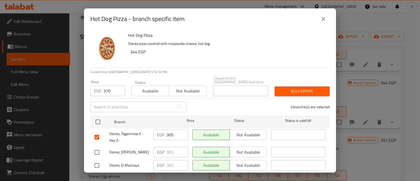
click at [281, 86] on button "Bulk update" at bounding box center [302, 91] width 55 height 10
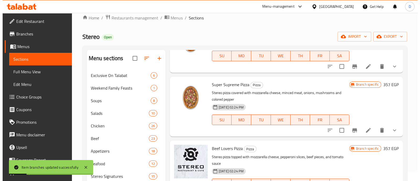
scroll to position [229, 0]
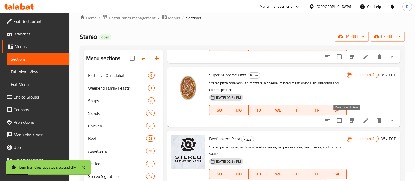
click at [349, 121] on icon "Branch-specific-item" at bounding box center [352, 120] width 6 height 6
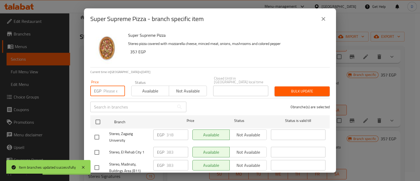
click at [111, 90] on input "number" at bounding box center [114, 91] width 22 height 10
paste input "318"
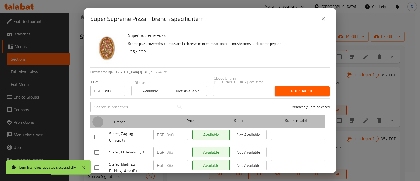
click at [100, 117] on input "checkbox" at bounding box center [97, 121] width 11 height 11
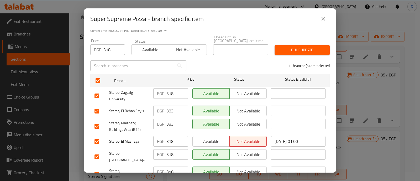
scroll to position [33, 0]
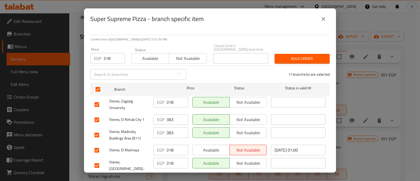
click at [300, 55] on span "Bulk update" at bounding box center [302, 58] width 47 height 7
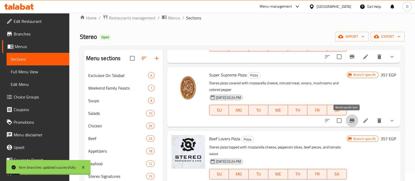
click at [350, 119] on icon "Branch-specific-item" at bounding box center [352, 120] width 6 height 6
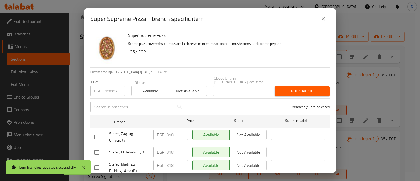
click at [113, 86] on input "number" at bounding box center [114, 91] width 22 height 10
paste input "383"
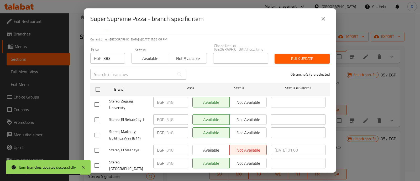
click at [98, 116] on input "checkbox" at bounding box center [96, 119] width 11 height 11
click at [99, 130] on input "checkbox" at bounding box center [96, 134] width 11 height 11
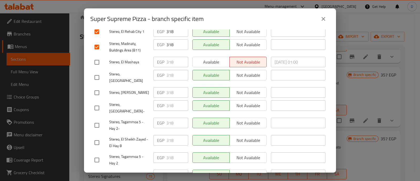
scroll to position [131, 0]
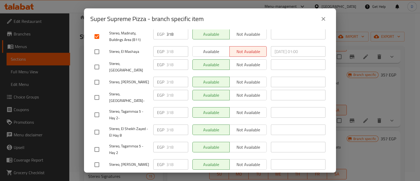
click at [99, 109] on input "checkbox" at bounding box center [96, 114] width 11 height 11
click at [98, 127] on input "checkbox" at bounding box center [96, 132] width 11 height 11
click at [99, 144] on input "checkbox" at bounding box center [96, 149] width 11 height 11
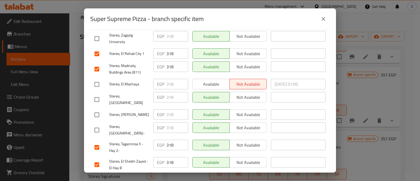
scroll to position [0, 0]
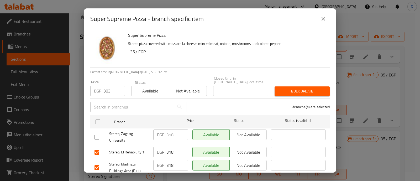
click at [293, 88] on span "Bulk update" at bounding box center [302, 91] width 47 height 7
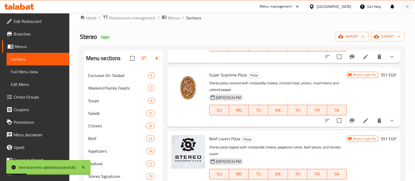
click at [349, 121] on icon "Branch-specific-item" at bounding box center [352, 120] width 6 height 6
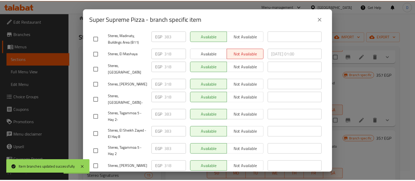
scroll to position [131, 0]
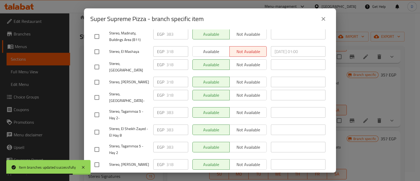
click at [323, 21] on icon "close" at bounding box center [323, 19] width 6 height 6
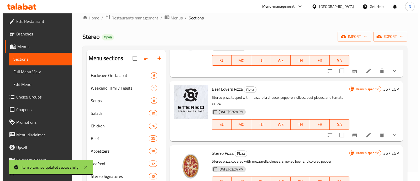
scroll to position [295, 0]
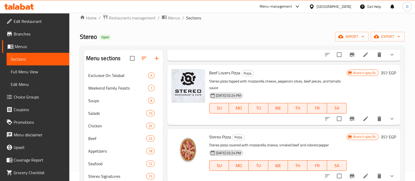
click at [350, 117] on icon "Branch-specific-item" at bounding box center [352, 119] width 5 height 4
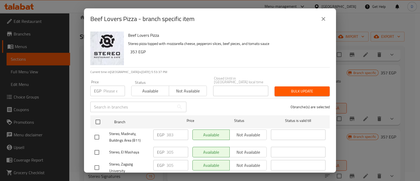
click at [109, 92] on div "Price EGP Price" at bounding box center [107, 88] width 41 height 22
click at [113, 89] on input "number" at bounding box center [114, 91] width 22 height 10
paste input "318"
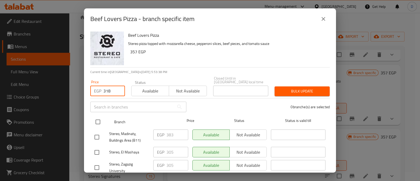
click at [99, 116] on input "checkbox" at bounding box center [97, 121] width 11 height 11
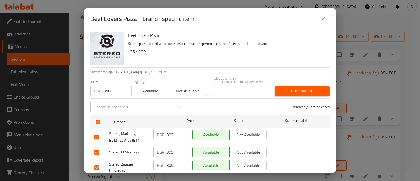
click at [286, 88] on span "Bulk update" at bounding box center [302, 91] width 47 height 7
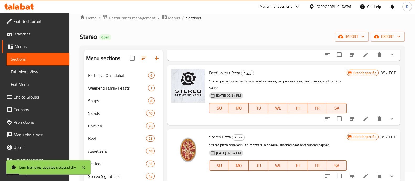
click at [350, 117] on icon "Branch-specific-item" at bounding box center [352, 119] width 5 height 4
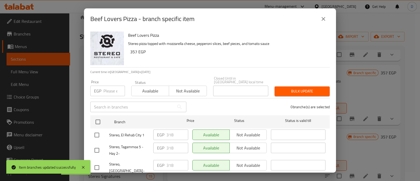
click at [132, 102] on input "text" at bounding box center [132, 107] width 84 height 10
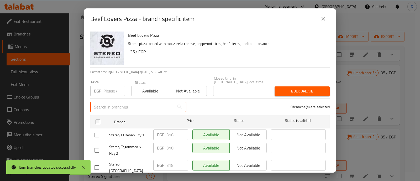
click at [109, 89] on input "number" at bounding box center [114, 91] width 22 height 10
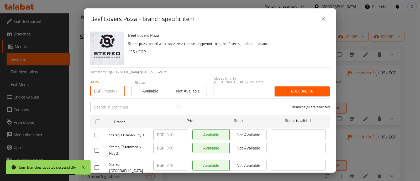
paste input "383"
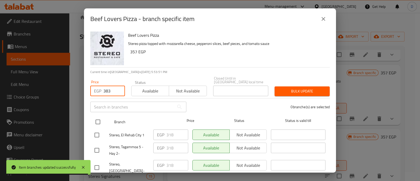
scroll to position [33, 0]
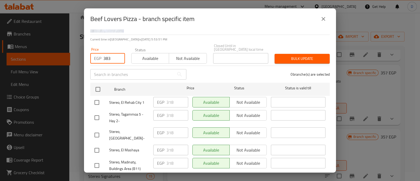
click at [98, 97] on input "checkbox" at bounding box center [96, 102] width 11 height 11
click at [99, 112] on input "checkbox" at bounding box center [96, 117] width 11 height 11
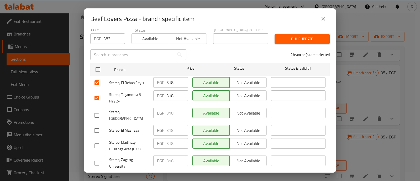
scroll to position [65, 0]
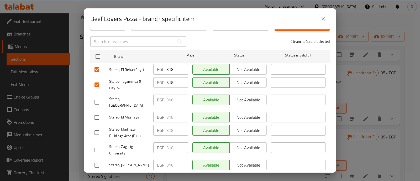
click at [98, 127] on input "checkbox" at bounding box center [96, 132] width 11 height 11
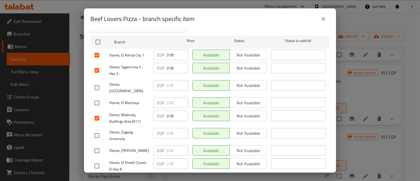
scroll to position [98, 0]
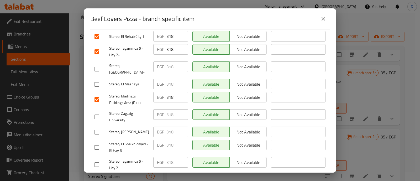
click at [98, 142] on input "checkbox" at bounding box center [96, 147] width 11 height 11
click at [98, 159] on input "checkbox" at bounding box center [96, 164] width 11 height 11
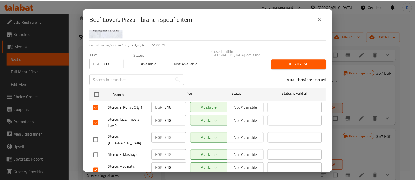
scroll to position [0, 0]
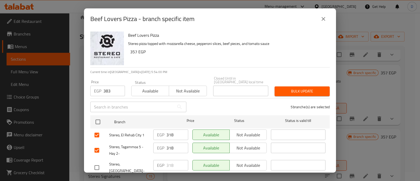
click at [284, 88] on span "Bulk update" at bounding box center [302, 91] width 47 height 7
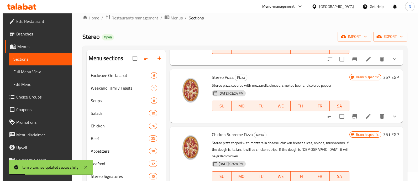
scroll to position [361, 0]
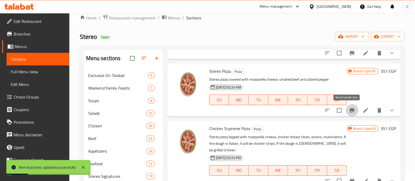
click at [349, 112] on icon "Branch-specific-item" at bounding box center [352, 110] width 6 height 6
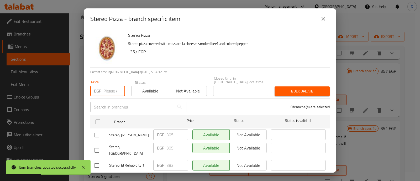
click at [106, 92] on input "number" at bounding box center [114, 91] width 22 height 10
paste input "318"
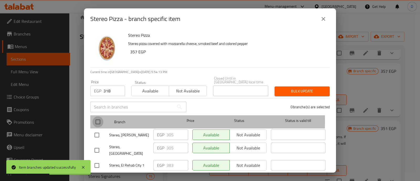
click at [98, 118] on input "checkbox" at bounding box center [97, 121] width 11 height 11
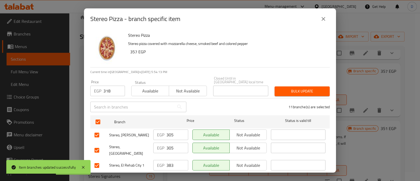
click at [288, 88] on span "Bulk update" at bounding box center [302, 91] width 47 height 7
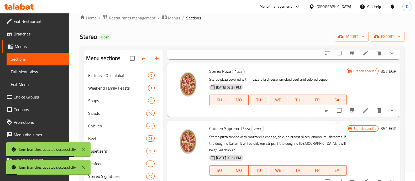
click at [350, 111] on icon "Branch-specific-item" at bounding box center [352, 110] width 5 height 4
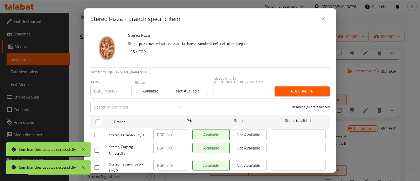
click at [104, 90] on input "number" at bounding box center [114, 91] width 22 height 10
paste input "383"
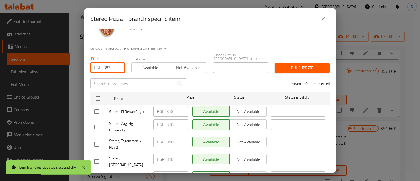
scroll to position [33, 0]
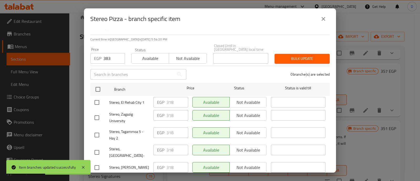
click at [98, 97] on input "checkbox" at bounding box center [96, 102] width 11 height 11
click at [98, 130] on input "checkbox" at bounding box center [96, 134] width 11 height 11
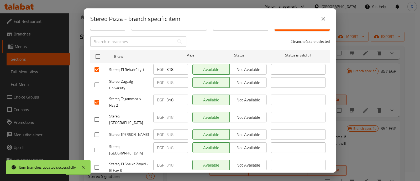
scroll to position [98, 0]
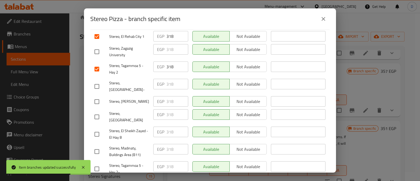
click at [98, 129] on input "checkbox" at bounding box center [96, 134] width 11 height 11
click at [98, 146] on input "checkbox" at bounding box center [96, 151] width 11 height 11
click at [98, 163] on input "checkbox" at bounding box center [96, 168] width 11 height 11
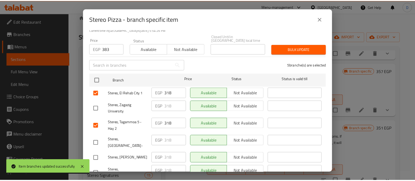
scroll to position [0, 0]
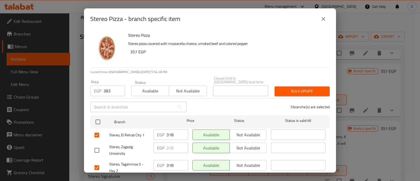
click at [297, 89] on span "Bulk update" at bounding box center [302, 91] width 47 height 7
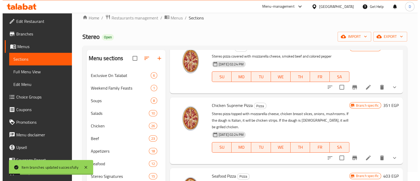
scroll to position [426, 0]
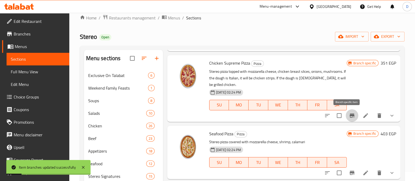
click at [348, 111] on button "Branch-specific-item" at bounding box center [352, 115] width 13 height 13
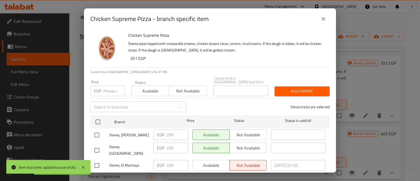
click at [104, 86] on input "number" at bounding box center [114, 91] width 22 height 10
paste input "312"
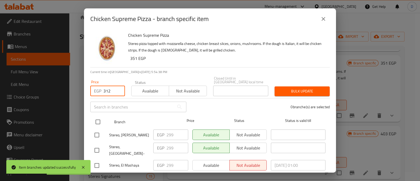
click at [97, 117] on input "checkbox" at bounding box center [97, 121] width 11 height 11
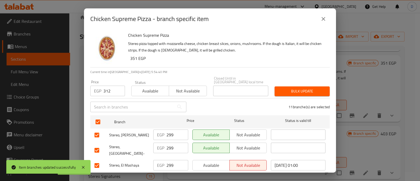
click at [298, 88] on span "Bulk update" at bounding box center [302, 91] width 47 height 7
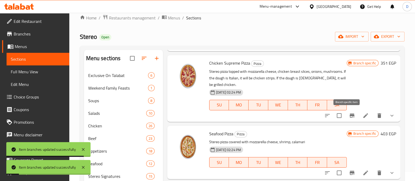
click at [349, 116] on icon "Branch-specific-item" at bounding box center [352, 115] width 6 height 6
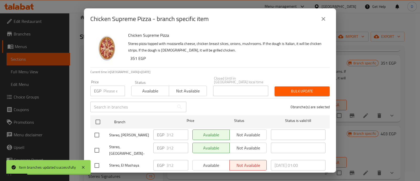
click at [115, 86] on input "number" at bounding box center [114, 91] width 22 height 10
paste input "377"
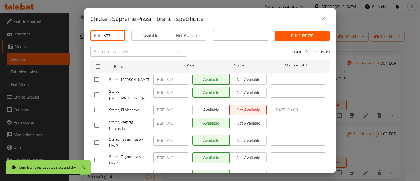
scroll to position [65, 0]
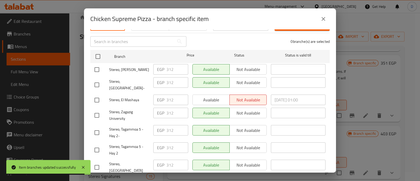
click at [96, 127] on input "checkbox" at bounding box center [96, 132] width 11 height 11
click at [96, 144] on input "checkbox" at bounding box center [96, 149] width 11 height 11
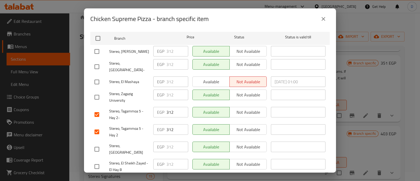
scroll to position [98, 0]
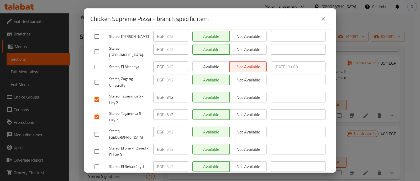
click at [97, 146] on input "checkbox" at bounding box center [96, 151] width 11 height 11
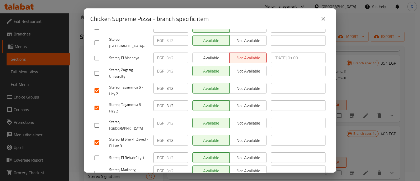
scroll to position [131, 0]
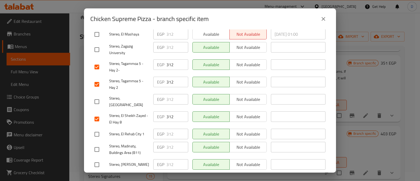
click at [98, 129] on input "checkbox" at bounding box center [96, 134] width 11 height 11
click at [97, 144] on input "checkbox" at bounding box center [96, 149] width 11 height 11
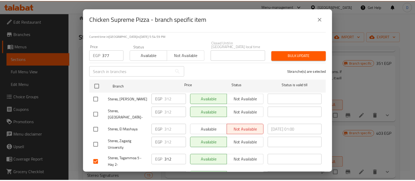
scroll to position [33, 0]
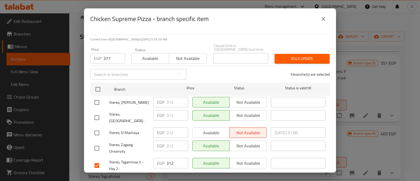
click at [301, 55] on span "Bulk update" at bounding box center [302, 58] width 47 height 7
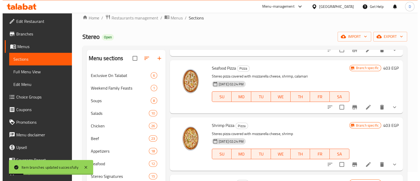
scroll to position [492, 0]
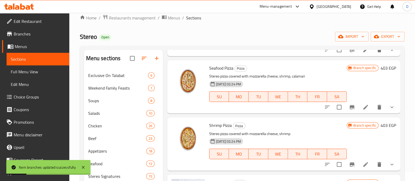
click at [350, 105] on icon "Branch-specific-item" at bounding box center [352, 107] width 5 height 4
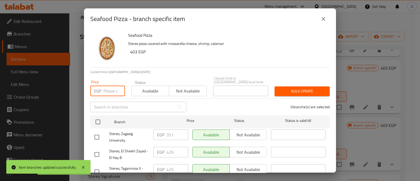
click at [109, 90] on input "number" at bounding box center [114, 91] width 22 height 10
paste input "364"
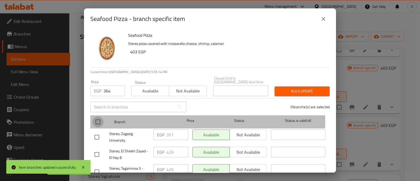
click at [100, 117] on input "checkbox" at bounding box center [97, 121] width 11 height 11
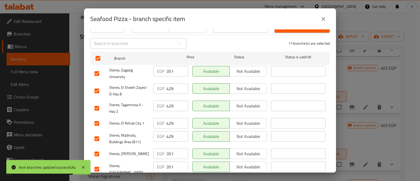
scroll to position [0, 0]
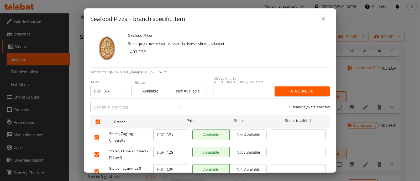
click at [307, 88] on span "Bulk update" at bounding box center [302, 91] width 47 height 7
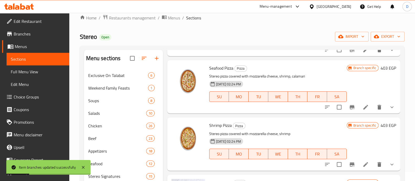
click at [349, 108] on icon "Branch-specific-item" at bounding box center [352, 107] width 6 height 6
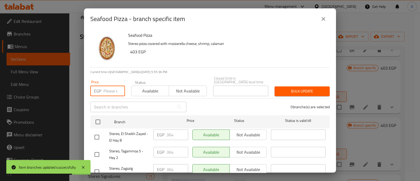
click at [112, 90] on input "number" at bounding box center [114, 91] width 22 height 10
paste input "429"
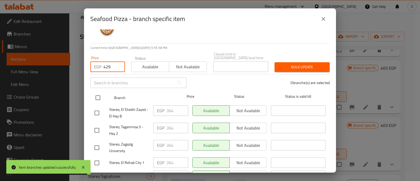
scroll to position [33, 0]
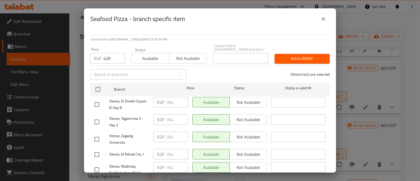
click at [102, 117] on div at bounding box center [101, 121] width 15 height 11
click at [98, 103] on input "checkbox" at bounding box center [96, 104] width 11 height 11
click at [98, 116] on input "checkbox" at bounding box center [96, 121] width 11 height 11
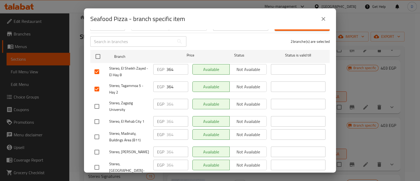
click at [96, 118] on input "checkbox" at bounding box center [96, 121] width 11 height 11
click at [98, 137] on input "checkbox" at bounding box center [96, 136] width 11 height 11
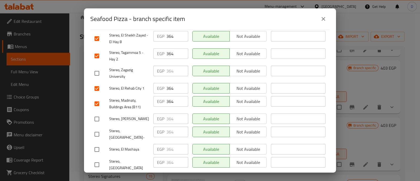
scroll to position [131, 0]
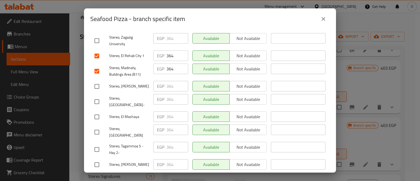
click at [97, 144] on input "checkbox" at bounding box center [96, 149] width 11 height 11
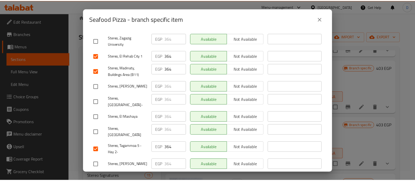
scroll to position [0, 0]
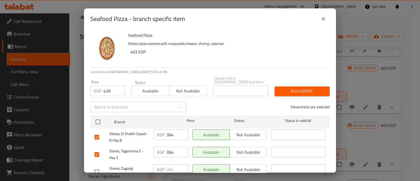
click at [297, 88] on span "Bulk update" at bounding box center [302, 91] width 47 height 7
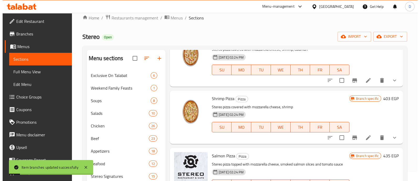
scroll to position [525, 0]
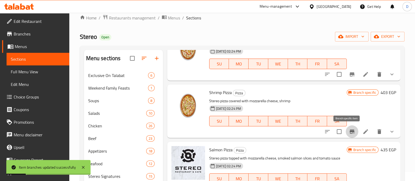
click at [350, 131] on icon "Branch-specific-item" at bounding box center [352, 131] width 5 height 4
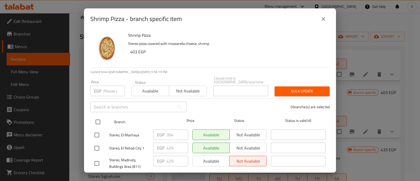
click at [101, 117] on input "checkbox" at bounding box center [97, 121] width 11 height 11
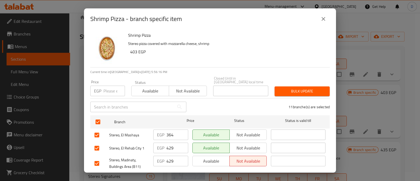
click at [111, 87] on input "number" at bounding box center [114, 91] width 22 height 10
paste input "364"
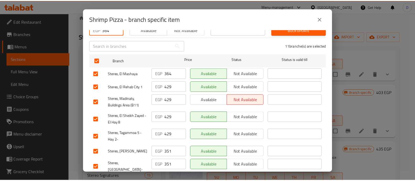
scroll to position [0, 0]
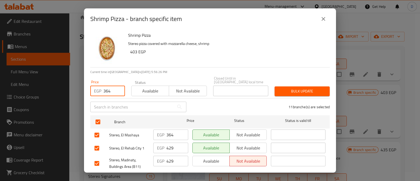
click at [293, 88] on span "Bulk update" at bounding box center [302, 91] width 47 height 7
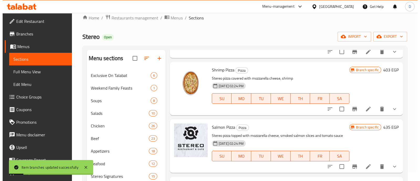
scroll to position [558, 0]
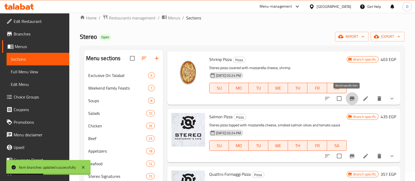
click at [348, 102] on button "Branch-specific-item" at bounding box center [352, 98] width 13 height 13
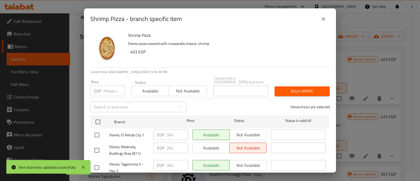
click at [106, 86] on input "number" at bounding box center [114, 91] width 22 height 10
paste input "429"
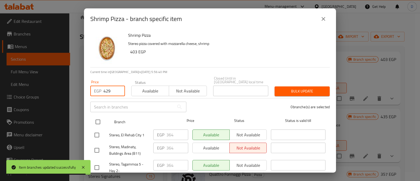
scroll to position [33, 0]
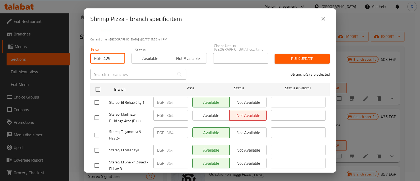
click at [99, 99] on input "checkbox" at bounding box center [96, 102] width 11 height 11
click at [99, 115] on input "checkbox" at bounding box center [96, 117] width 11 height 11
click at [96, 130] on input "checkbox" at bounding box center [96, 134] width 11 height 11
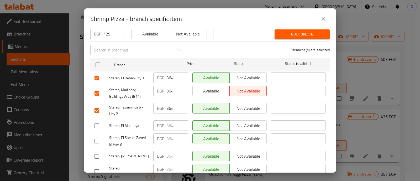
scroll to position [65, 0]
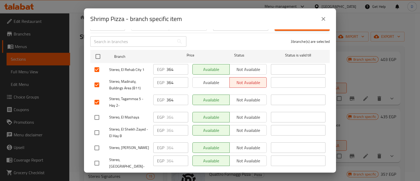
click at [97, 132] on input "checkbox" at bounding box center [96, 132] width 11 height 11
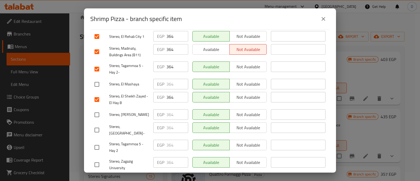
click at [97, 142] on input "checkbox" at bounding box center [96, 147] width 11 height 11
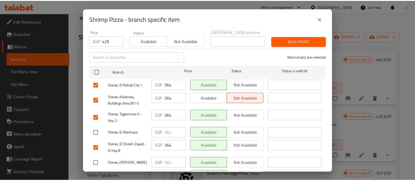
scroll to position [0, 0]
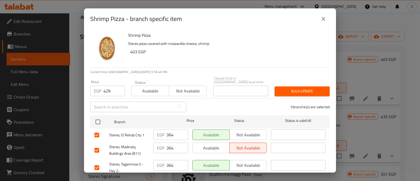
click at [289, 88] on span "Bulk update" at bounding box center [302, 91] width 47 height 7
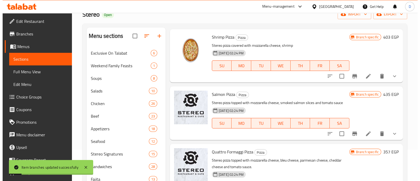
scroll to position [42, 0]
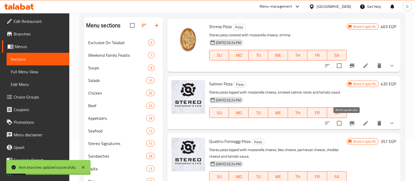
click at [349, 124] on icon "Branch-specific-item" at bounding box center [352, 123] width 6 height 6
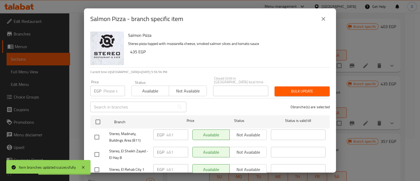
click at [109, 86] on input "number" at bounding box center [114, 91] width 22 height 10
paste input "416"
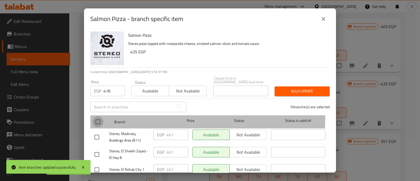
click at [96, 116] on input "checkbox" at bounding box center [97, 121] width 11 height 11
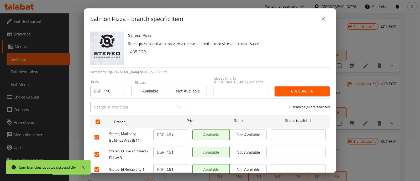
click at [300, 88] on span "Bulk update" at bounding box center [302, 91] width 47 height 7
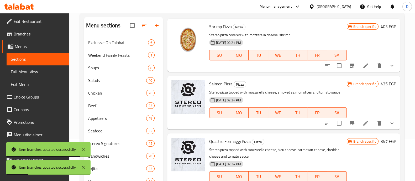
click at [349, 121] on icon "Branch-specific-item" at bounding box center [352, 123] width 6 height 6
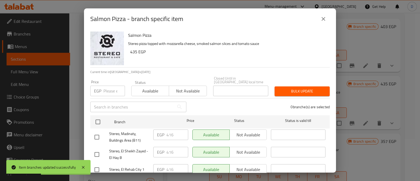
click at [107, 89] on input "number" at bounding box center [114, 91] width 22 height 10
paste input "461"
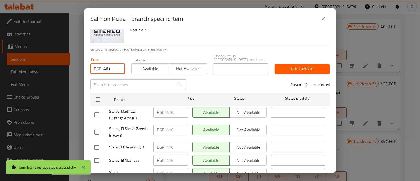
scroll to position [33, 0]
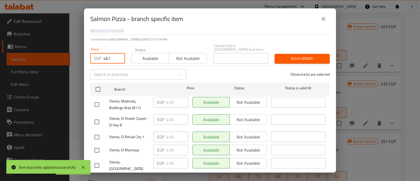
click at [97, 102] on input "checkbox" at bounding box center [96, 104] width 11 height 11
click at [96, 118] on input "checkbox" at bounding box center [96, 121] width 11 height 11
click at [97, 132] on input "checkbox" at bounding box center [96, 137] width 11 height 11
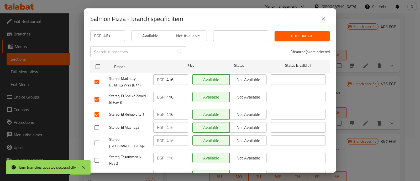
scroll to position [65, 0]
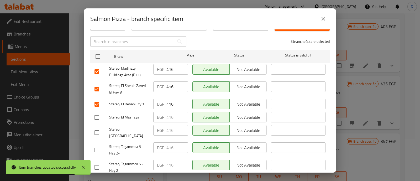
click at [97, 144] on input "checkbox" at bounding box center [96, 149] width 11 height 11
click at [97, 162] on input "checkbox" at bounding box center [96, 167] width 11 height 11
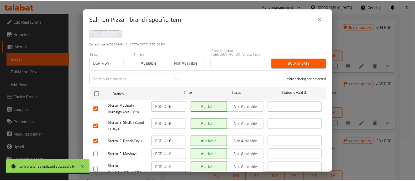
scroll to position [0, 0]
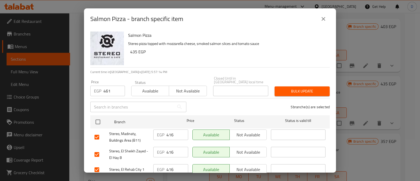
click at [283, 88] on span "Bulk update" at bounding box center [302, 91] width 47 height 7
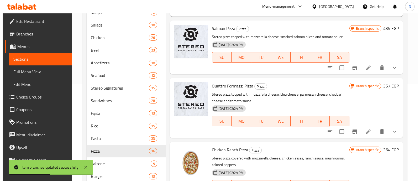
scroll to position [107, 0]
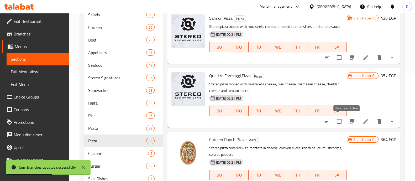
click at [349, 118] on icon "Branch-specific-item" at bounding box center [352, 121] width 6 height 6
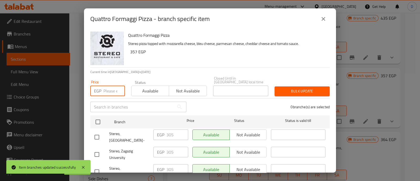
click at [111, 87] on input "number" at bounding box center [114, 91] width 22 height 10
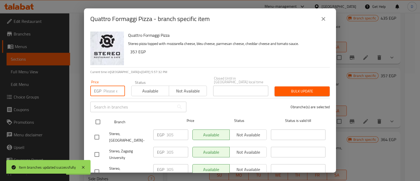
paste input "318"
type input "318"
click at [98, 118] on input "checkbox" at bounding box center [97, 121] width 11 height 11
checkbox input "true"
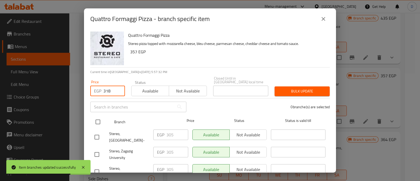
checkbox input "true"
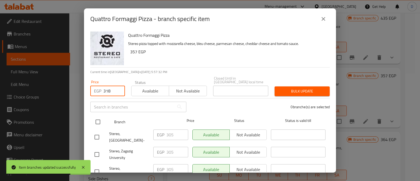
checkbox input "true"
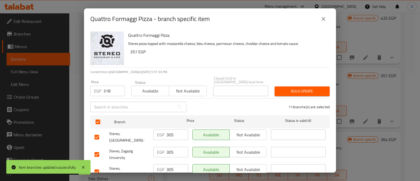
click at [295, 88] on span "Bulk update" at bounding box center [302, 91] width 47 height 7
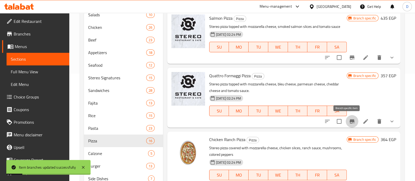
click at [350, 119] on icon "Branch-specific-item" at bounding box center [352, 121] width 5 height 4
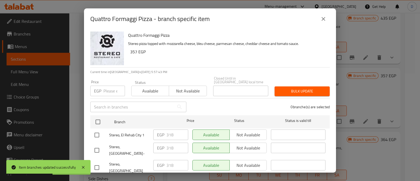
click at [109, 89] on input "number" at bounding box center [114, 91] width 22 height 10
paste input "383"
type input "383"
click at [101, 132] on input "checkbox" at bounding box center [96, 134] width 11 height 11
checkbox input "true"
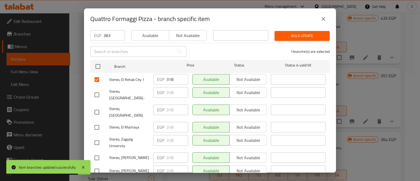
scroll to position [65, 0]
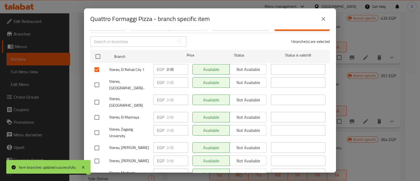
click at [97, 171] on input "checkbox" at bounding box center [96, 176] width 11 height 11
checkbox input "true"
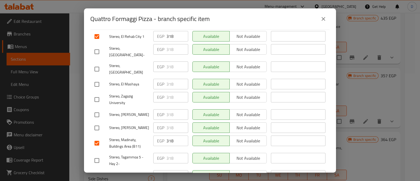
click at [98, 155] on input "checkbox" at bounding box center [96, 160] width 11 height 11
checkbox input "true"
click at [96, 172] on input "checkbox" at bounding box center [96, 177] width 11 height 11
checkbox input "true"
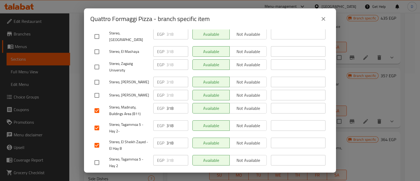
click at [98, 157] on input "checkbox" at bounding box center [96, 162] width 11 height 11
checkbox input "true"
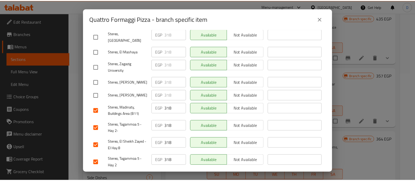
scroll to position [33, 0]
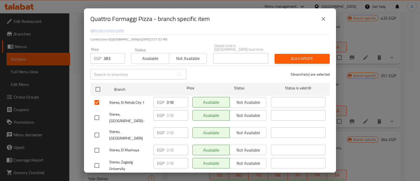
click at [287, 55] on span "Bulk update" at bounding box center [302, 58] width 47 height 7
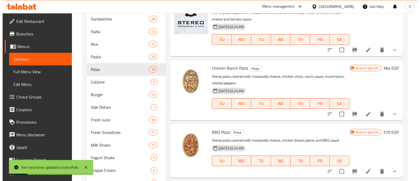
scroll to position [206, 0]
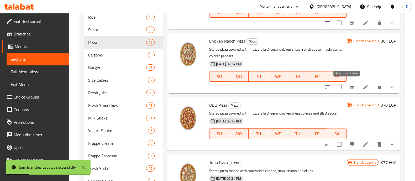
click at [349, 84] on icon "Branch-specific-item" at bounding box center [352, 87] width 6 height 6
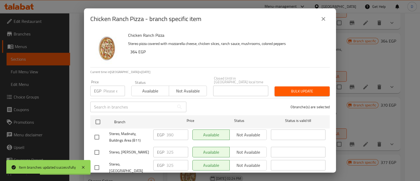
click at [113, 86] on input "number" at bounding box center [114, 91] width 22 height 10
paste input "338"
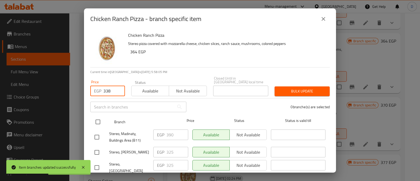
type input "338"
click at [98, 118] on input "checkbox" at bounding box center [97, 121] width 11 height 11
checkbox input "true"
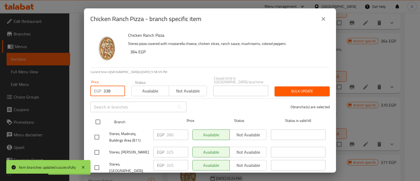
checkbox input "true"
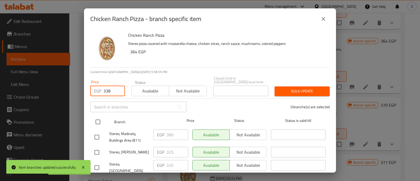
checkbox input "true"
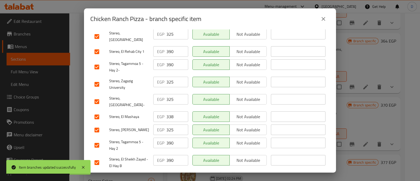
scroll to position [0, 0]
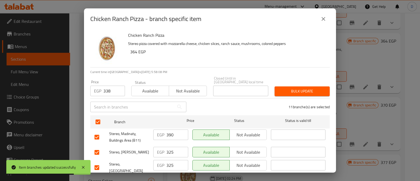
click at [288, 88] on span "Bulk update" at bounding box center [302, 91] width 47 height 7
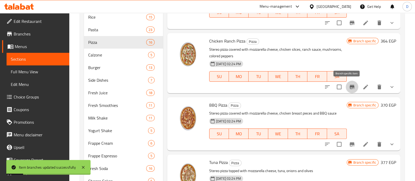
click at [350, 85] on icon "Branch-specific-item" at bounding box center [352, 87] width 5 height 4
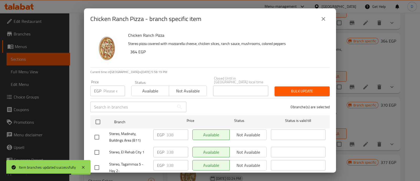
click at [109, 86] on input "number" at bounding box center [114, 91] width 22 height 10
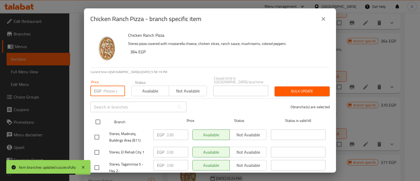
paste input "390"
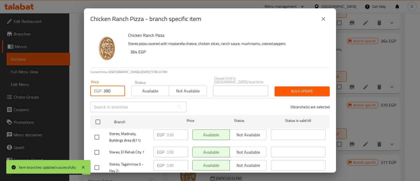
type input "390"
click at [96, 133] on input "checkbox" at bounding box center [96, 137] width 11 height 11
checkbox input "true"
click at [95, 150] on input "checkbox" at bounding box center [96, 152] width 11 height 11
checkbox input "true"
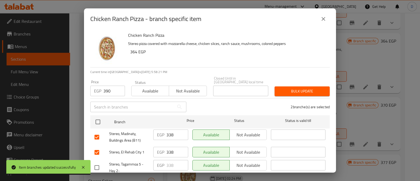
scroll to position [65, 0]
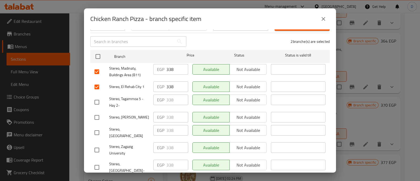
click at [96, 97] on input "checkbox" at bounding box center [96, 102] width 11 height 11
checkbox input "true"
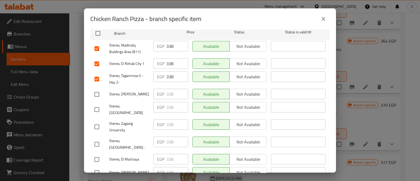
scroll to position [98, 0]
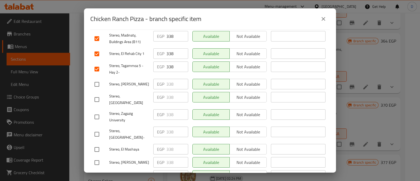
click at [94, 172] on input "checkbox" at bounding box center [96, 177] width 11 height 11
checkbox input "true"
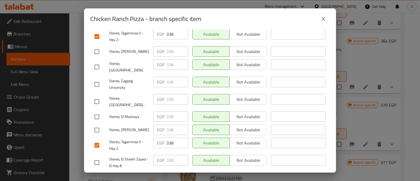
click at [98, 157] on input "checkbox" at bounding box center [96, 162] width 11 height 11
checkbox input "true"
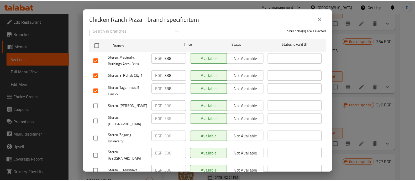
scroll to position [0, 0]
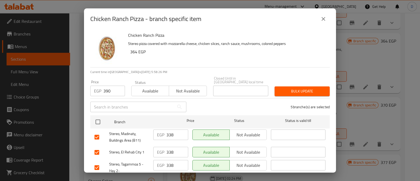
click at [291, 88] on span "Bulk update" at bounding box center [302, 91] width 47 height 7
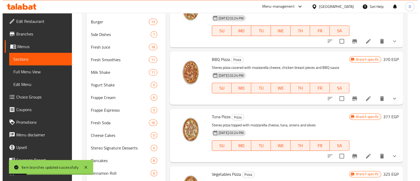
scroll to position [271, 0]
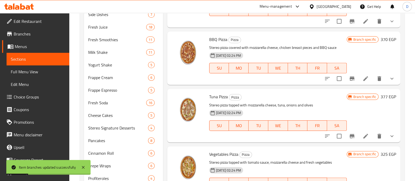
click at [350, 77] on icon "Branch-specific-item" at bounding box center [352, 78] width 5 height 4
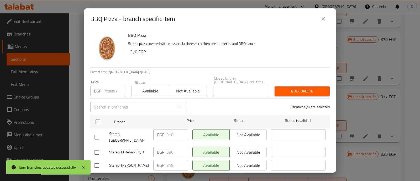
click at [109, 89] on input "number" at bounding box center [114, 91] width 22 height 10
paste input "331"
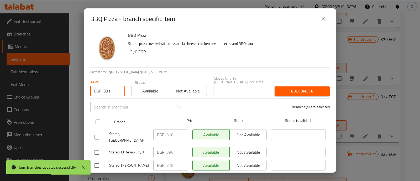
type input "331"
click at [98, 116] on input "checkbox" at bounding box center [97, 121] width 11 height 11
checkbox input "true"
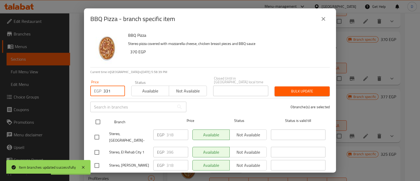
checkbox input "true"
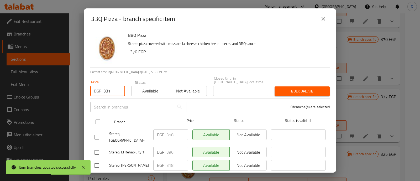
checkbox input "true"
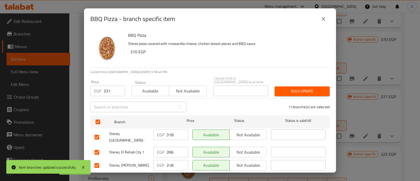
click at [284, 88] on span "Bulk update" at bounding box center [302, 91] width 47 height 7
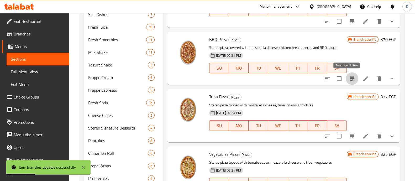
click at [349, 76] on icon "Branch-specific-item" at bounding box center [352, 78] width 6 height 6
